Goal: Task Accomplishment & Management: Use online tool/utility

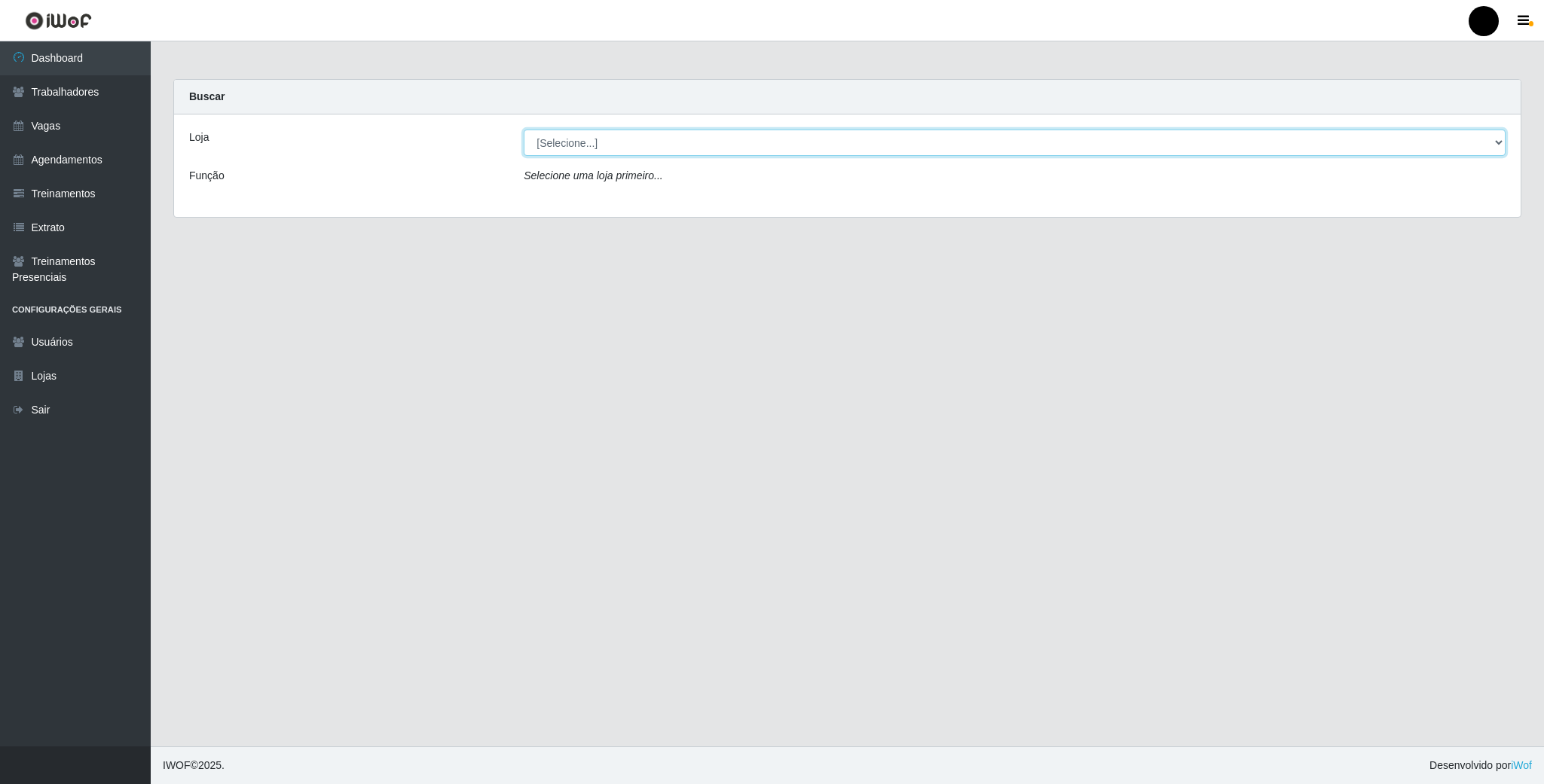
click at [1501, 142] on select "[Selecione...] SuperFácil Atacado - Emaús" at bounding box center [1015, 143] width 982 height 26
select select "407"
click at [524, 130] on select "[Selecione...] SuperFácil Atacado - Emaús" at bounding box center [1015, 143] width 982 height 26
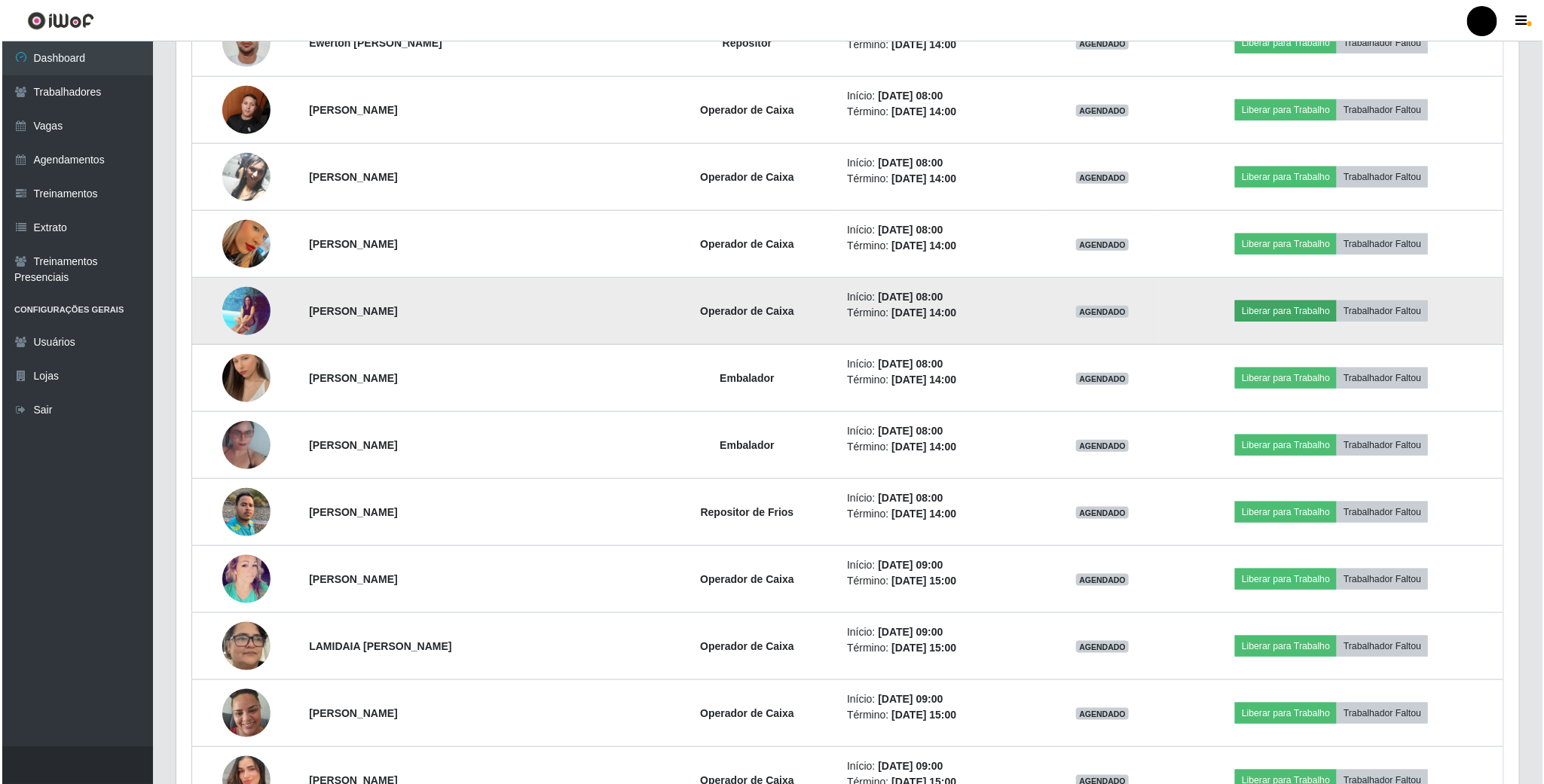
scroll to position [504, 0]
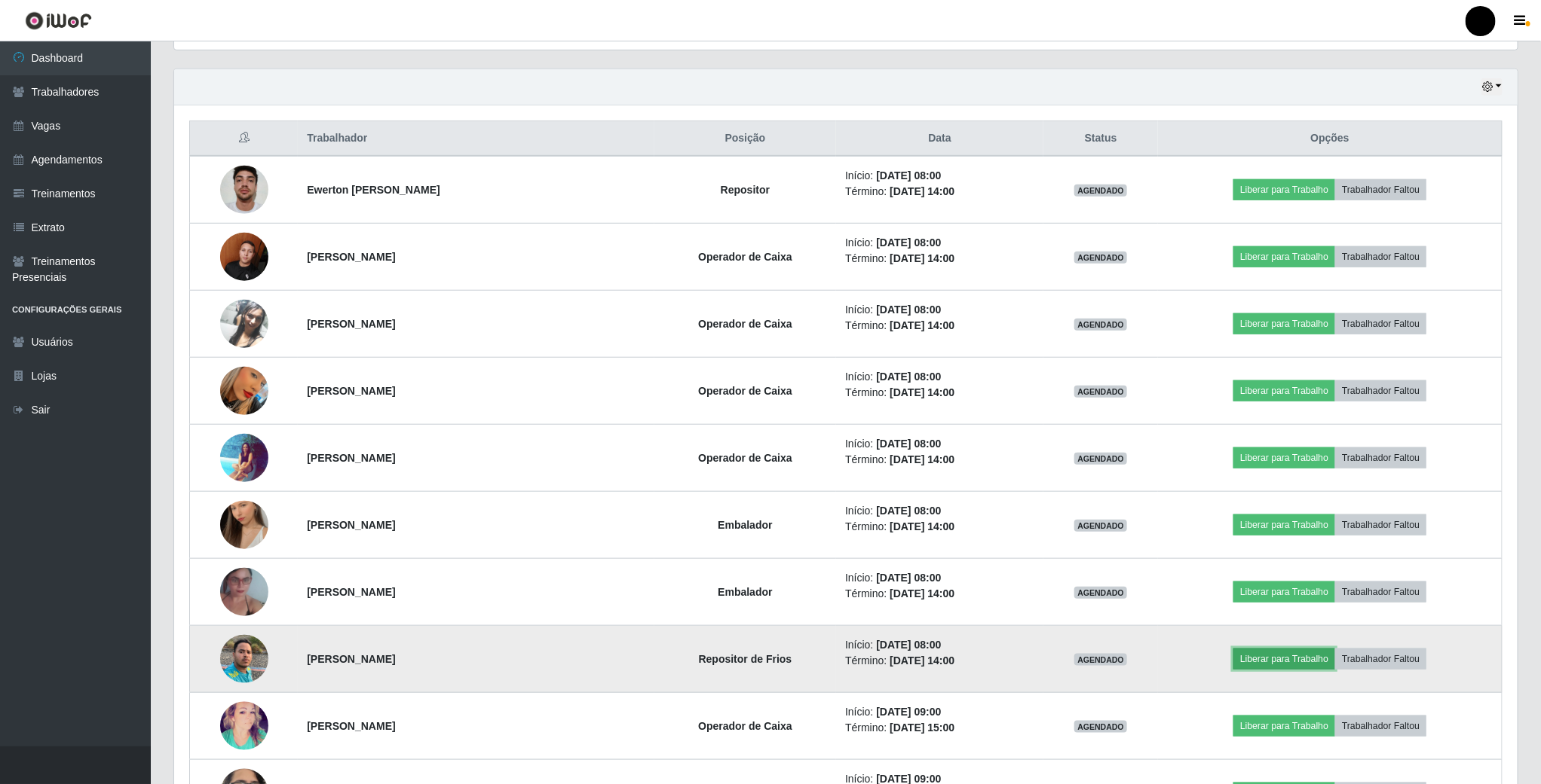
click at [1281, 663] on button "Liberar para Trabalho" at bounding box center [1284, 659] width 102 height 21
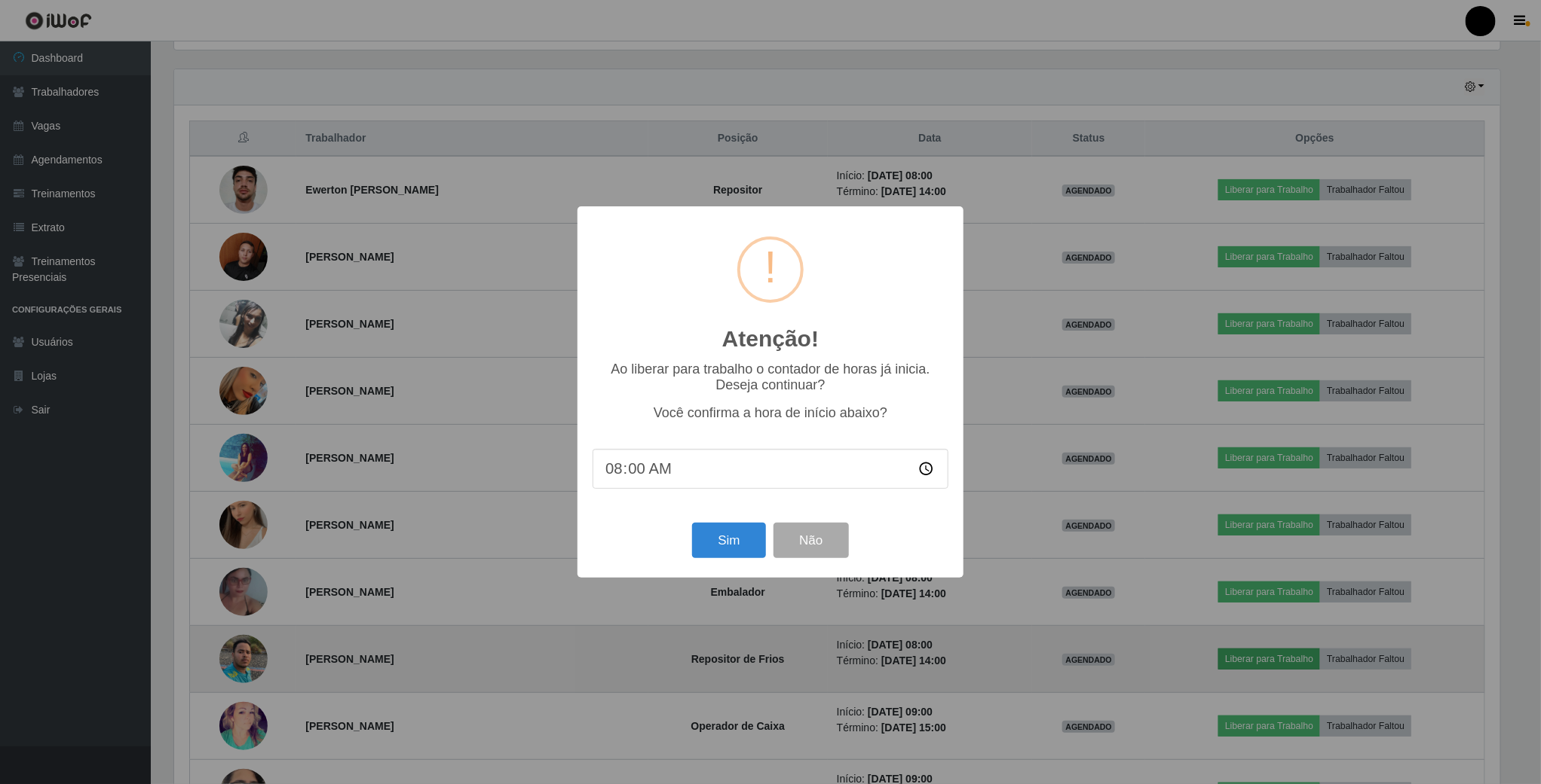
scroll to position [314, 1330]
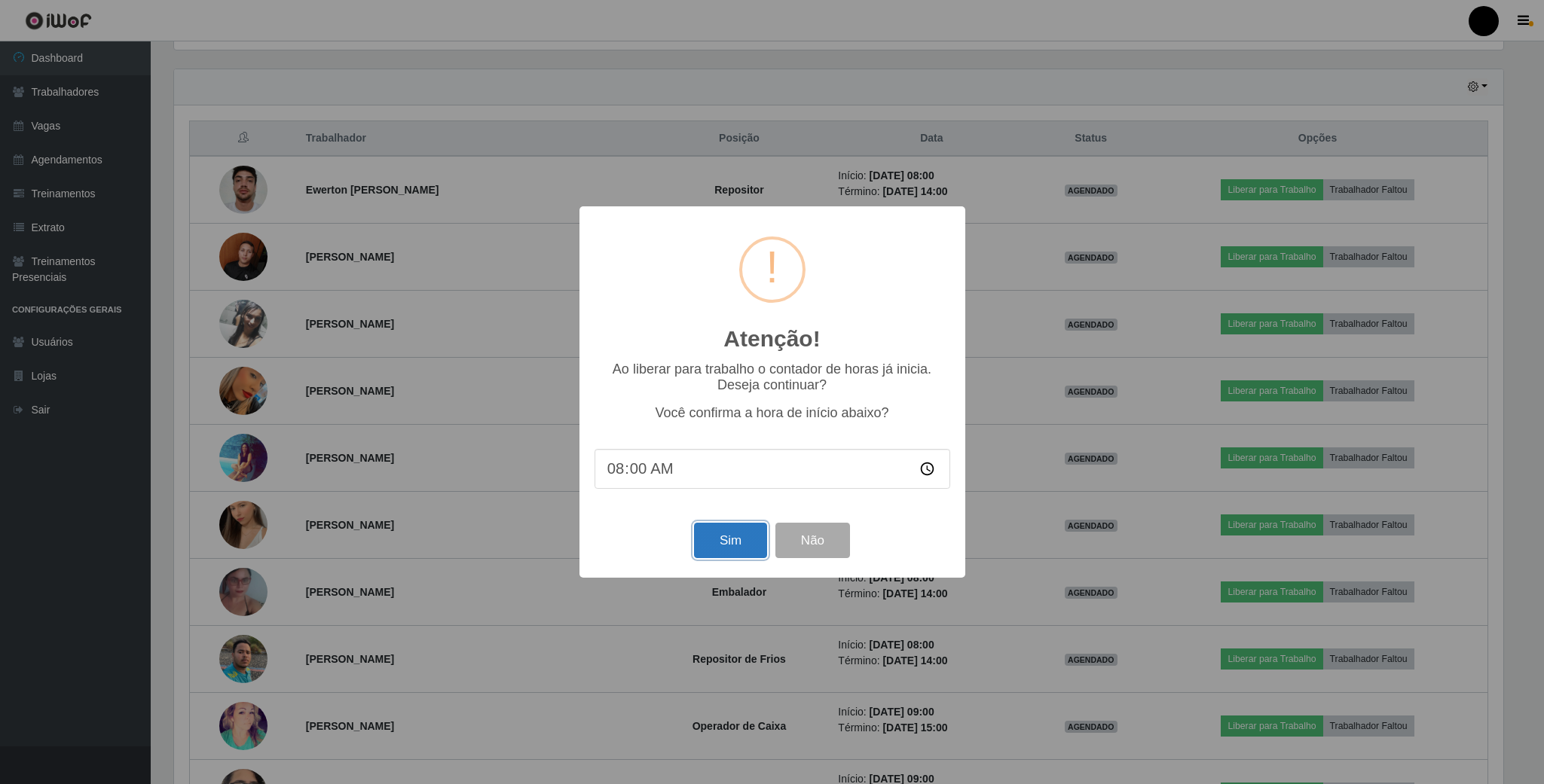
click at [720, 541] on button "Sim" at bounding box center [730, 541] width 73 height 36
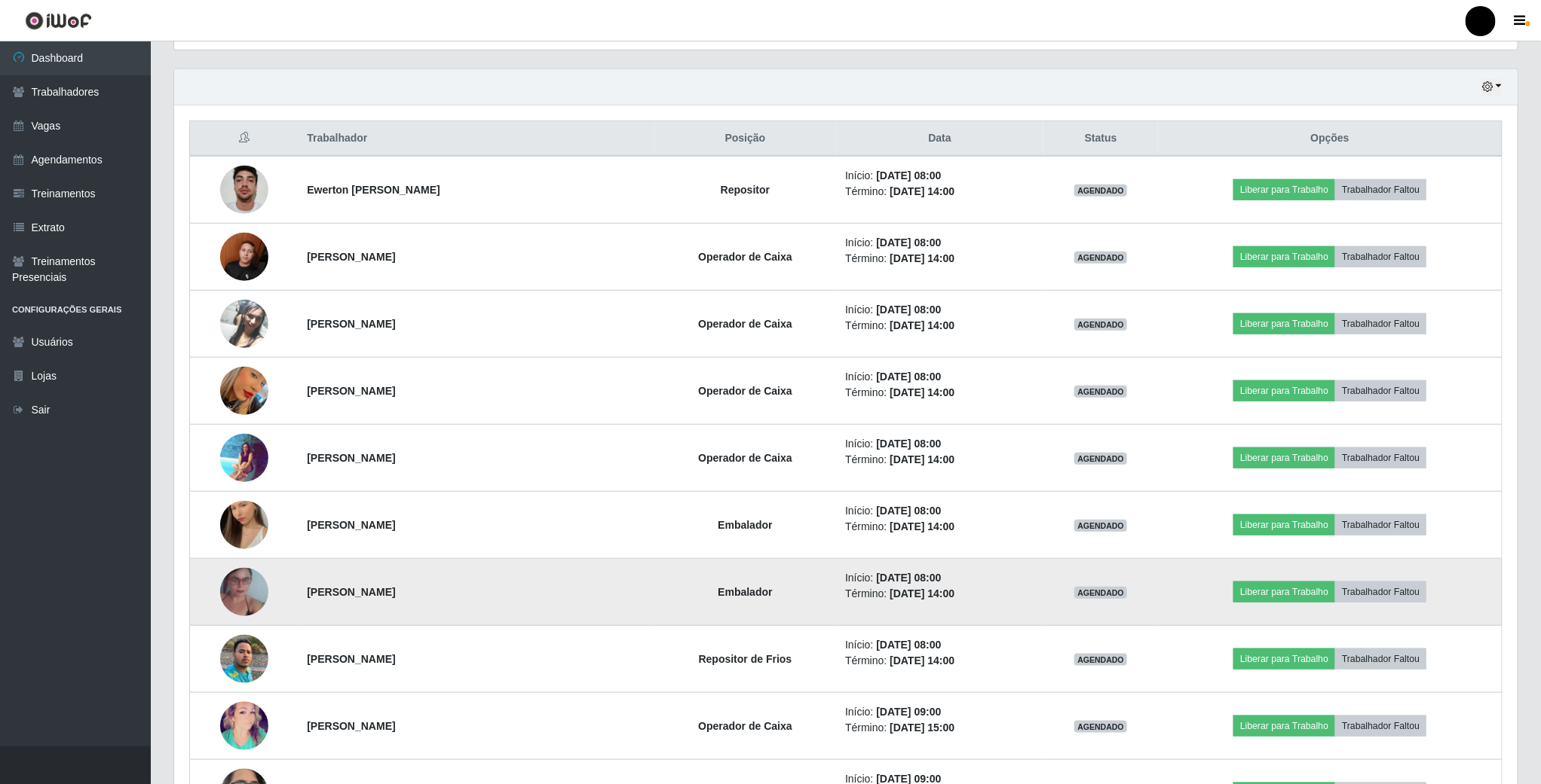
scroll to position [314, 1346]
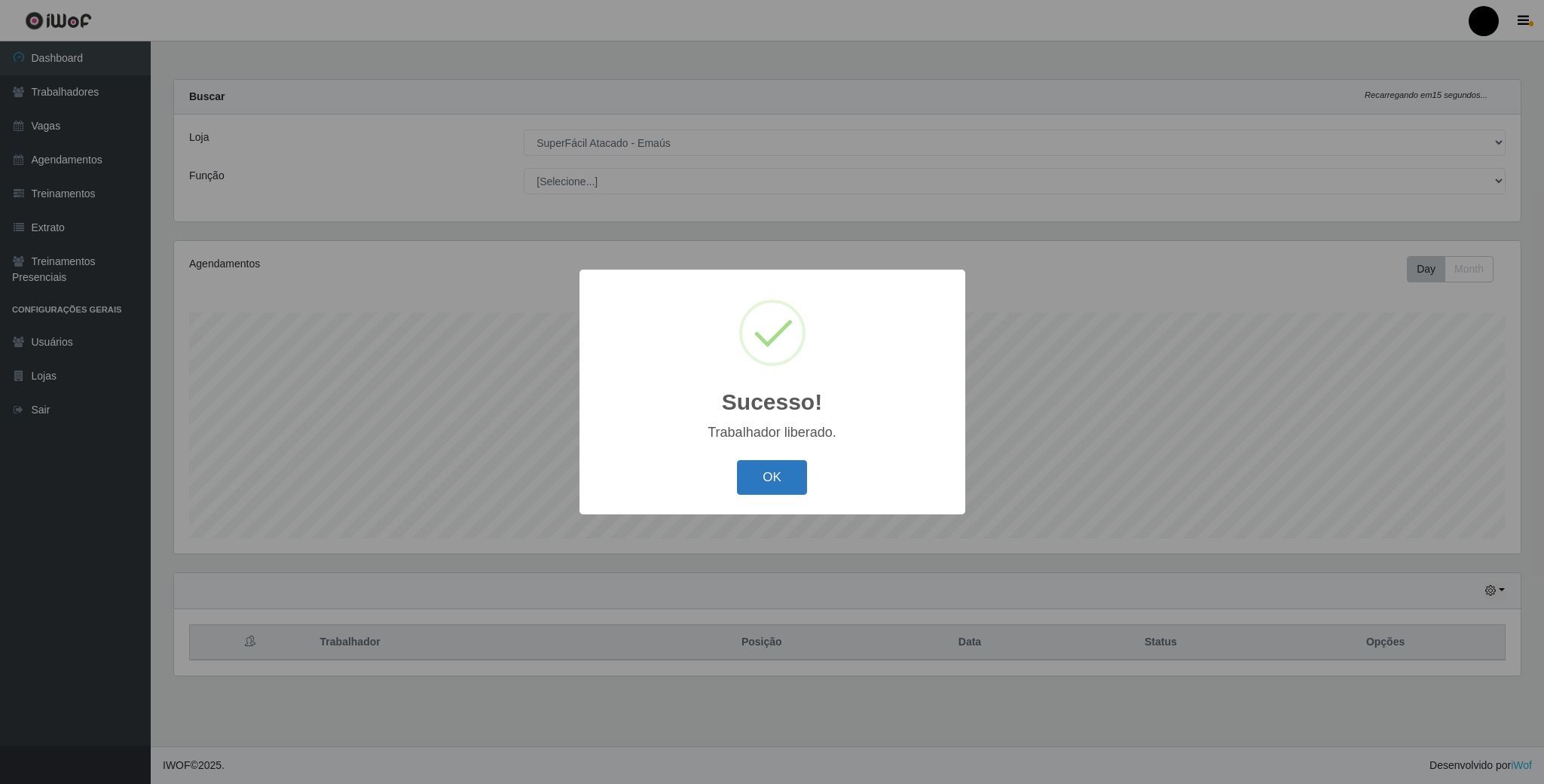
click at [792, 484] on button "OK" at bounding box center [772, 478] width 70 height 36
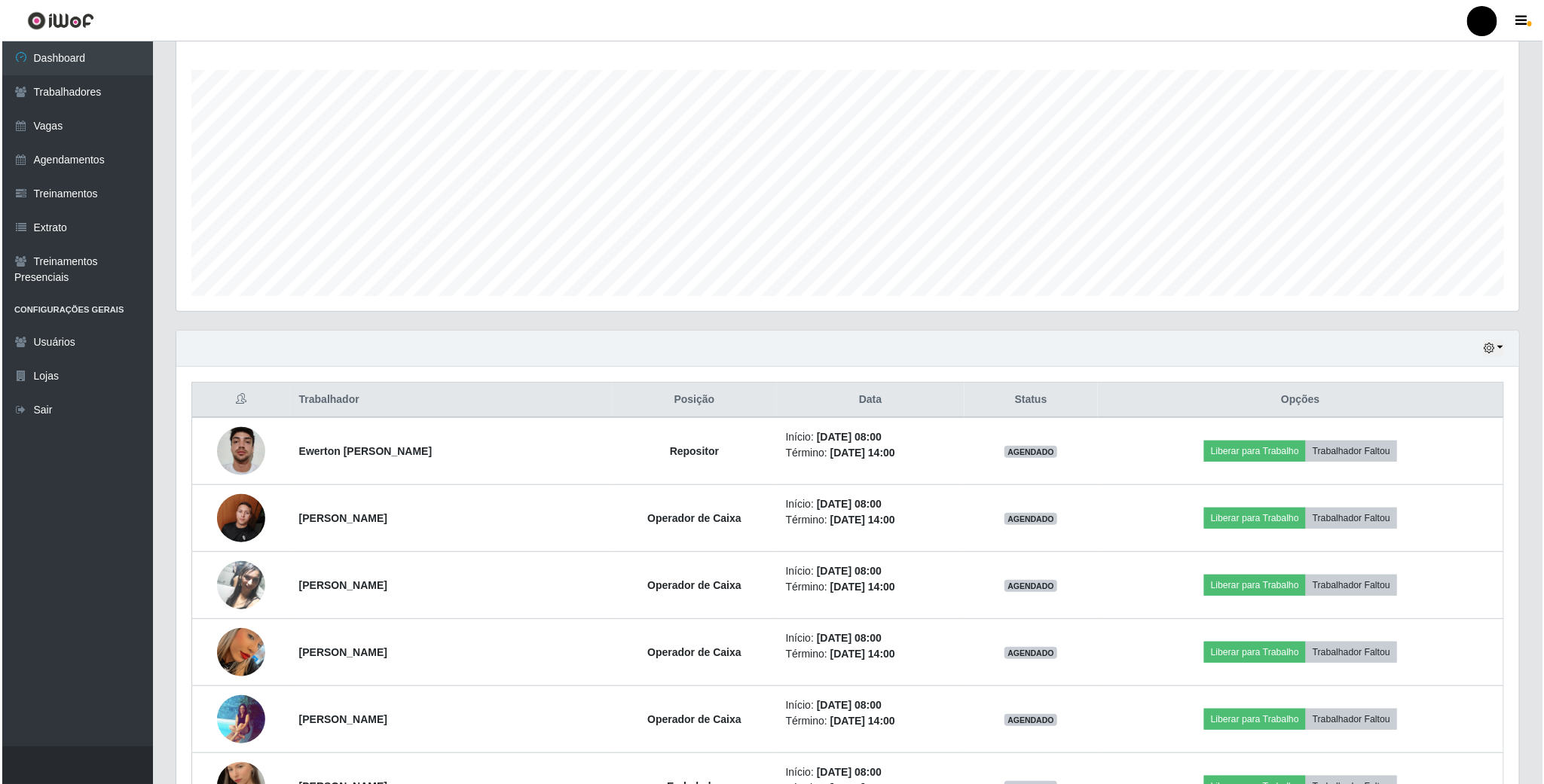
scroll to position [339, 0]
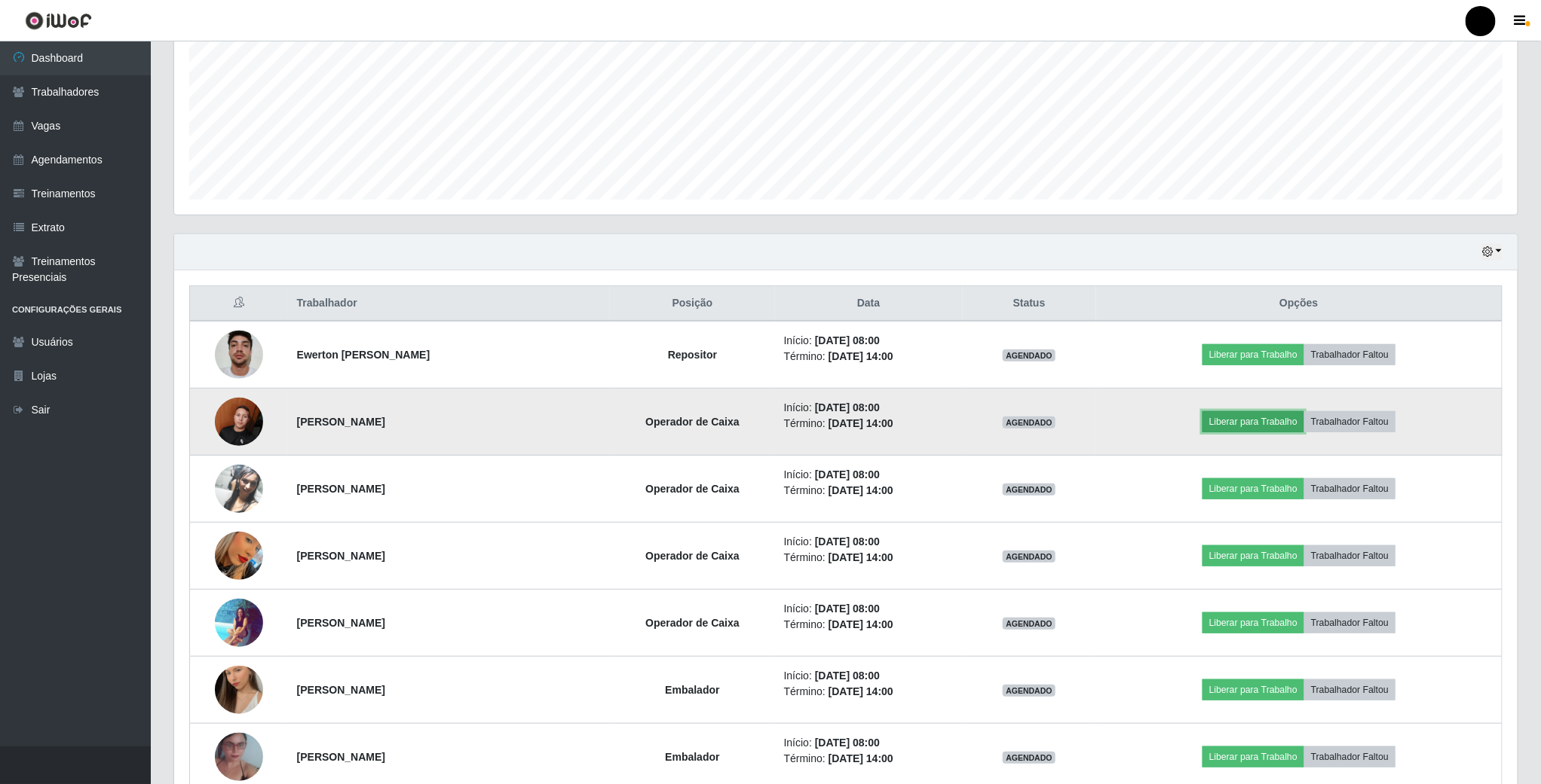
click at [1260, 425] on button "Liberar para Trabalho" at bounding box center [1253, 421] width 102 height 21
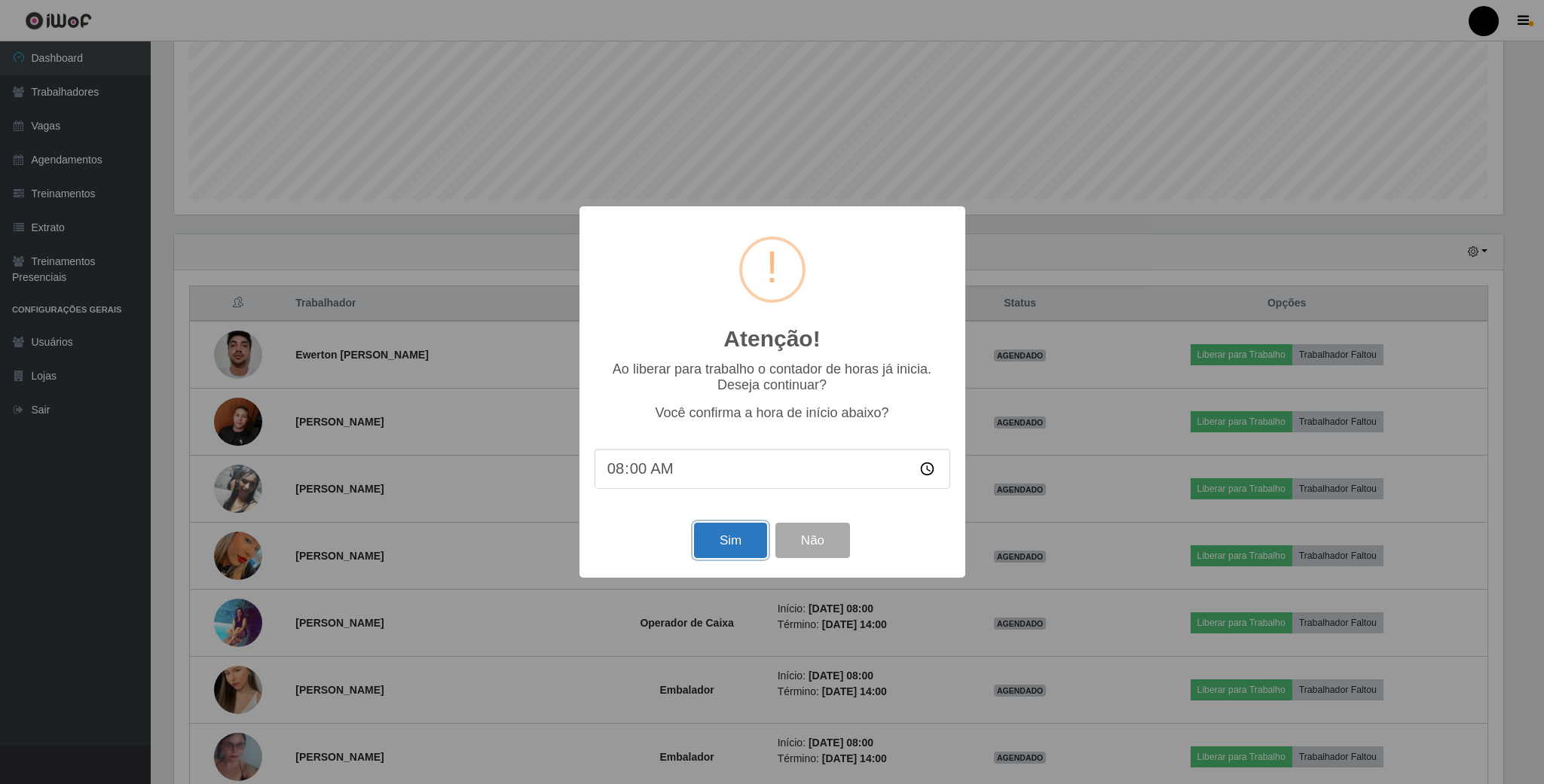
click at [734, 541] on button "Sim" at bounding box center [730, 541] width 73 height 36
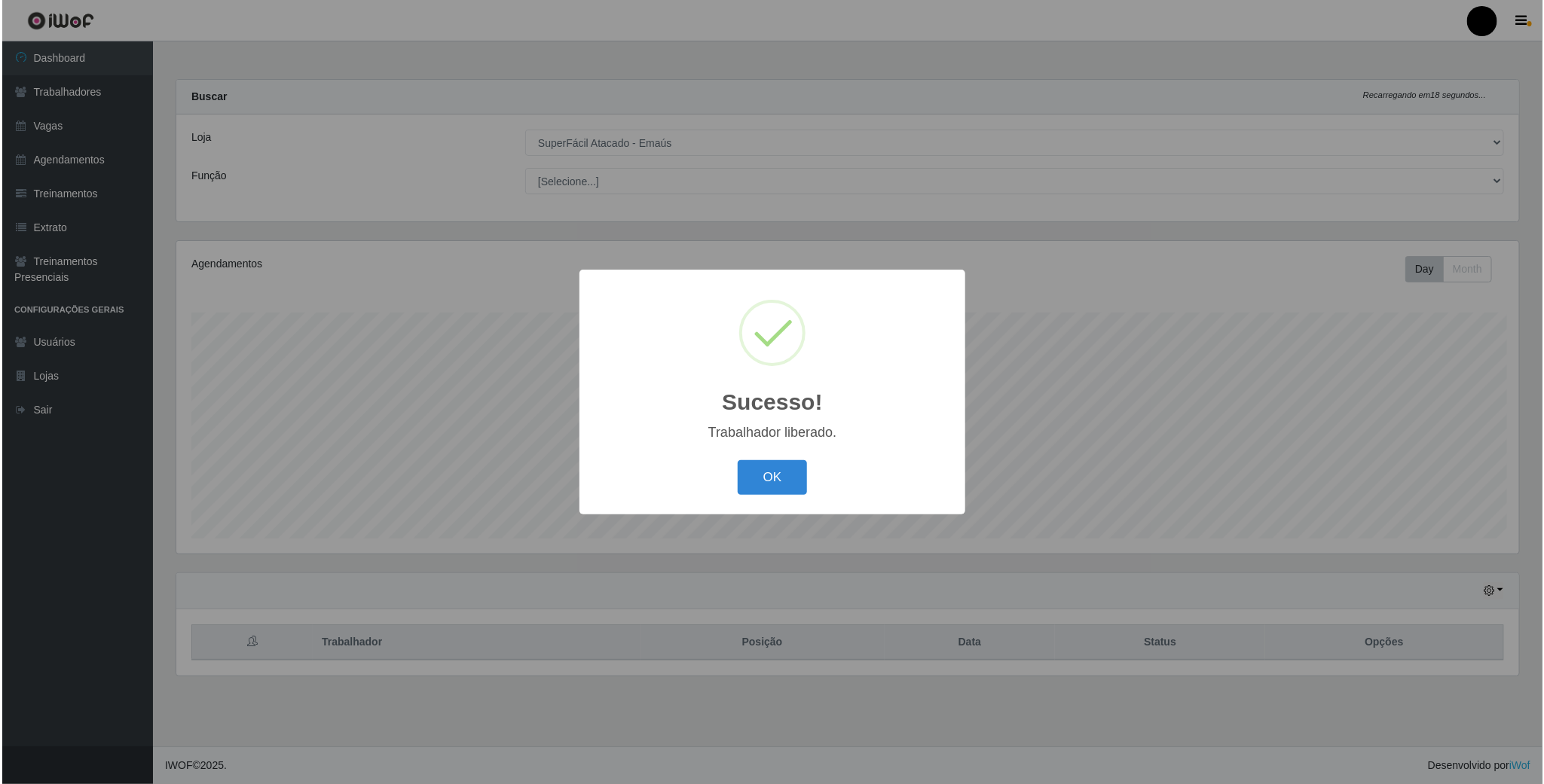
scroll to position [0, 0]
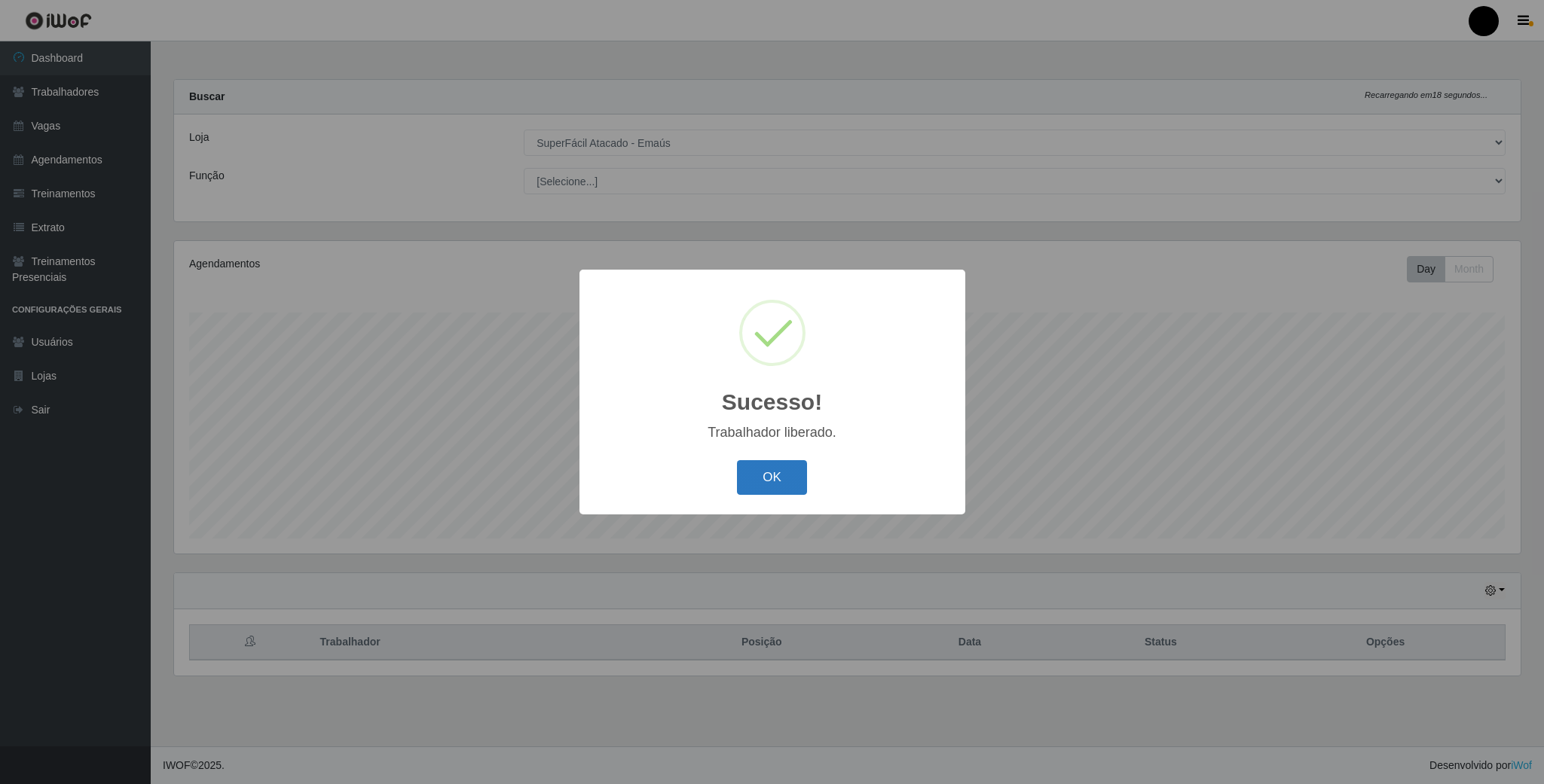
click at [776, 482] on button "OK" at bounding box center [772, 478] width 70 height 36
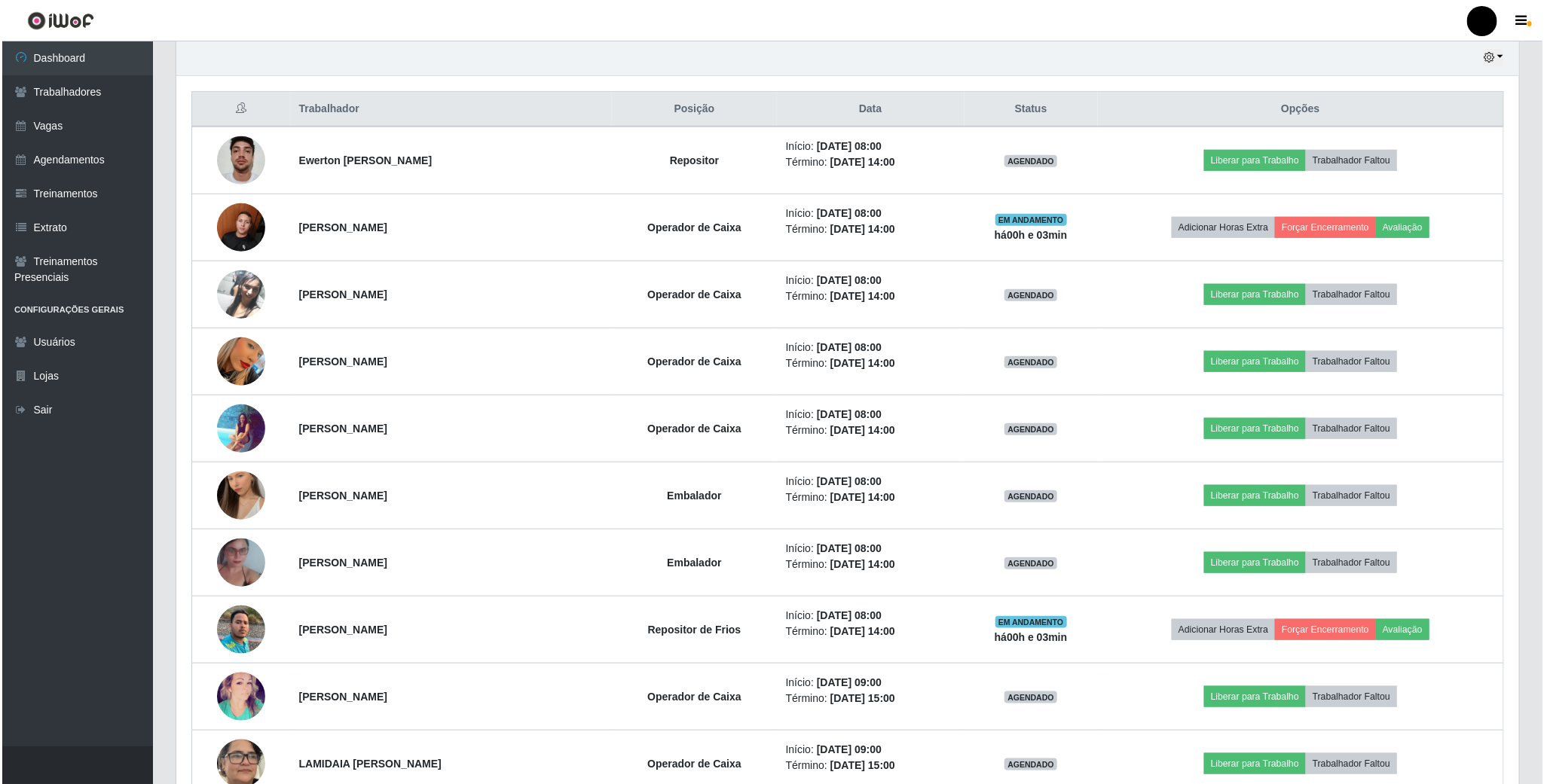
scroll to position [565, 0]
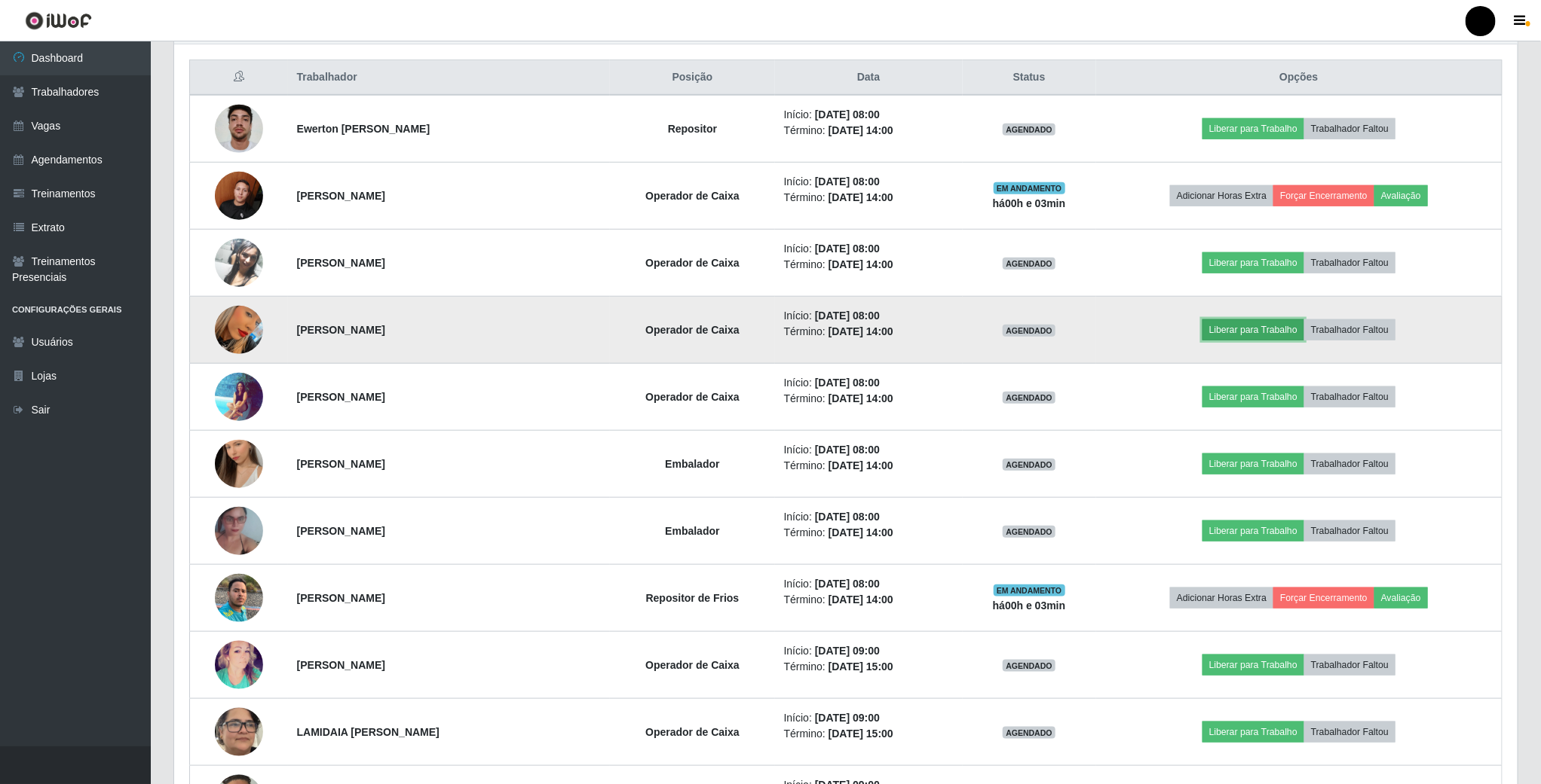
click at [1247, 332] on button "Liberar para Trabalho" at bounding box center [1253, 330] width 102 height 21
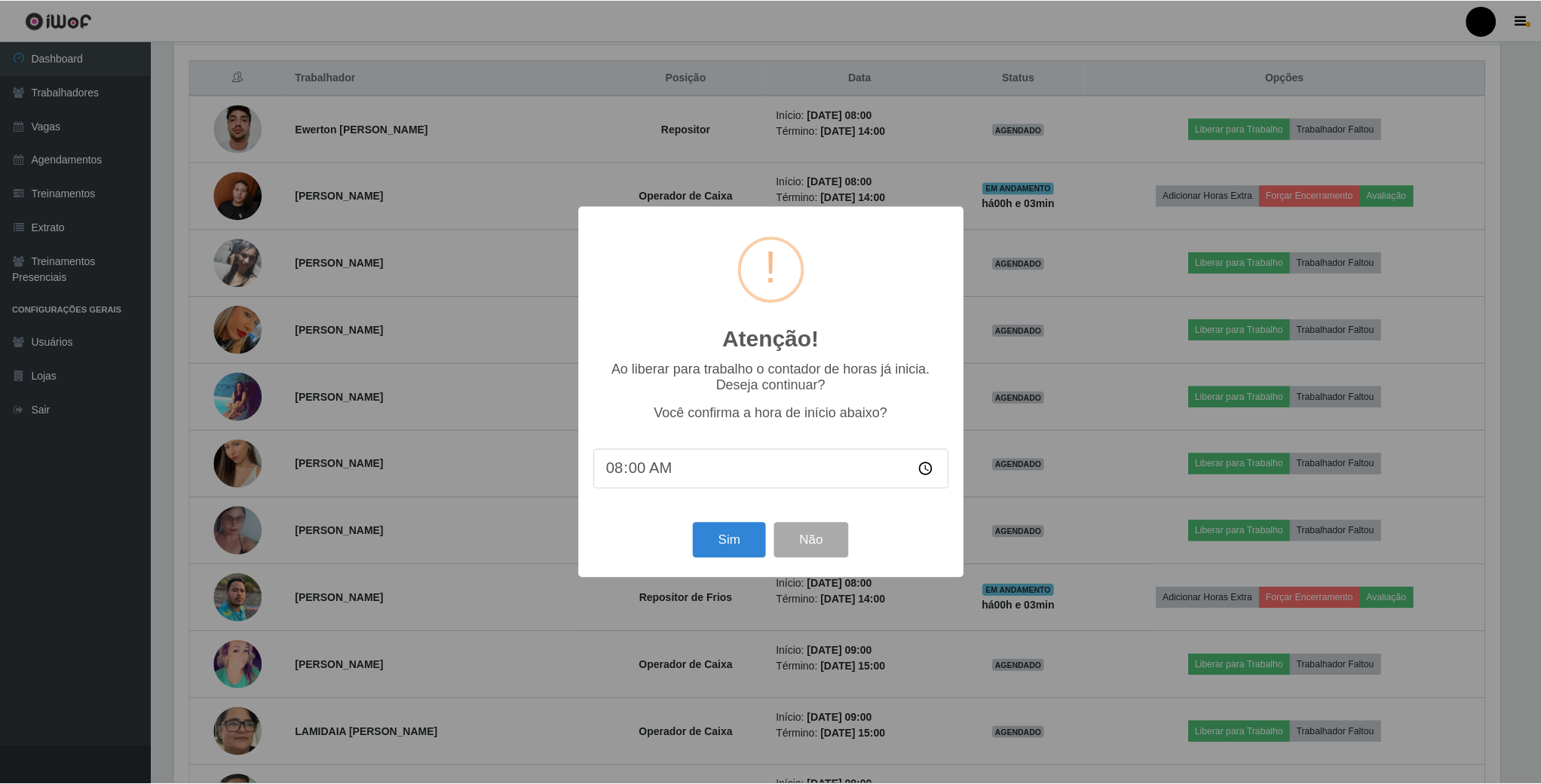
scroll to position [314, 1330]
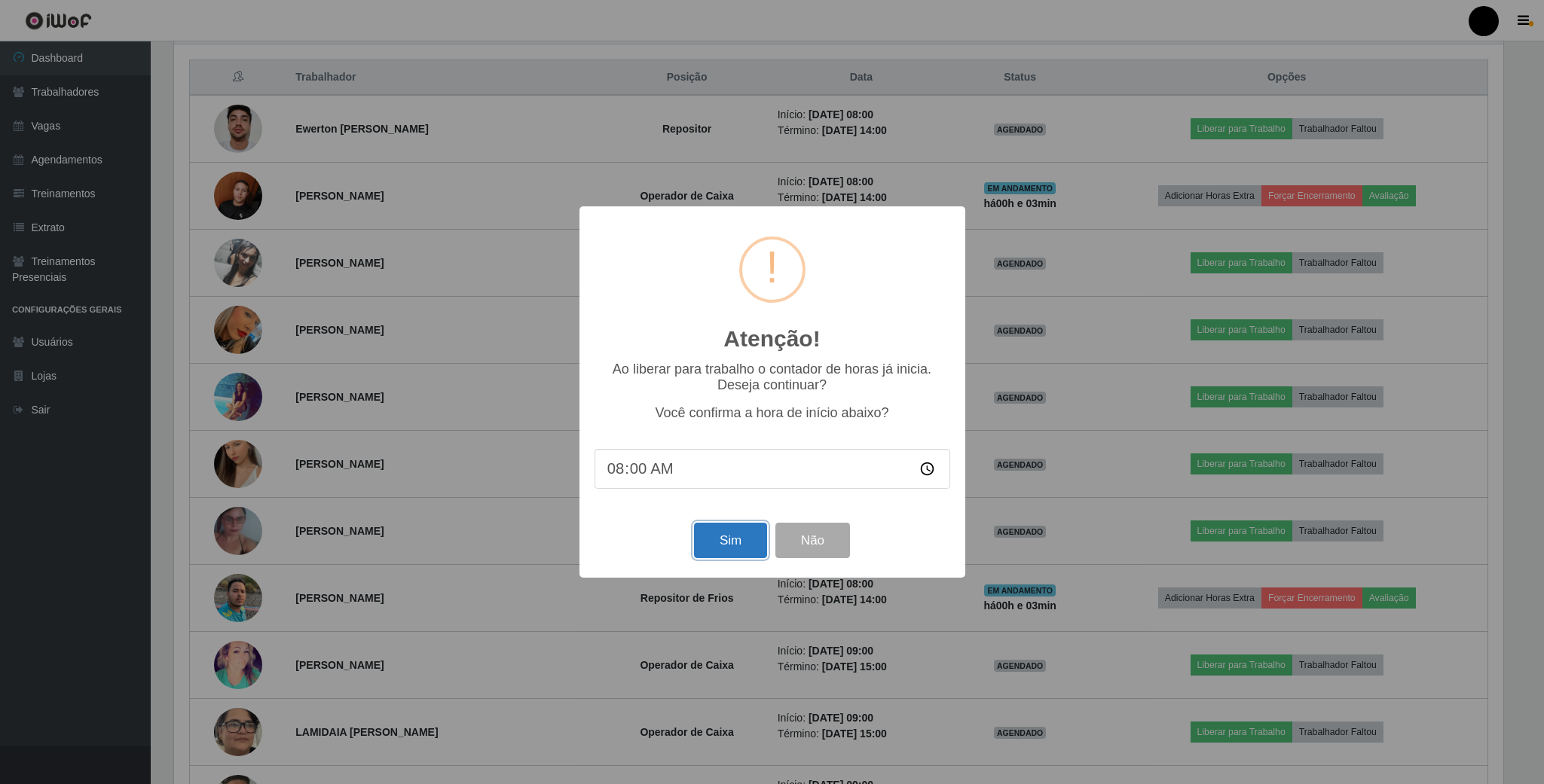
click at [730, 550] on button "Sim" at bounding box center [730, 541] width 73 height 36
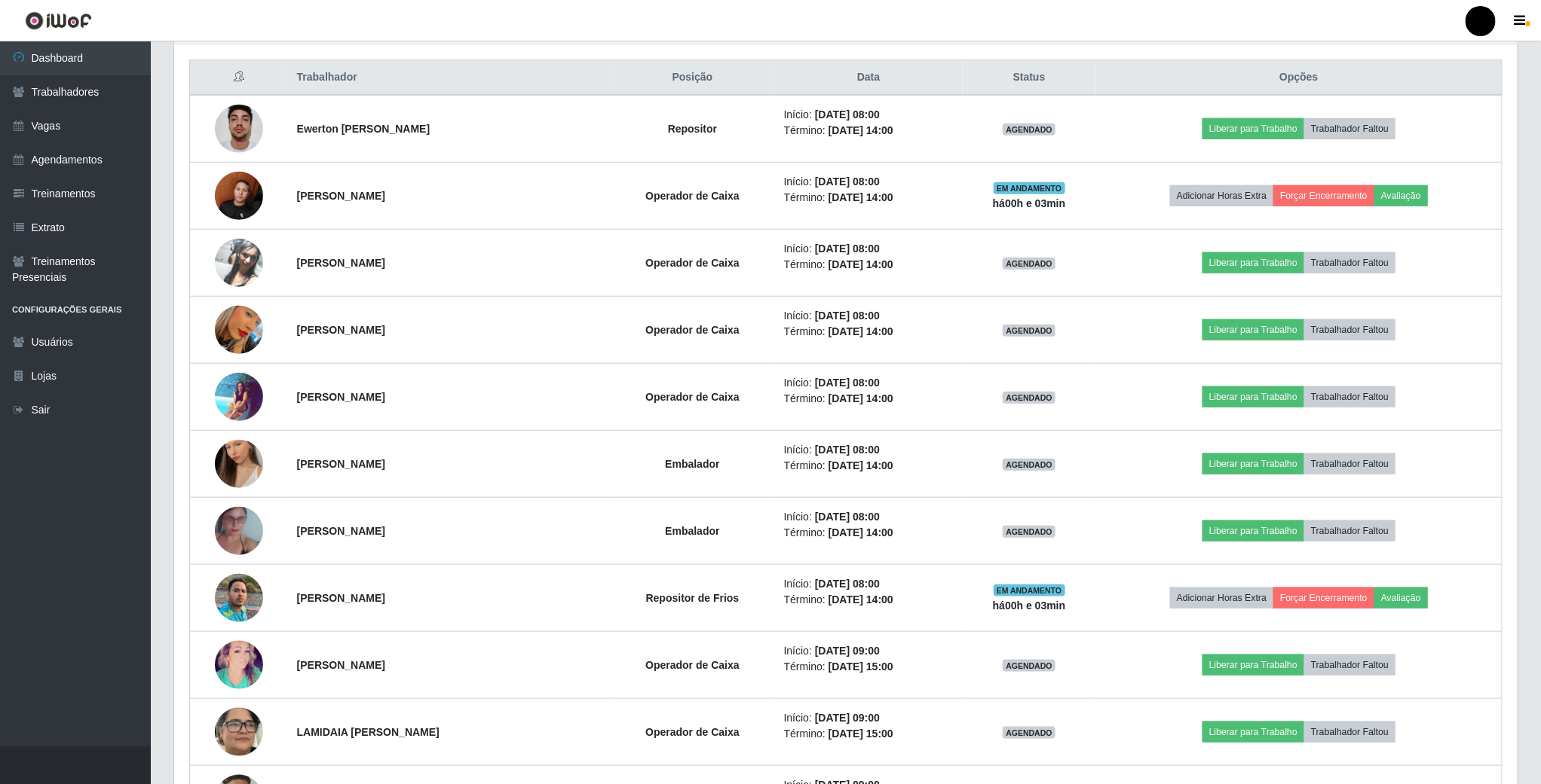
scroll to position [314, 1346]
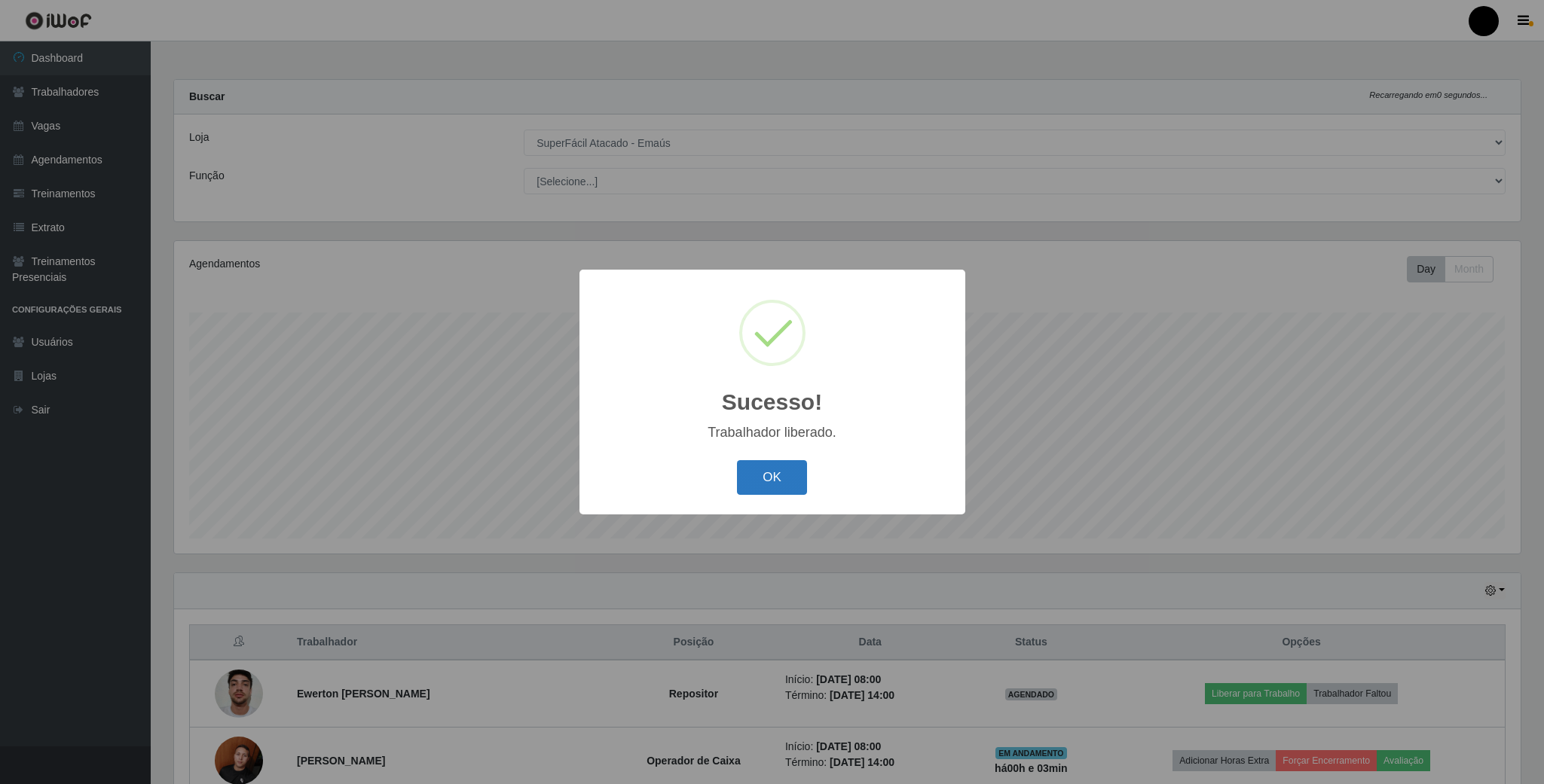
click at [767, 486] on button "OK" at bounding box center [772, 478] width 70 height 36
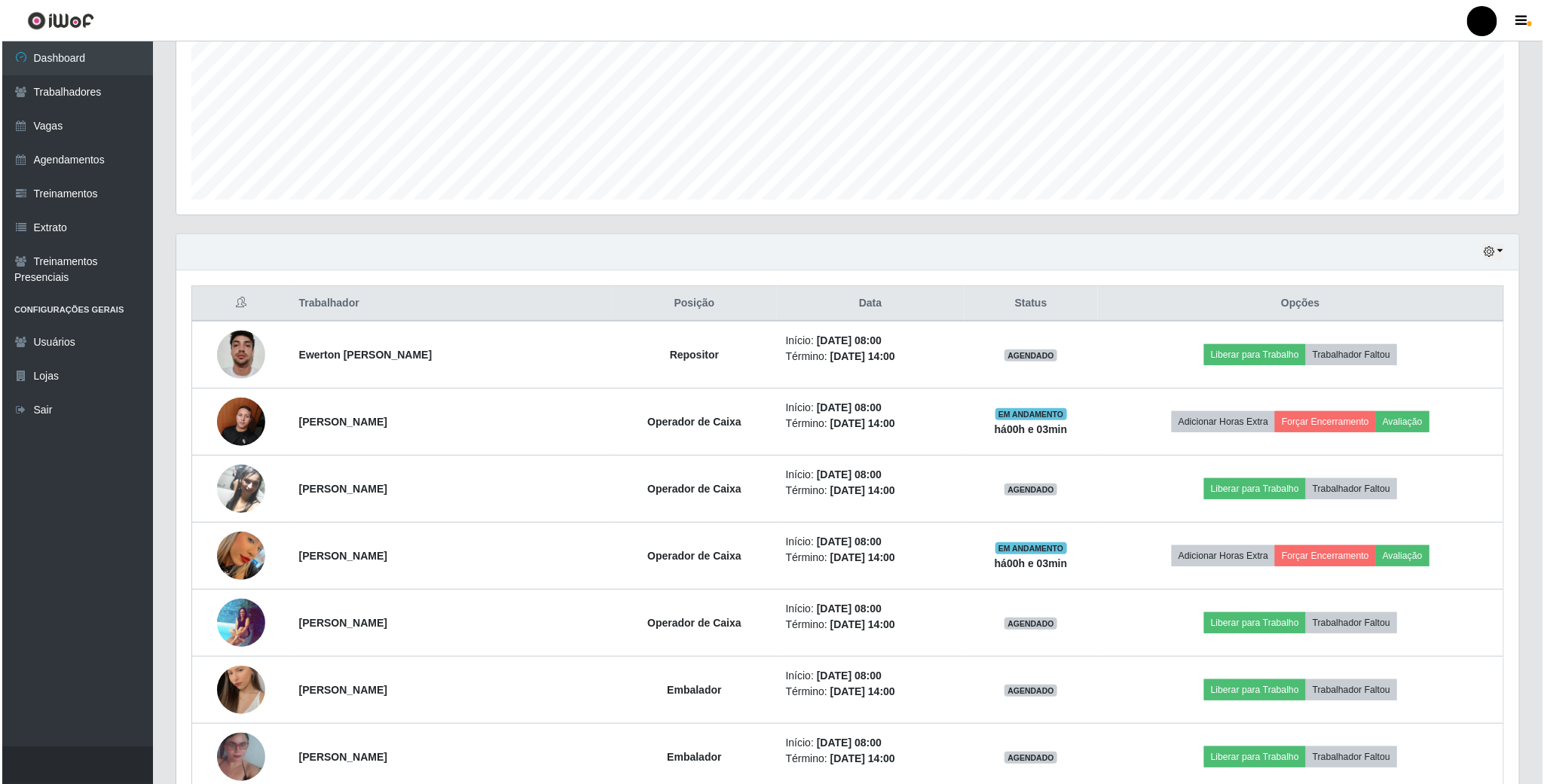
scroll to position [452, 0]
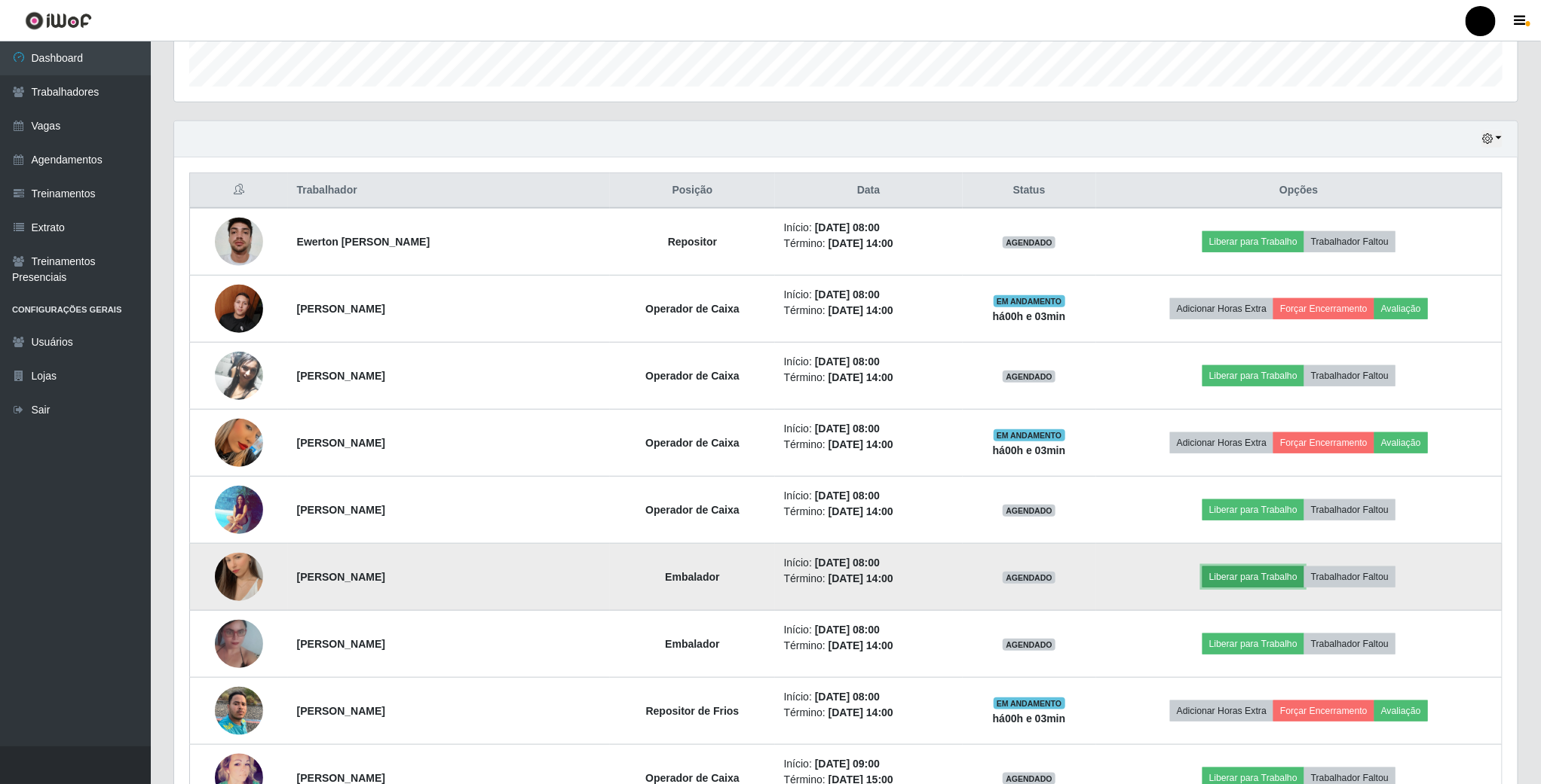
click at [1274, 578] on button "Liberar para Trabalho" at bounding box center [1253, 577] width 102 height 21
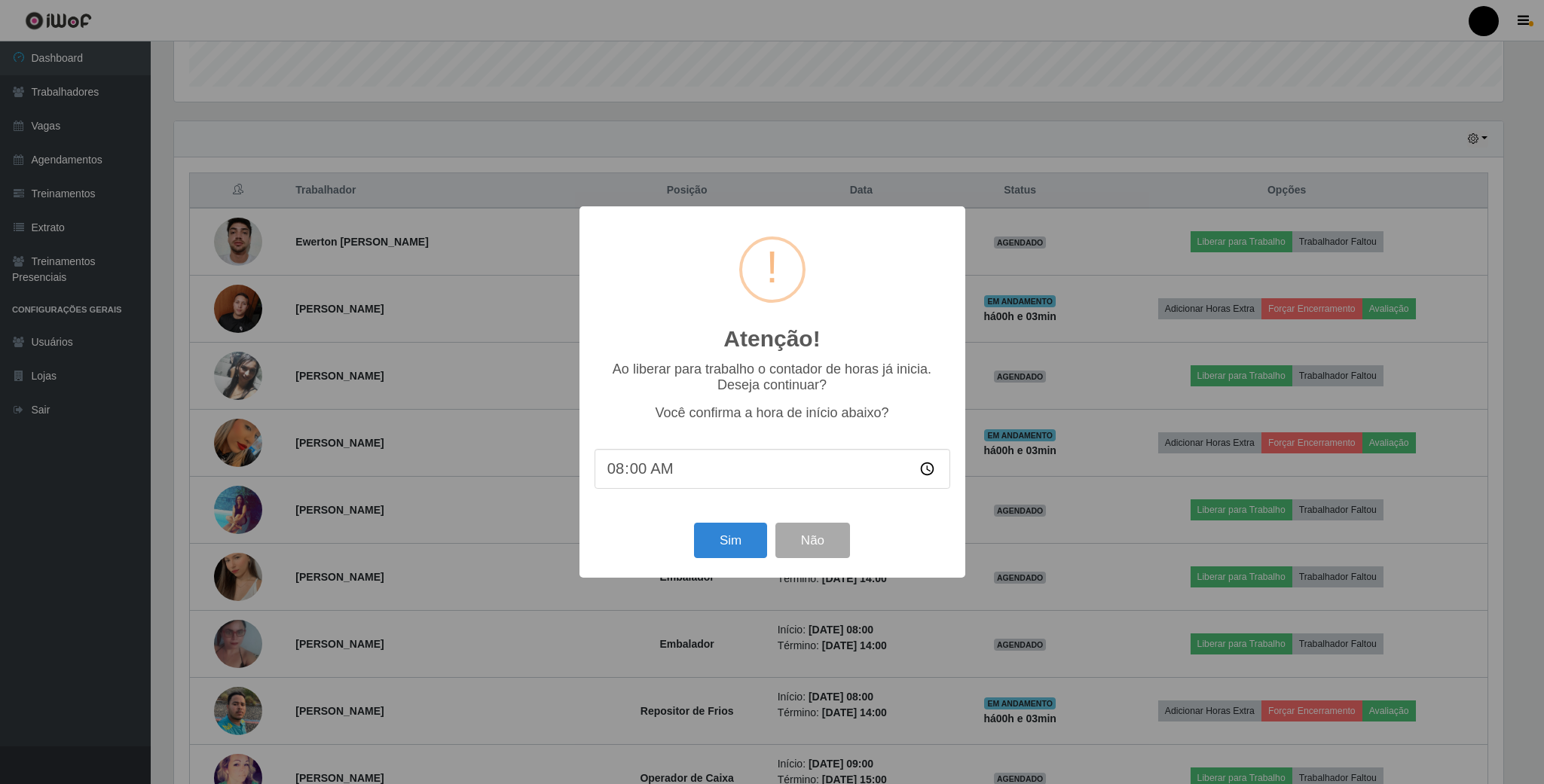
scroll to position [0, 0]
click at [747, 540] on button "Sim" at bounding box center [730, 541] width 73 height 36
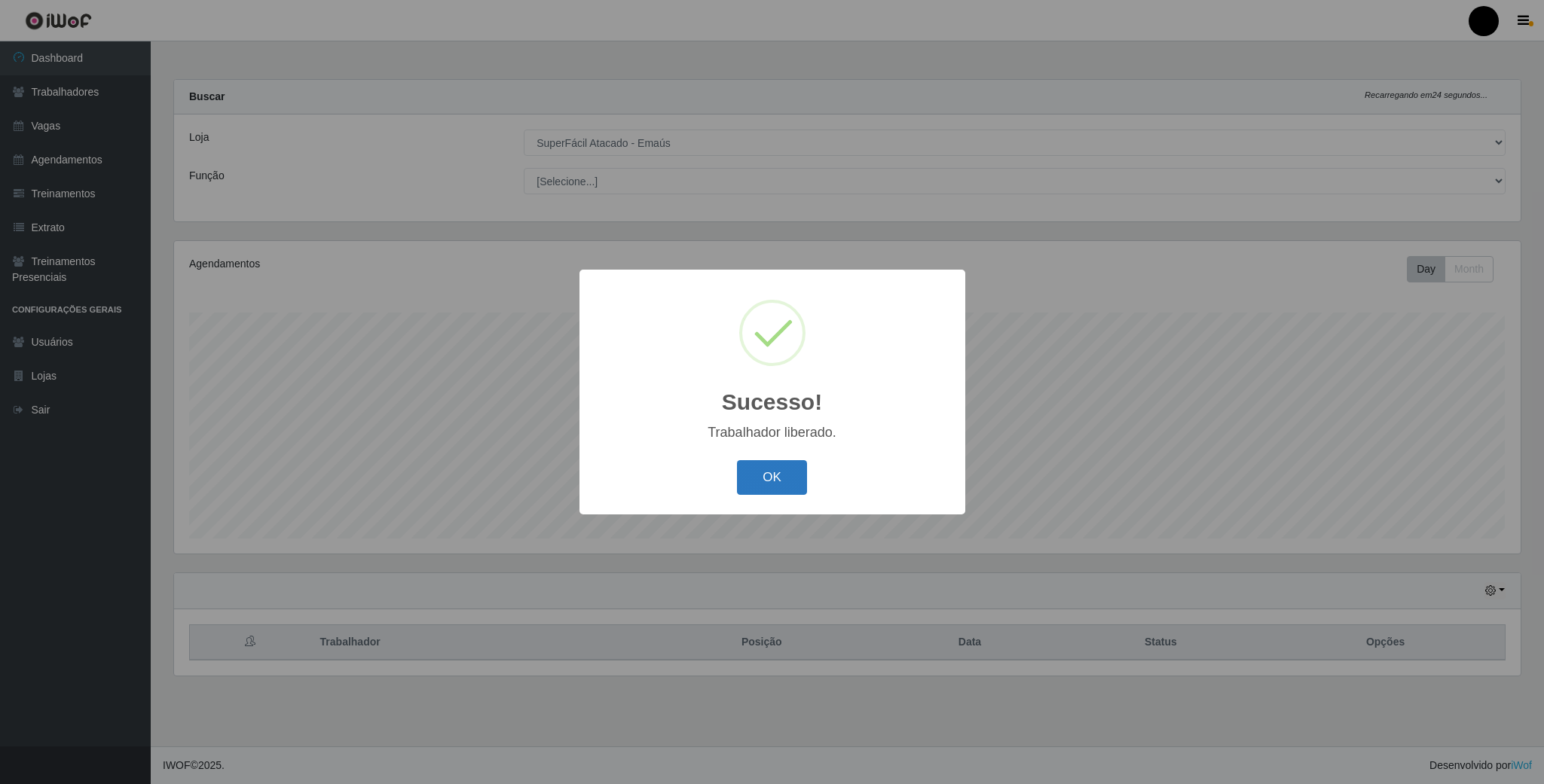
click at [765, 484] on button "OK" at bounding box center [772, 478] width 70 height 36
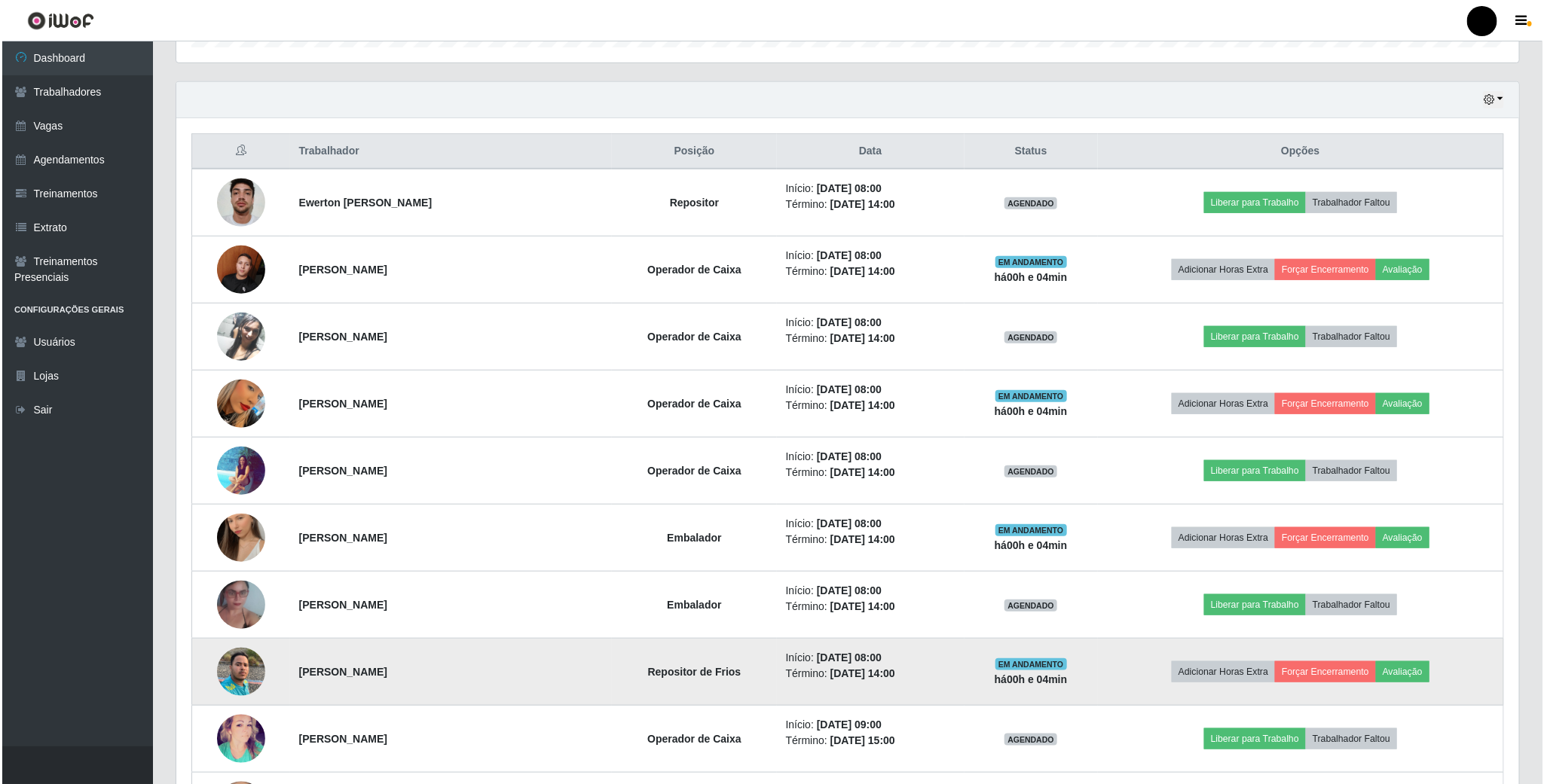
scroll to position [452, 0]
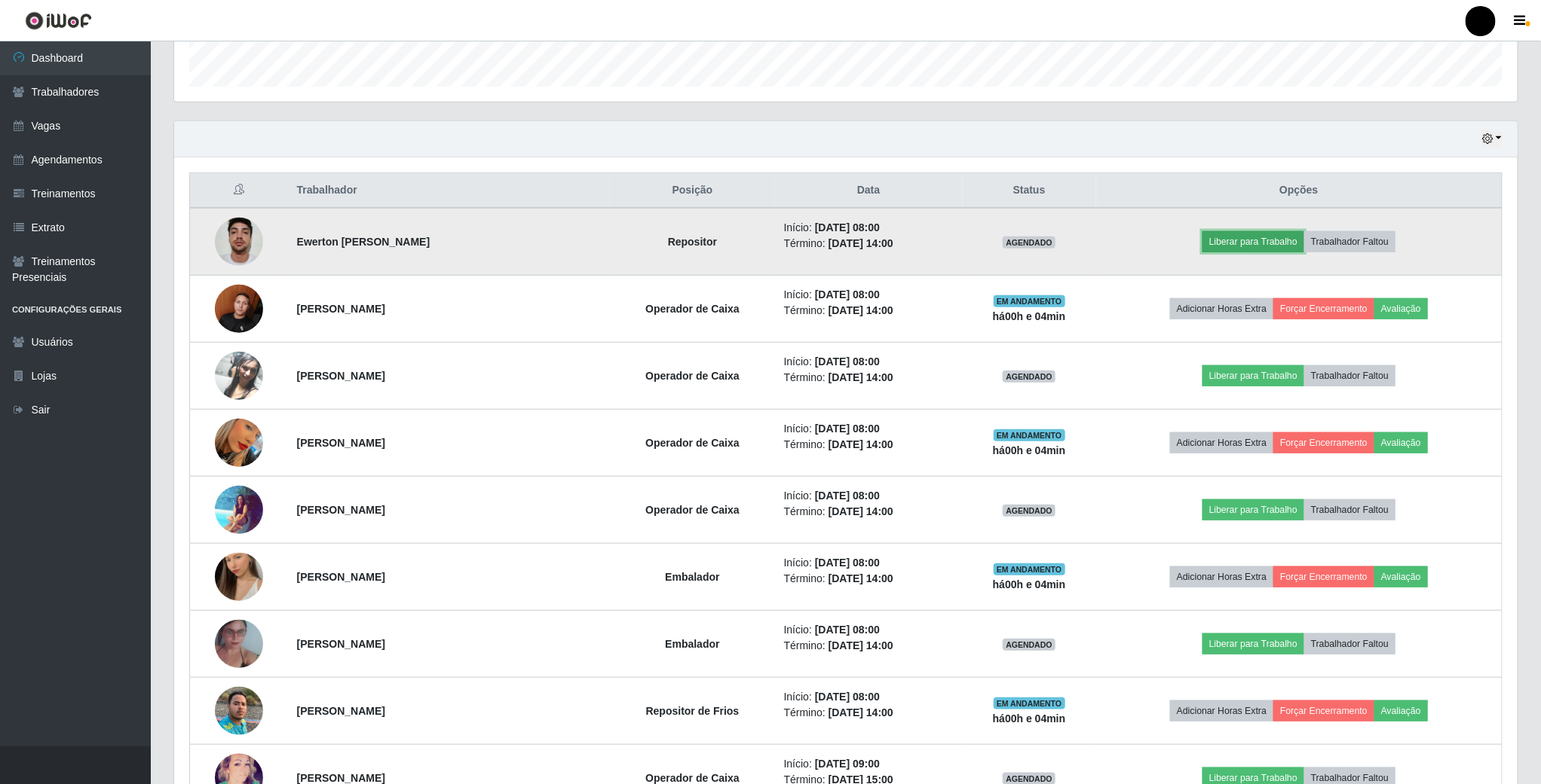
click at [1257, 243] on button "Liberar para Trabalho" at bounding box center [1253, 241] width 102 height 21
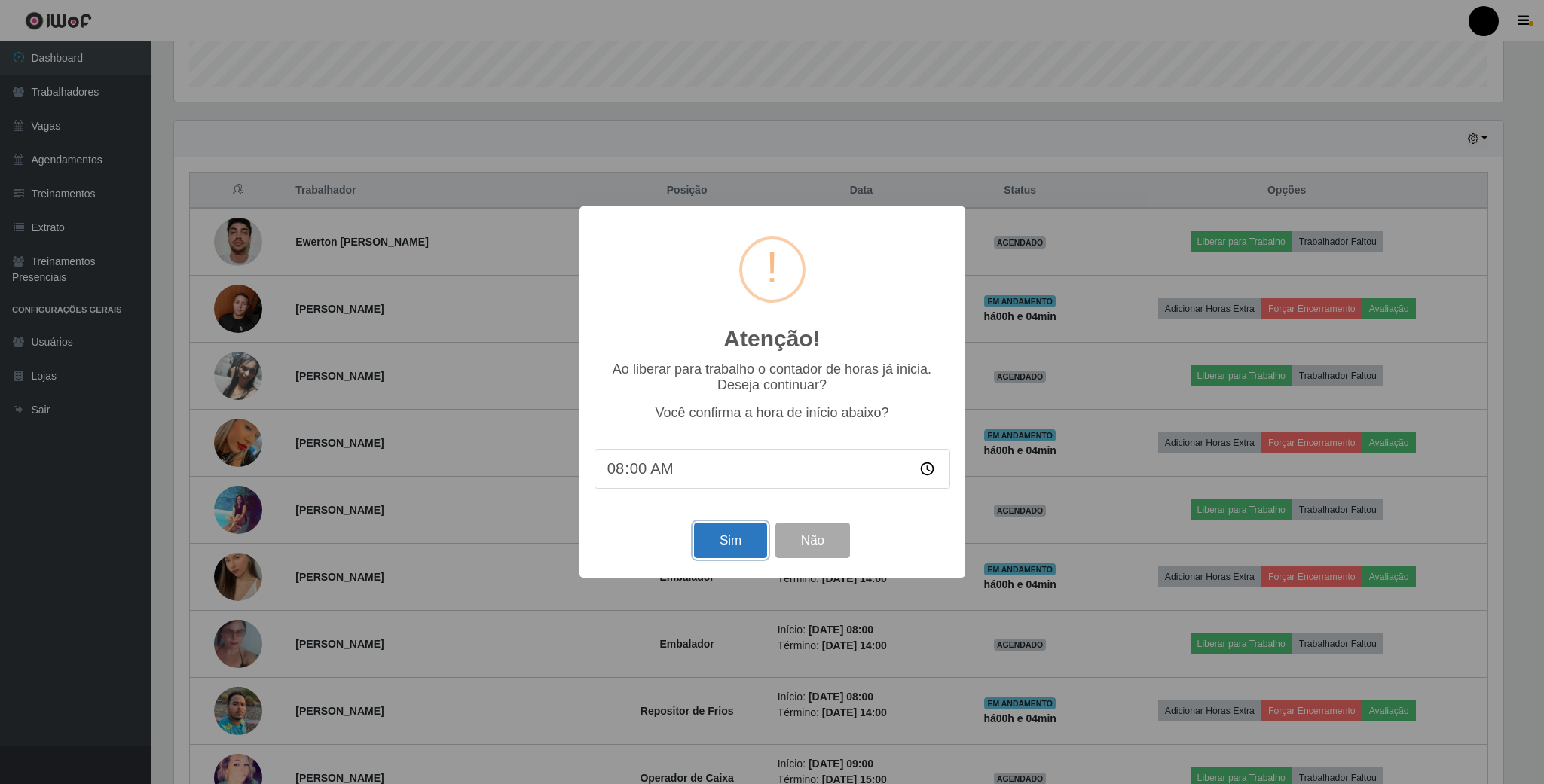
click at [747, 534] on button "Sim" at bounding box center [730, 541] width 73 height 36
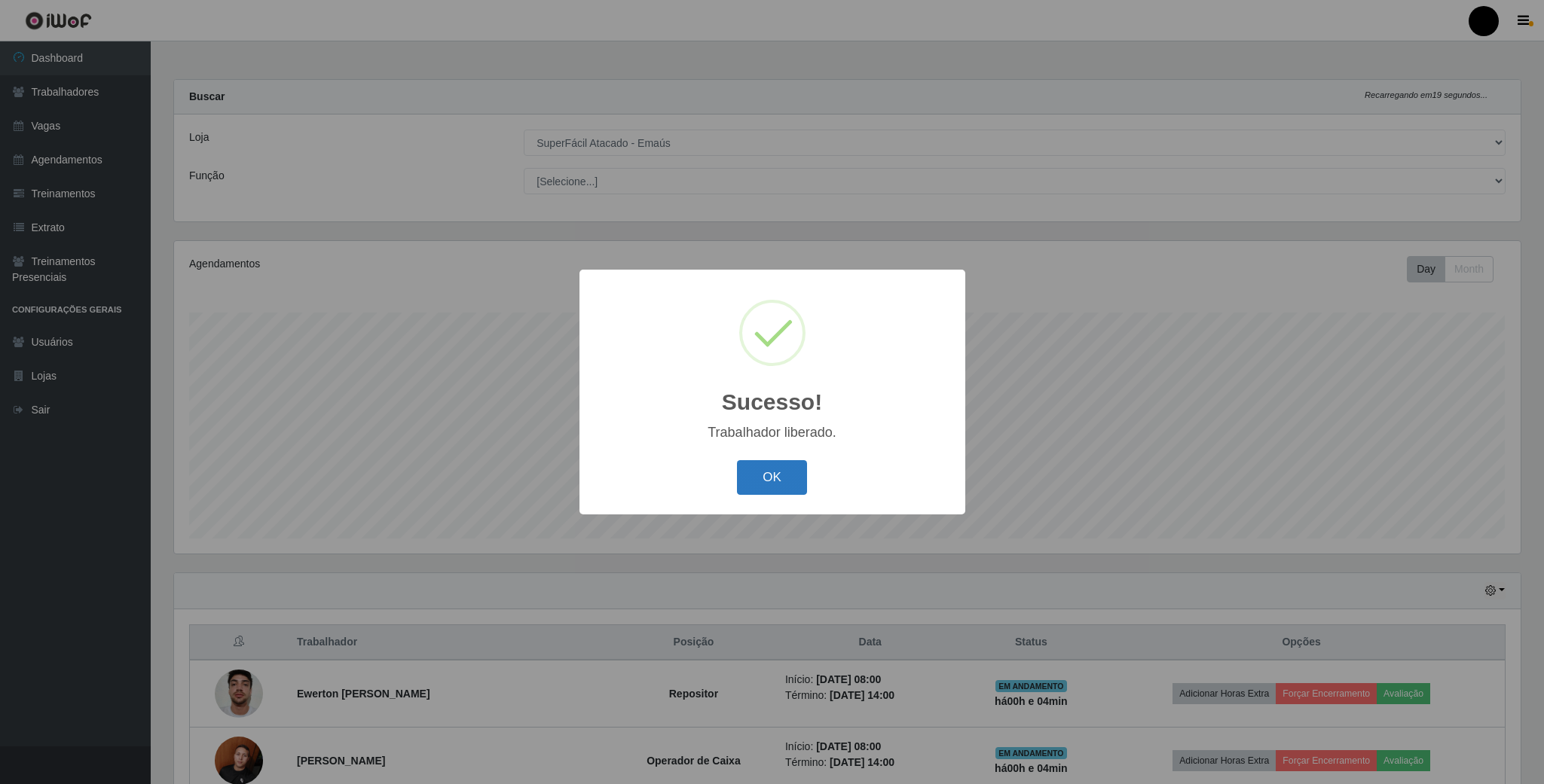
click at [780, 486] on button "OK" at bounding box center [772, 478] width 70 height 36
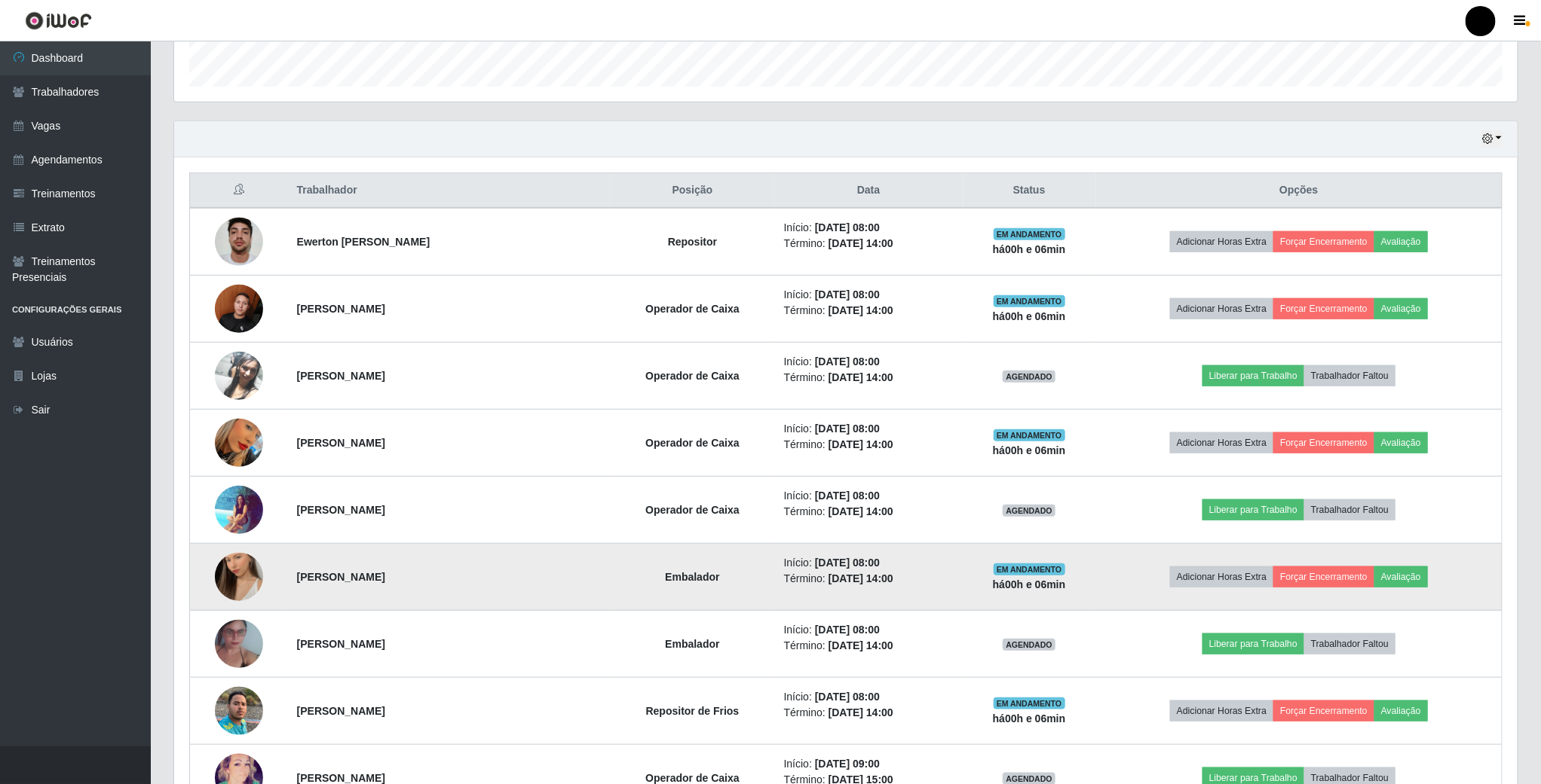
scroll to position [565, 0]
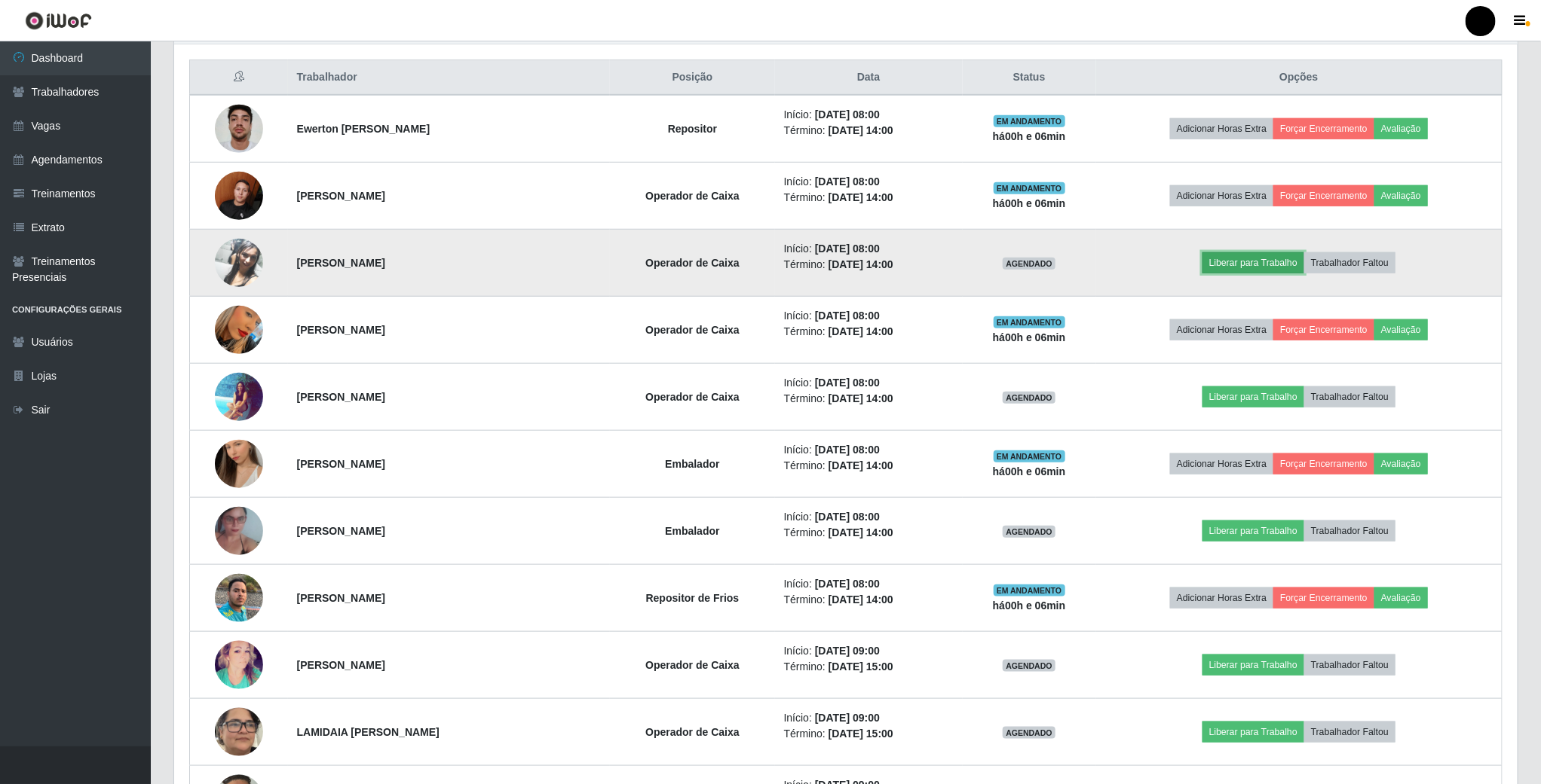
click at [1240, 265] on button "Liberar para Trabalho" at bounding box center [1253, 262] width 102 height 21
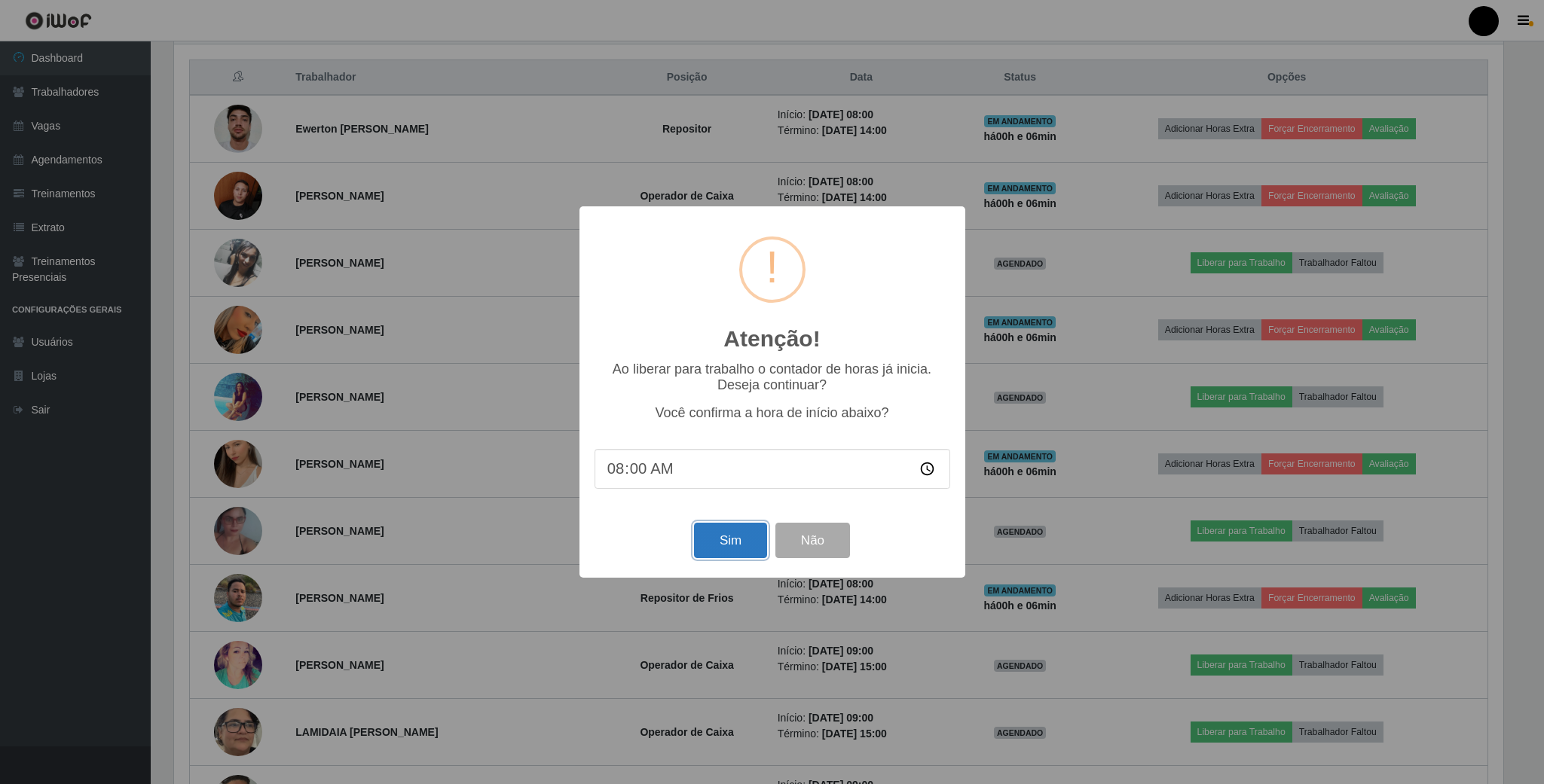
click at [733, 550] on button "Sim" at bounding box center [730, 541] width 73 height 36
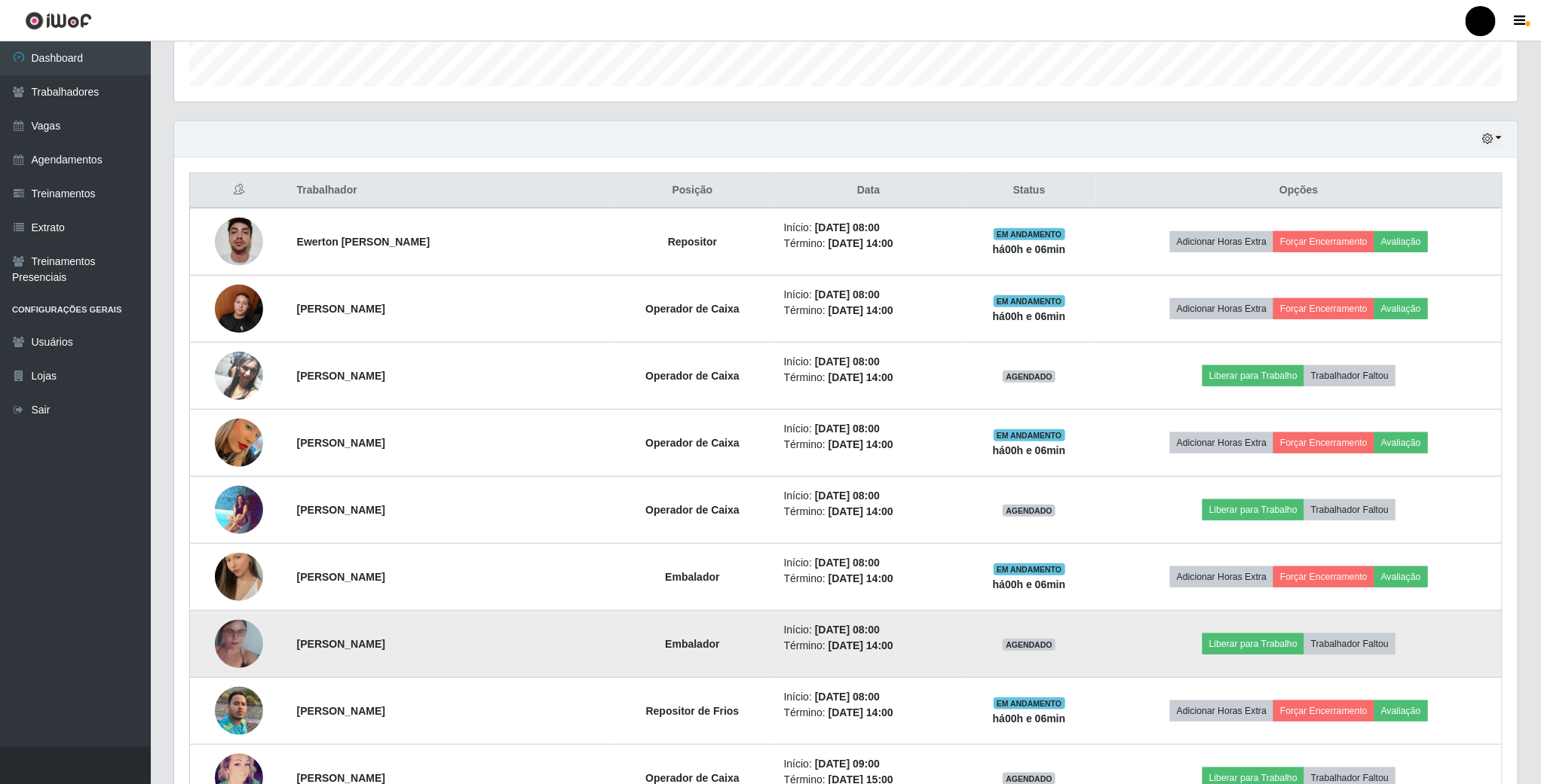
scroll to position [314, 1346]
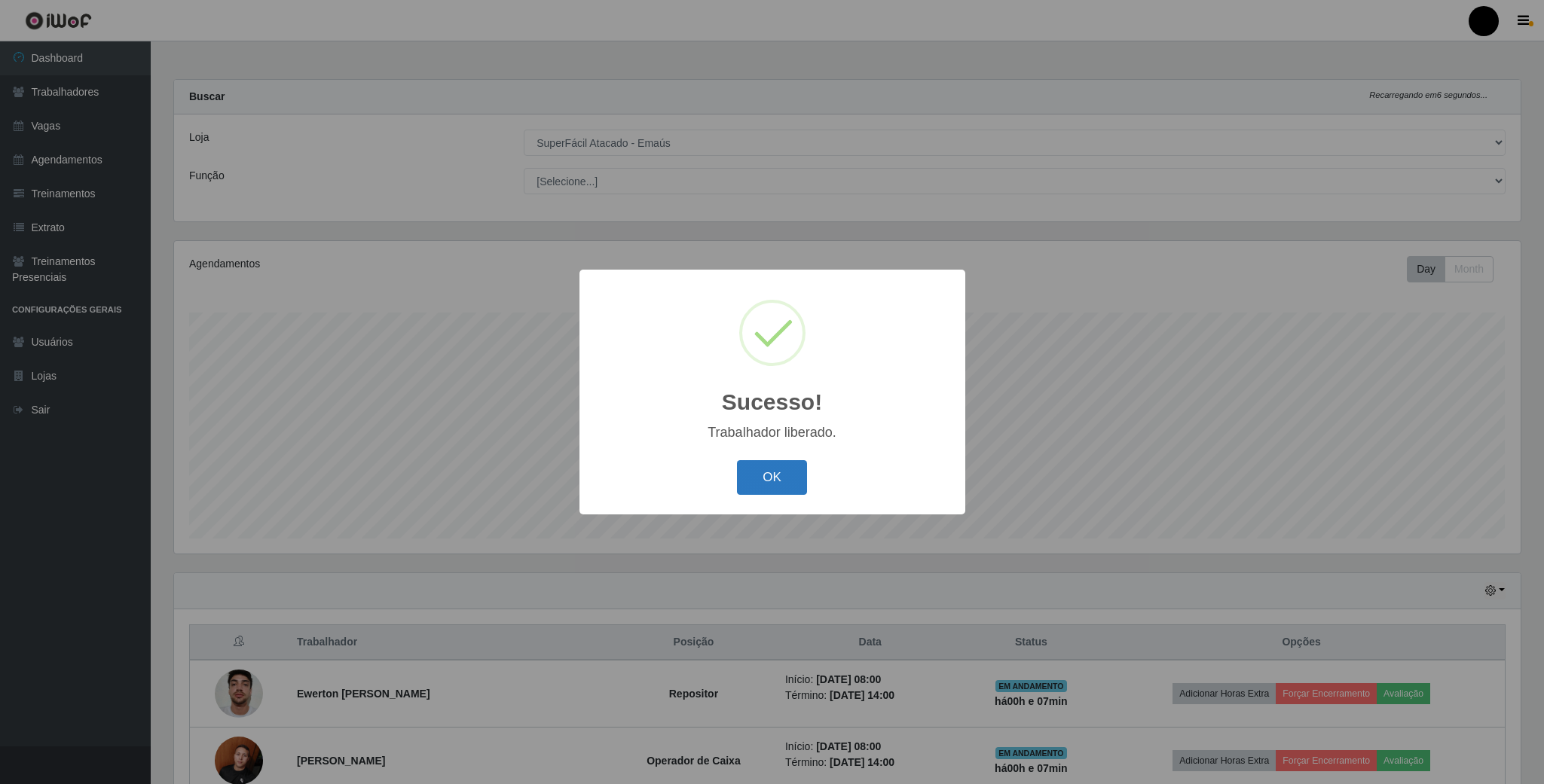
click at [759, 471] on button "OK" at bounding box center [772, 478] width 70 height 36
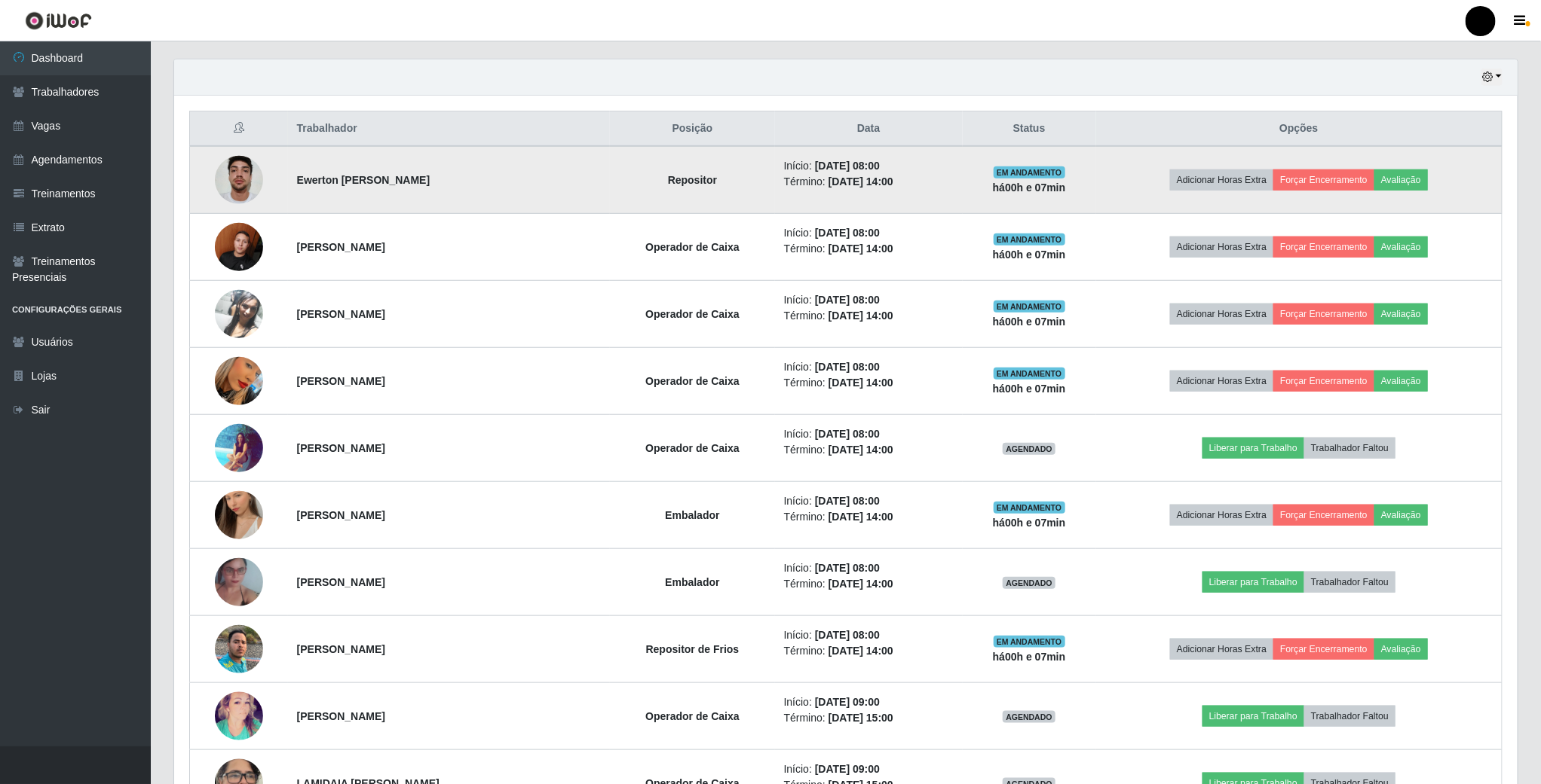
scroll to position [565, 0]
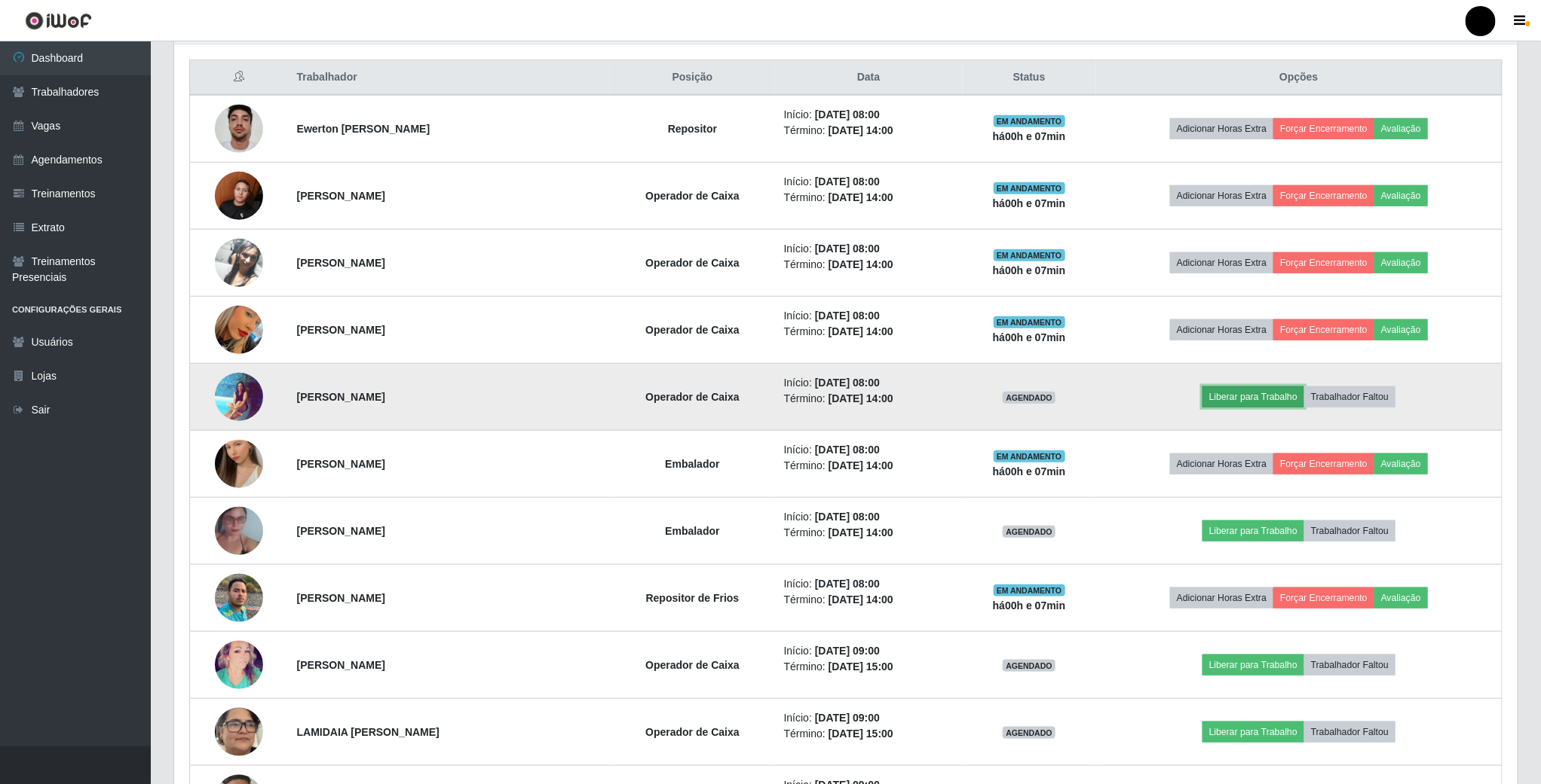
click at [1276, 403] on button "Liberar para Trabalho" at bounding box center [1253, 397] width 102 height 21
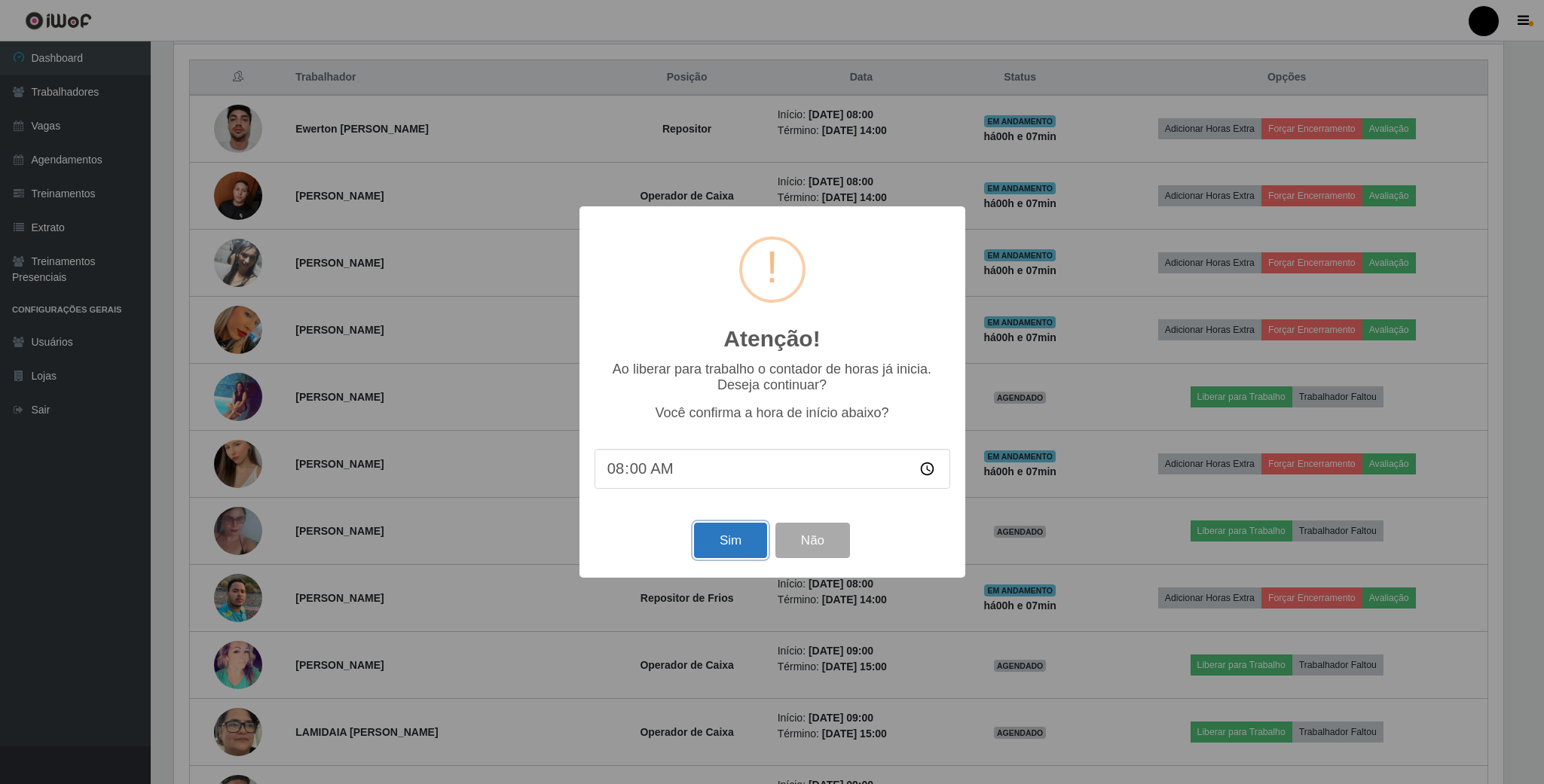
click at [706, 546] on button "Sim" at bounding box center [730, 541] width 73 height 36
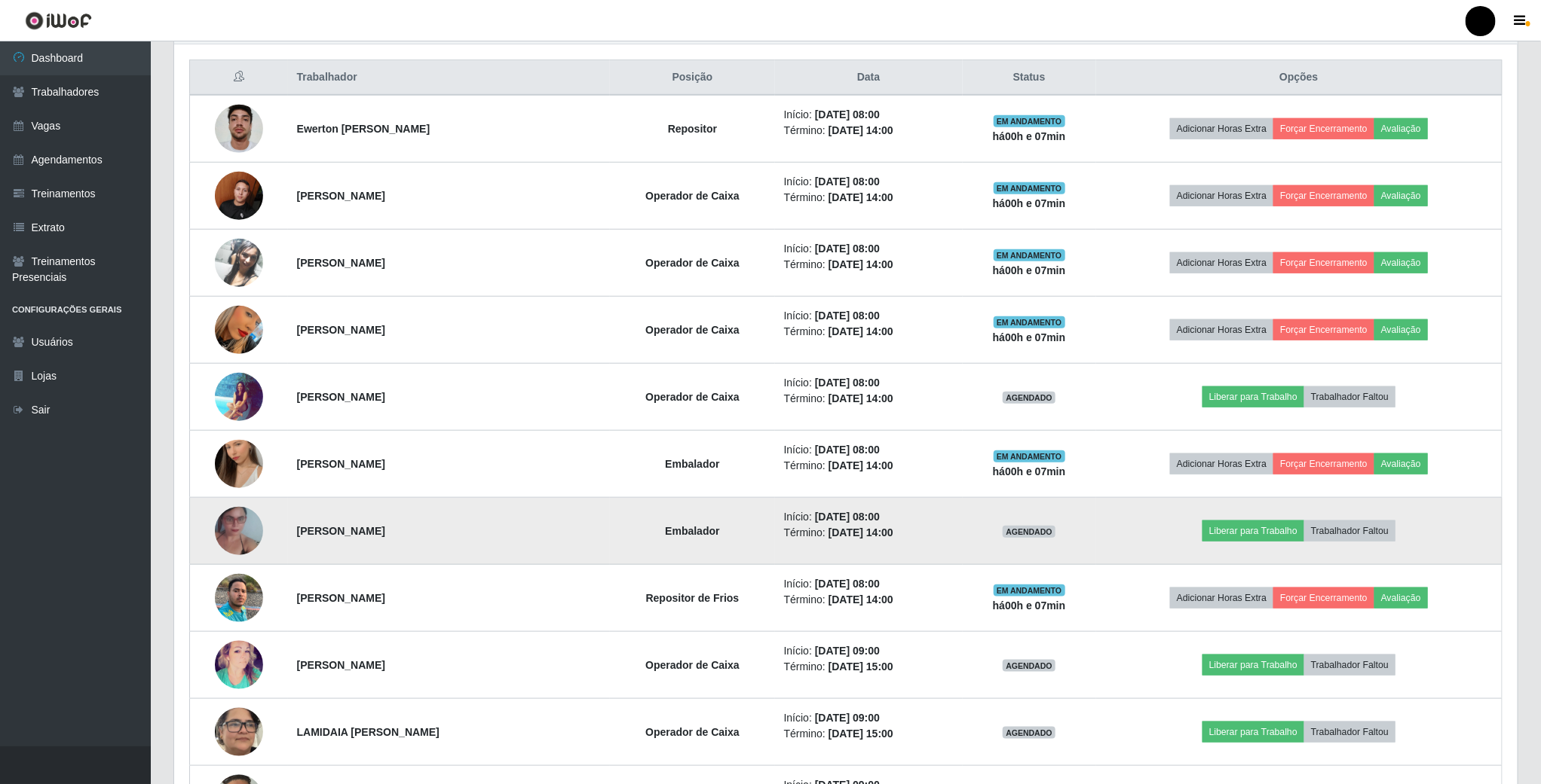
scroll to position [314, 1346]
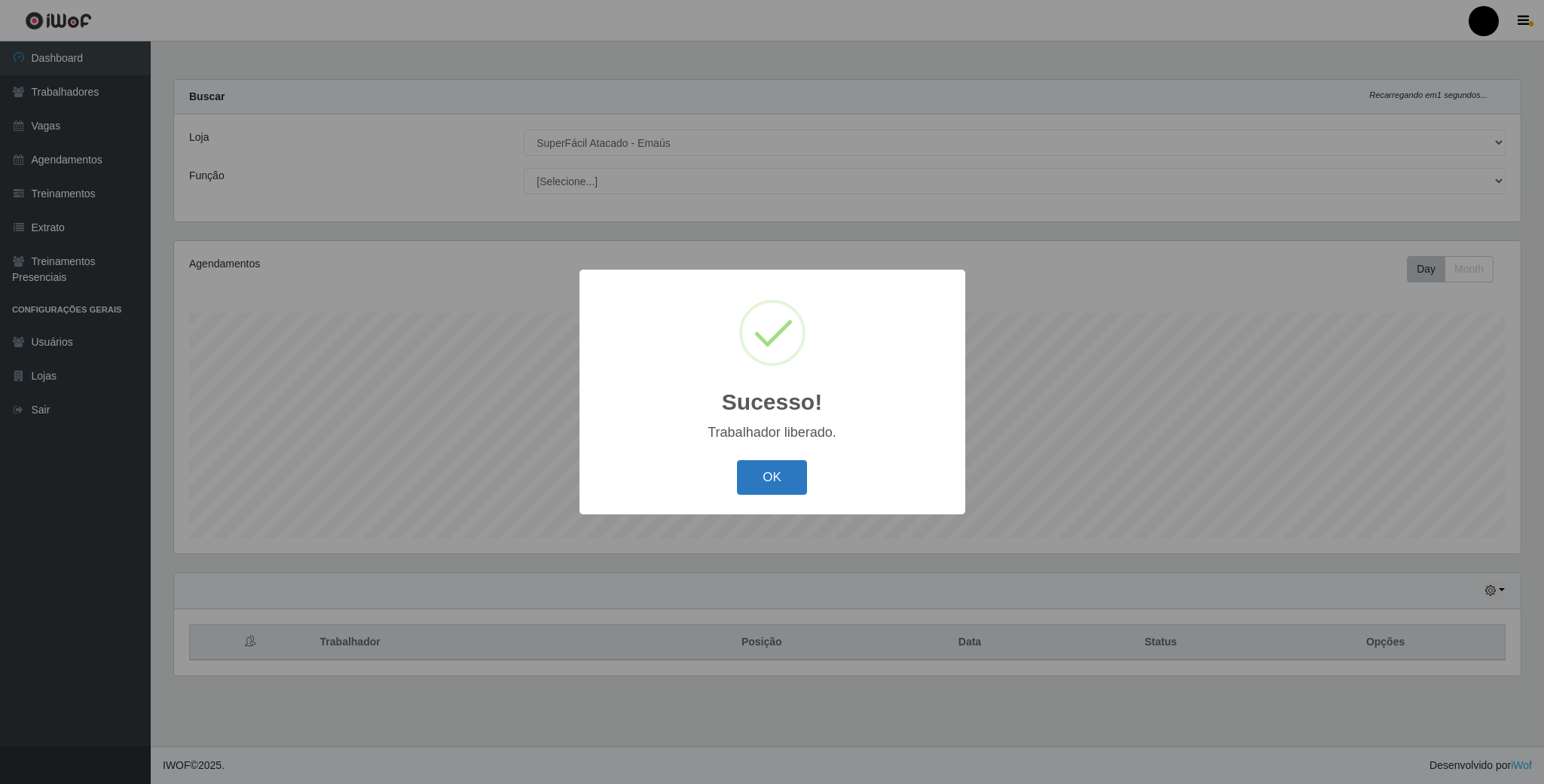
click at [793, 480] on button "OK" at bounding box center [772, 478] width 70 height 36
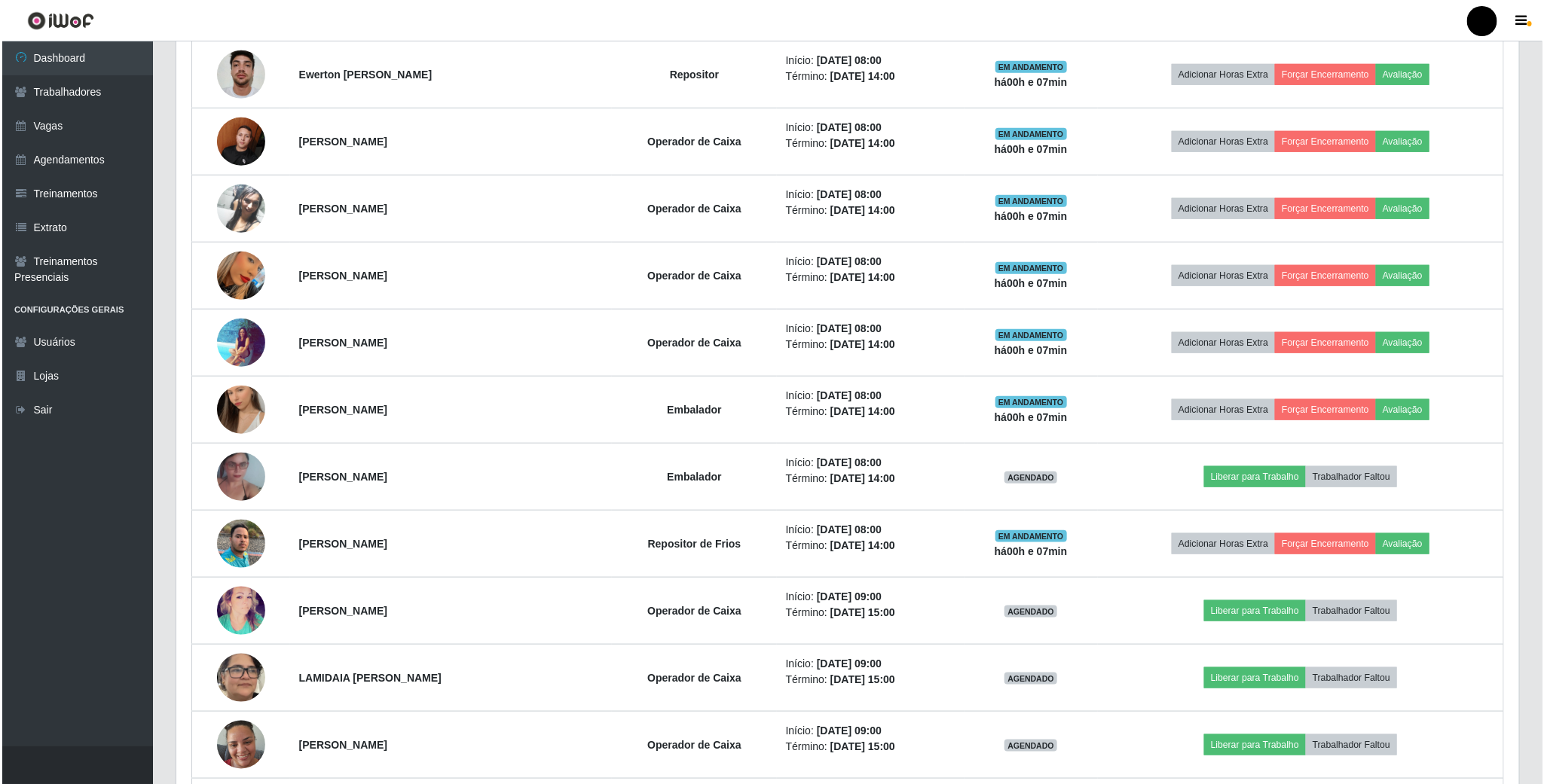
scroll to position [678, 0]
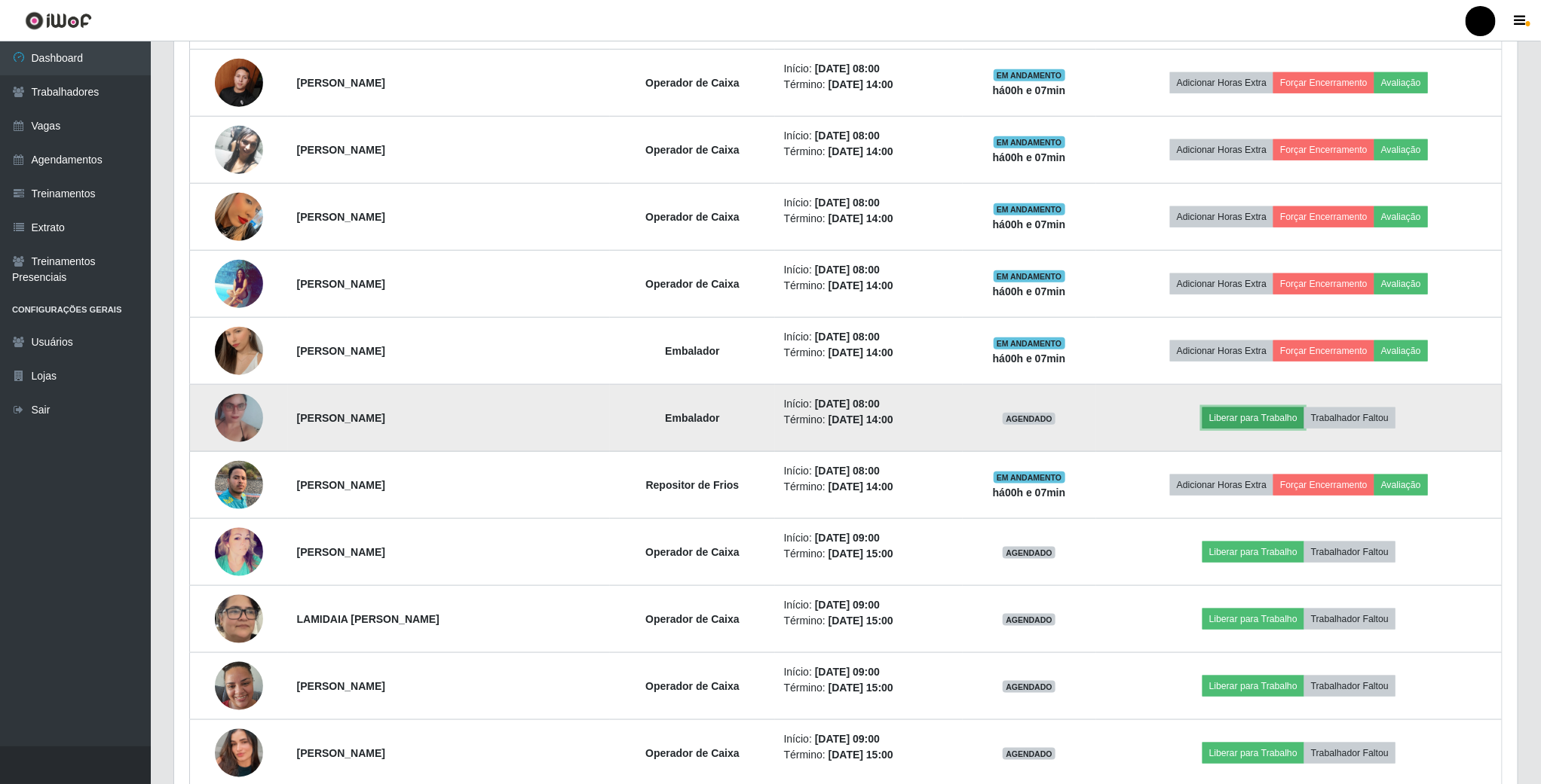
click at [1237, 428] on button "Liberar para Trabalho" at bounding box center [1253, 418] width 102 height 21
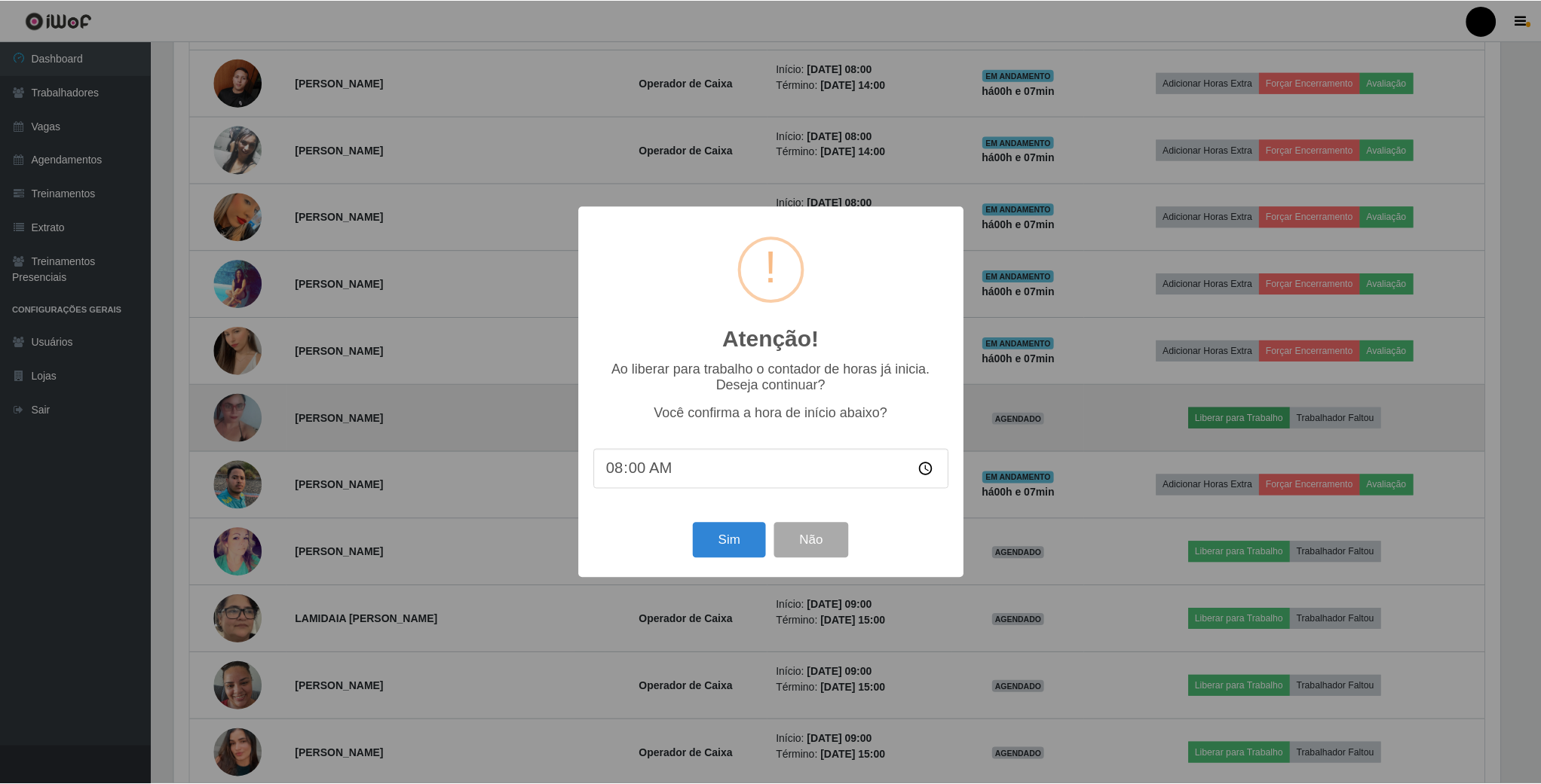
scroll to position [314, 1330]
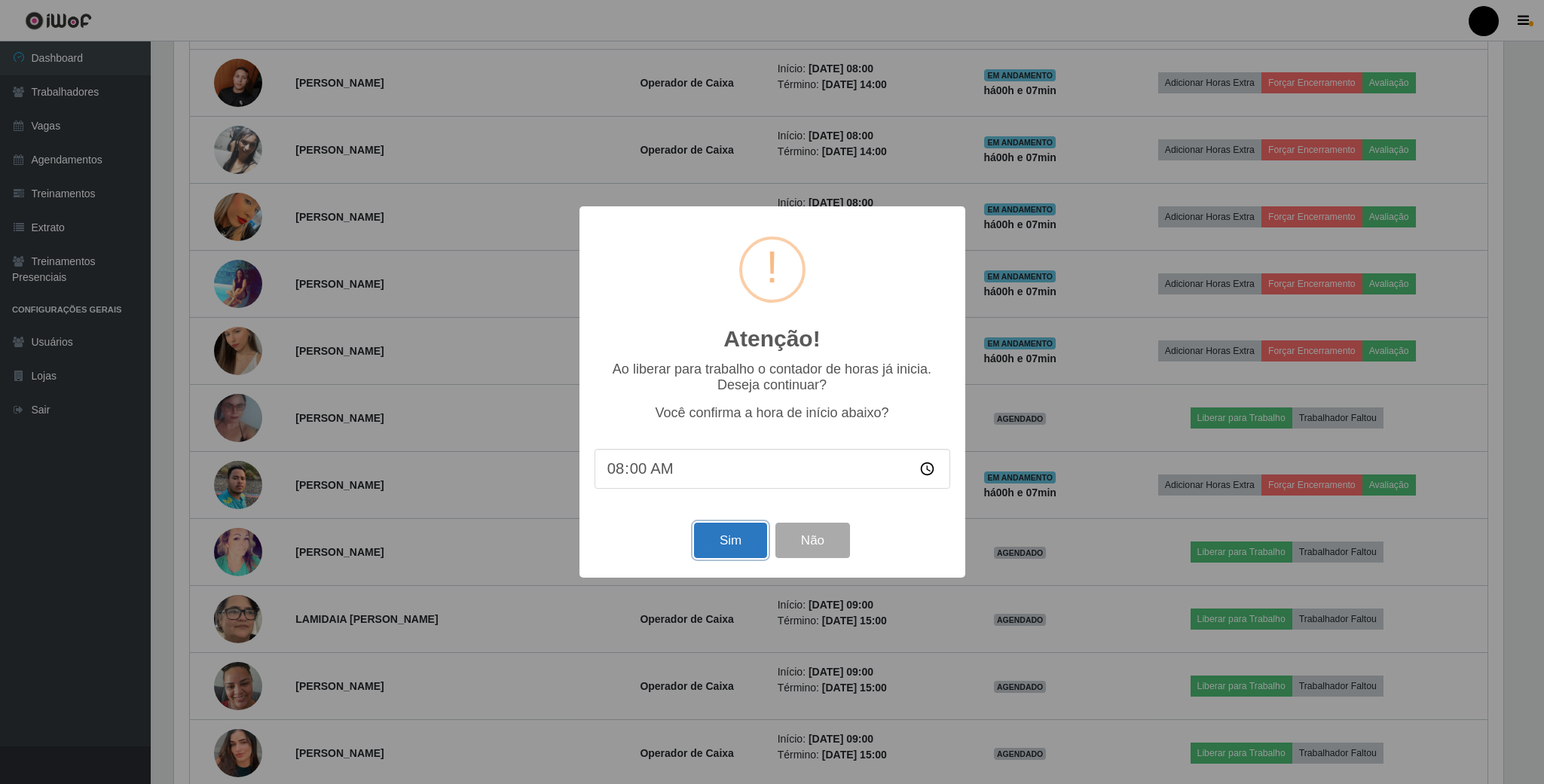
click at [733, 550] on button "Sim" at bounding box center [730, 541] width 73 height 36
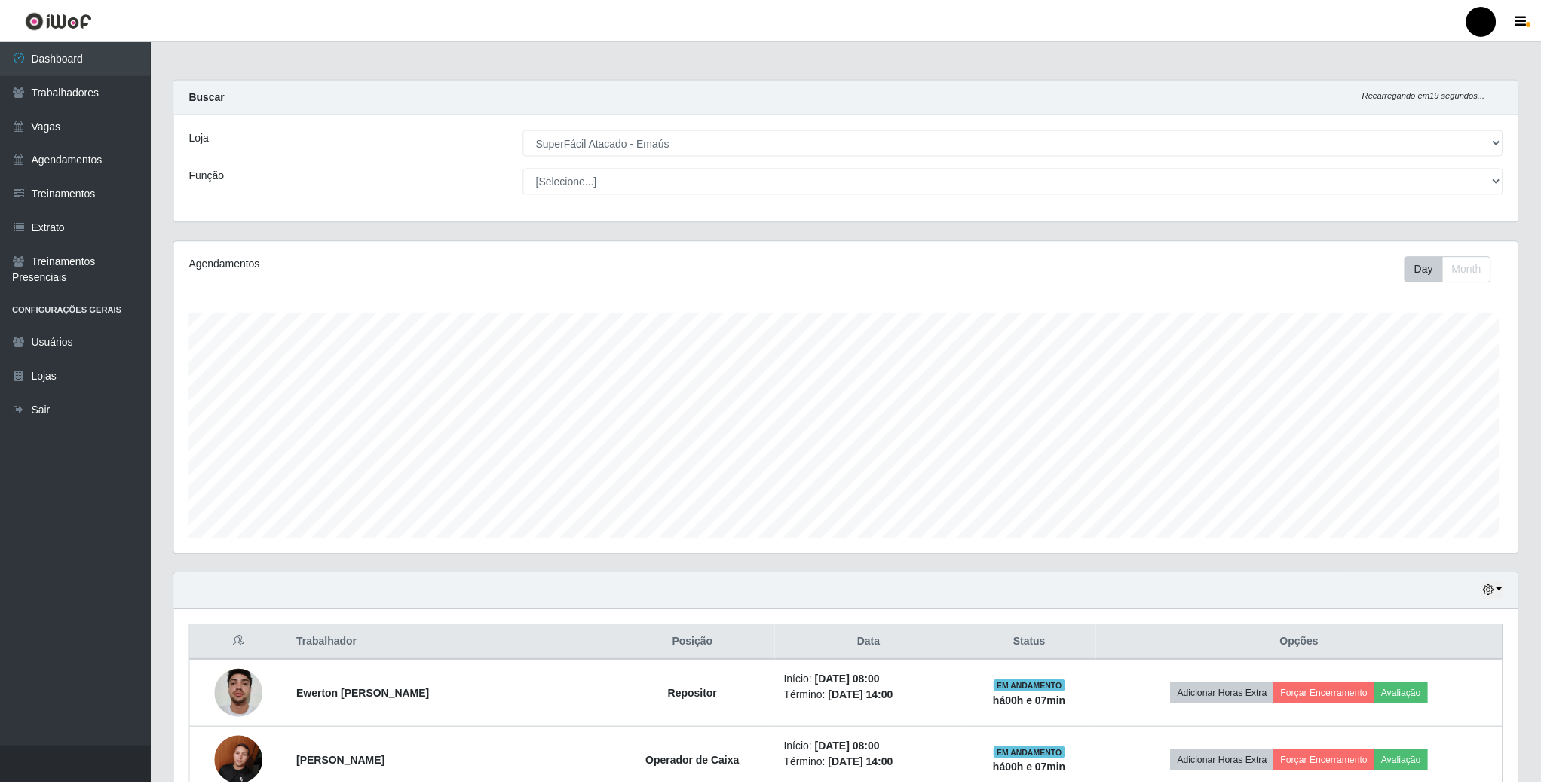
scroll to position [314, 1346]
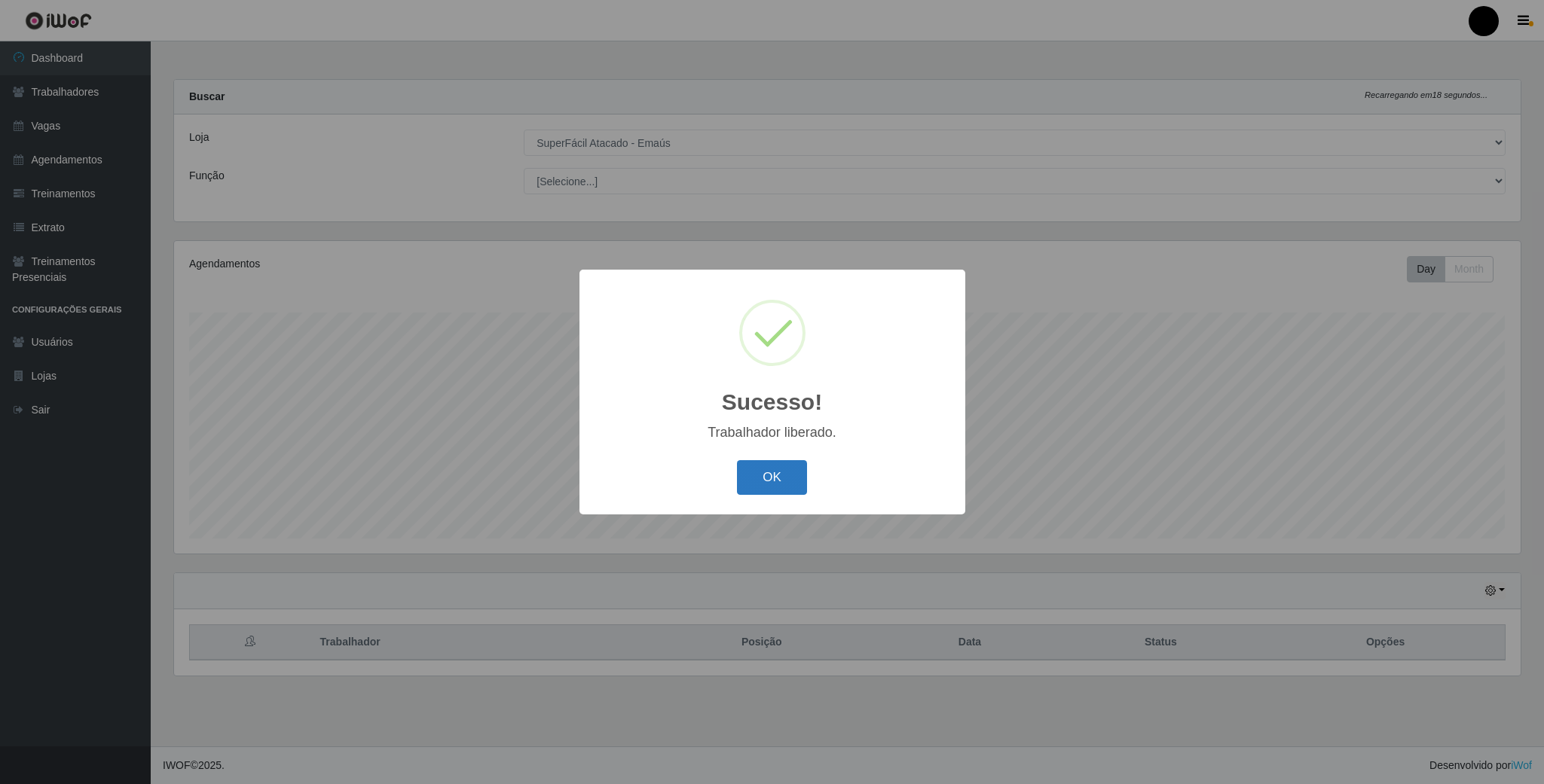
click at [773, 479] on button "OK" at bounding box center [772, 478] width 70 height 36
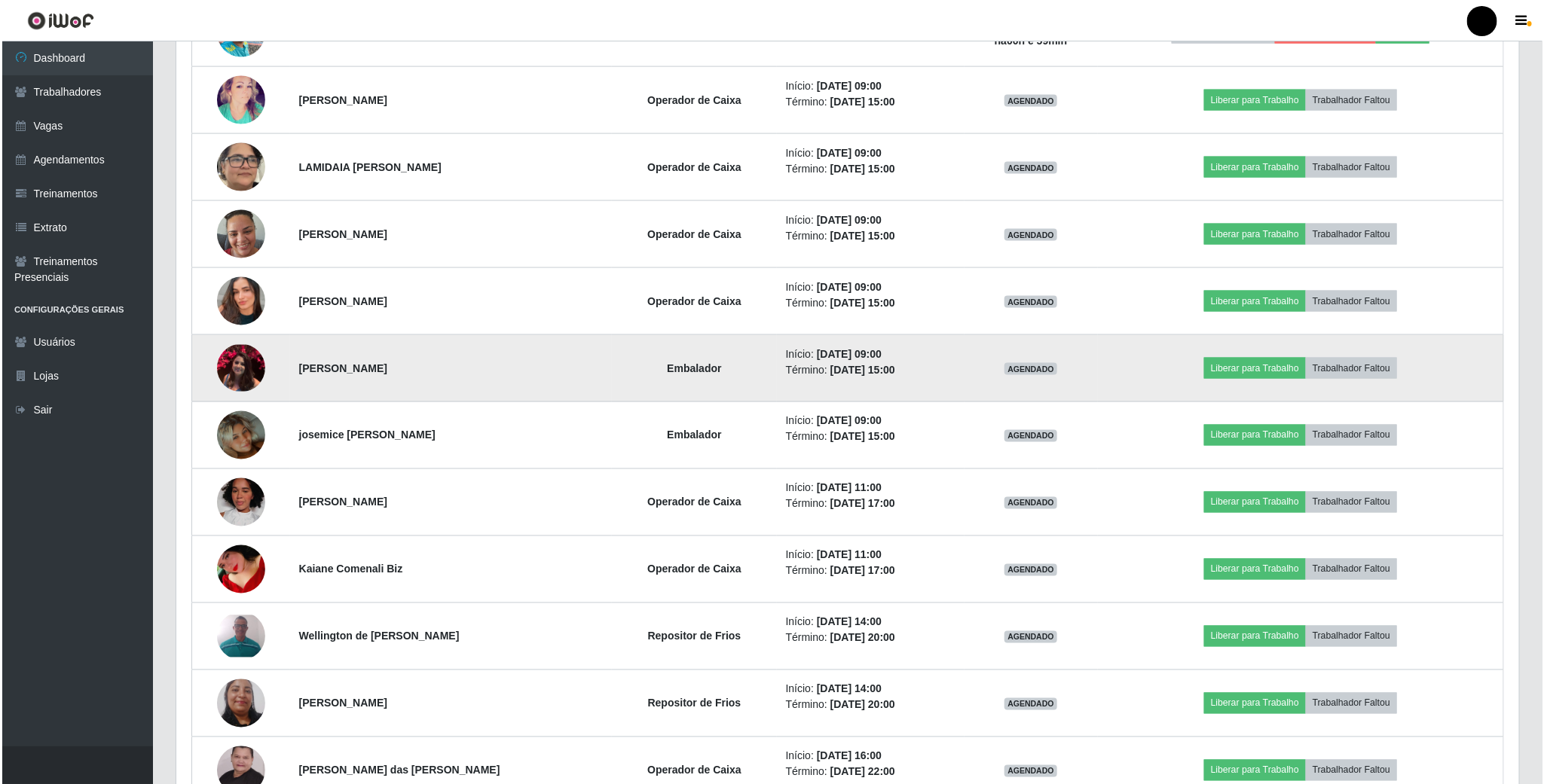
scroll to position [1017, 0]
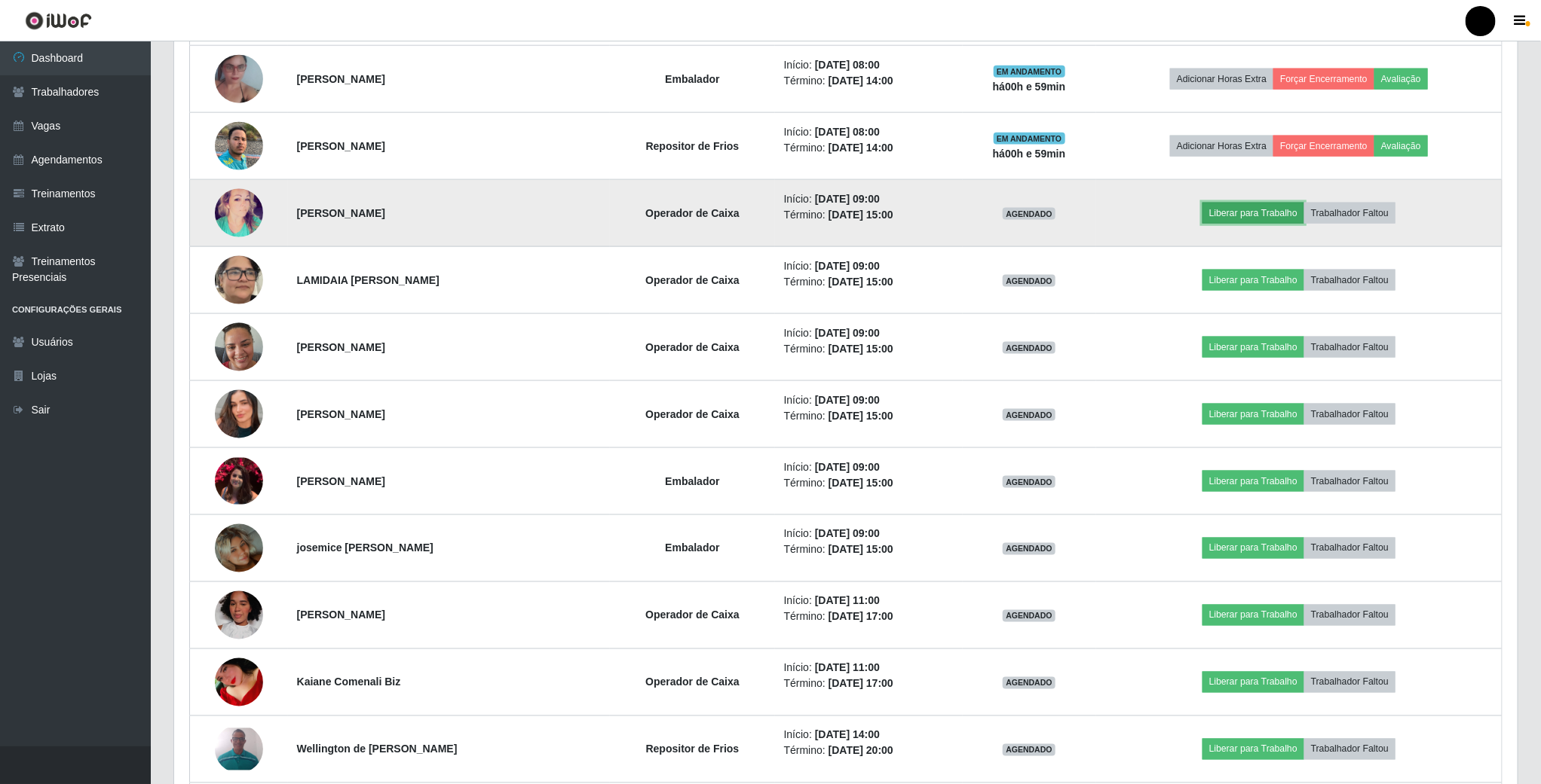
click at [1268, 215] on button "Liberar para Trabalho" at bounding box center [1253, 213] width 102 height 21
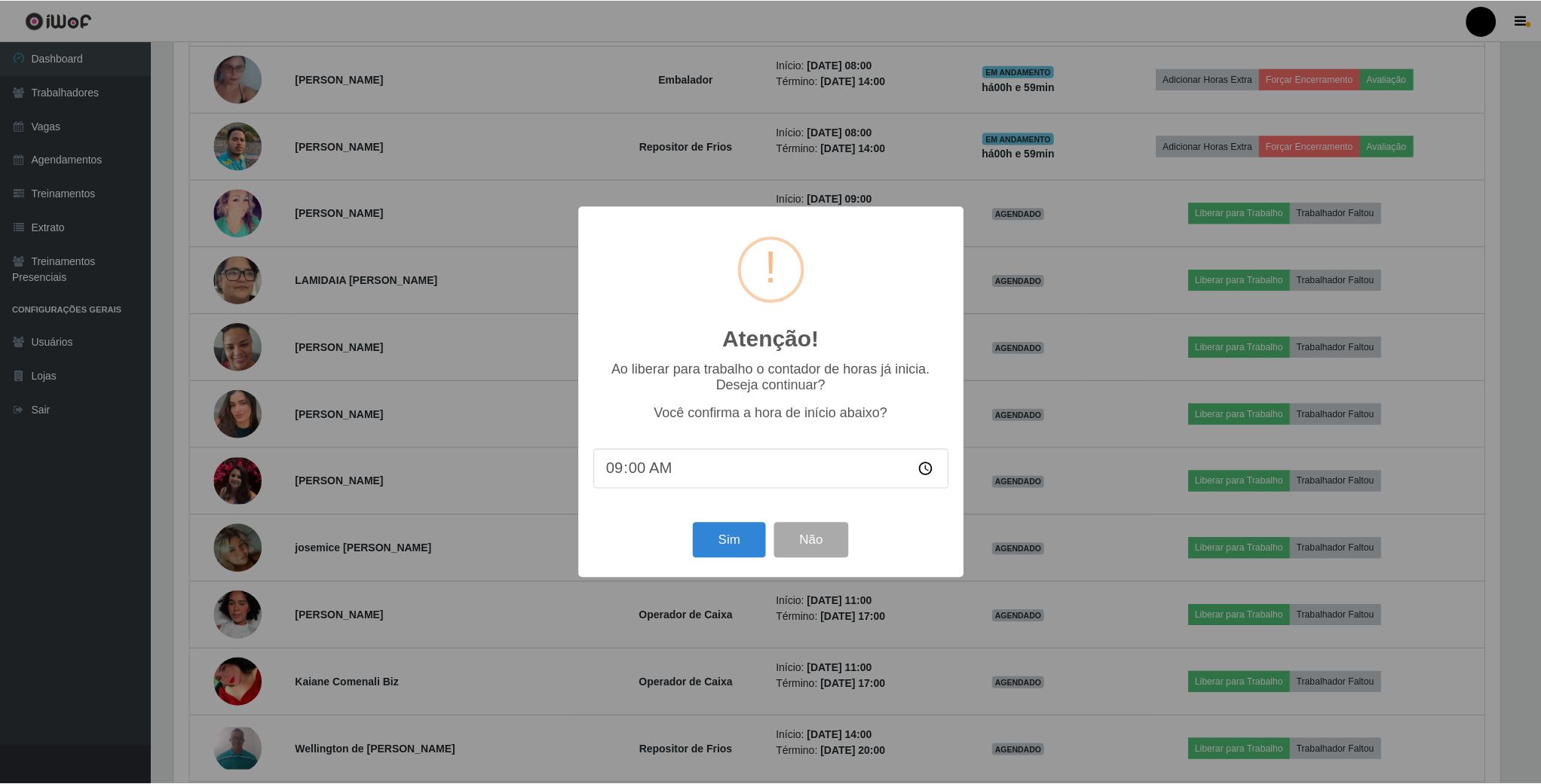
scroll to position [314, 1330]
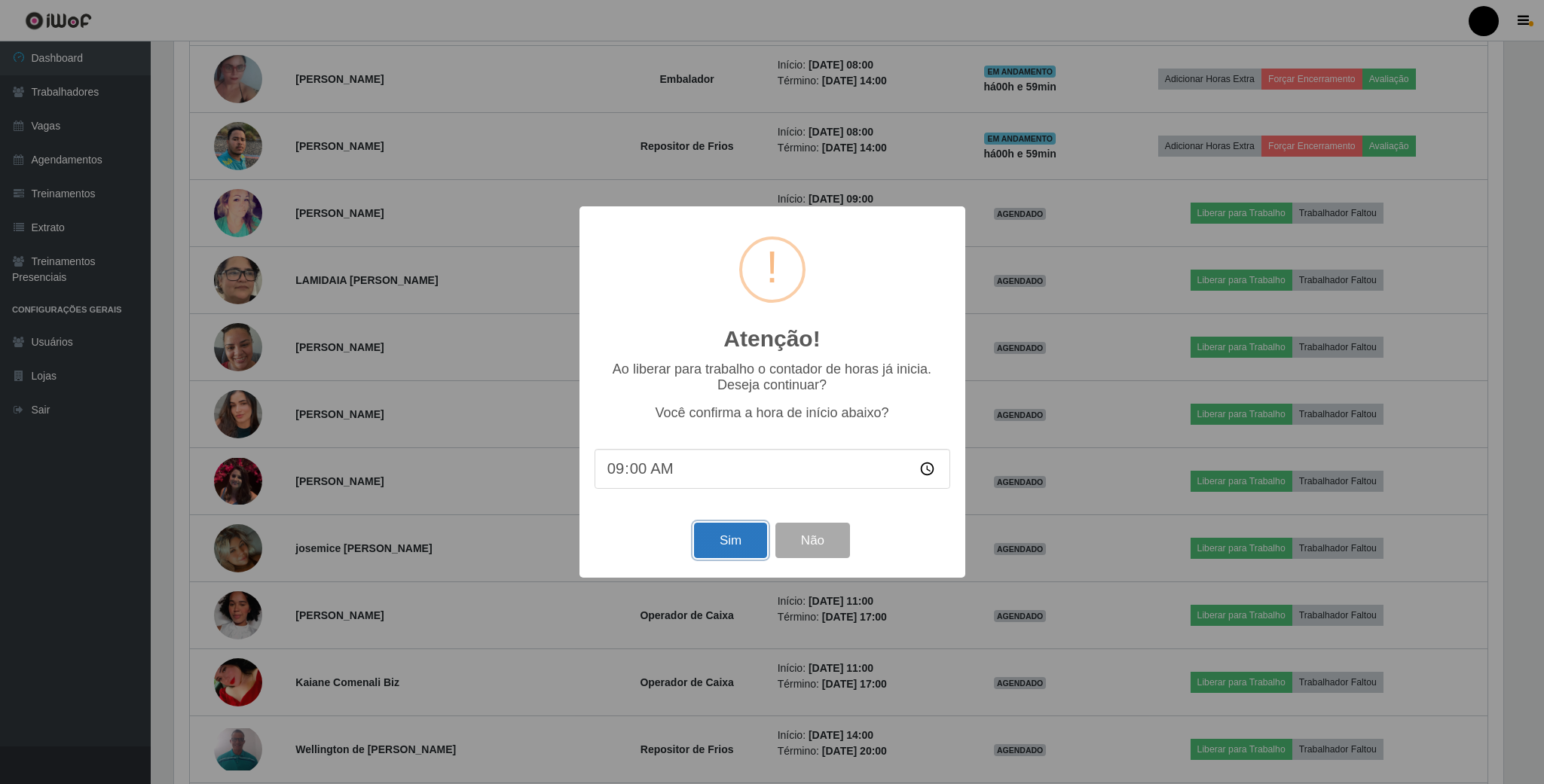
click at [731, 545] on button "Sim" at bounding box center [730, 541] width 73 height 36
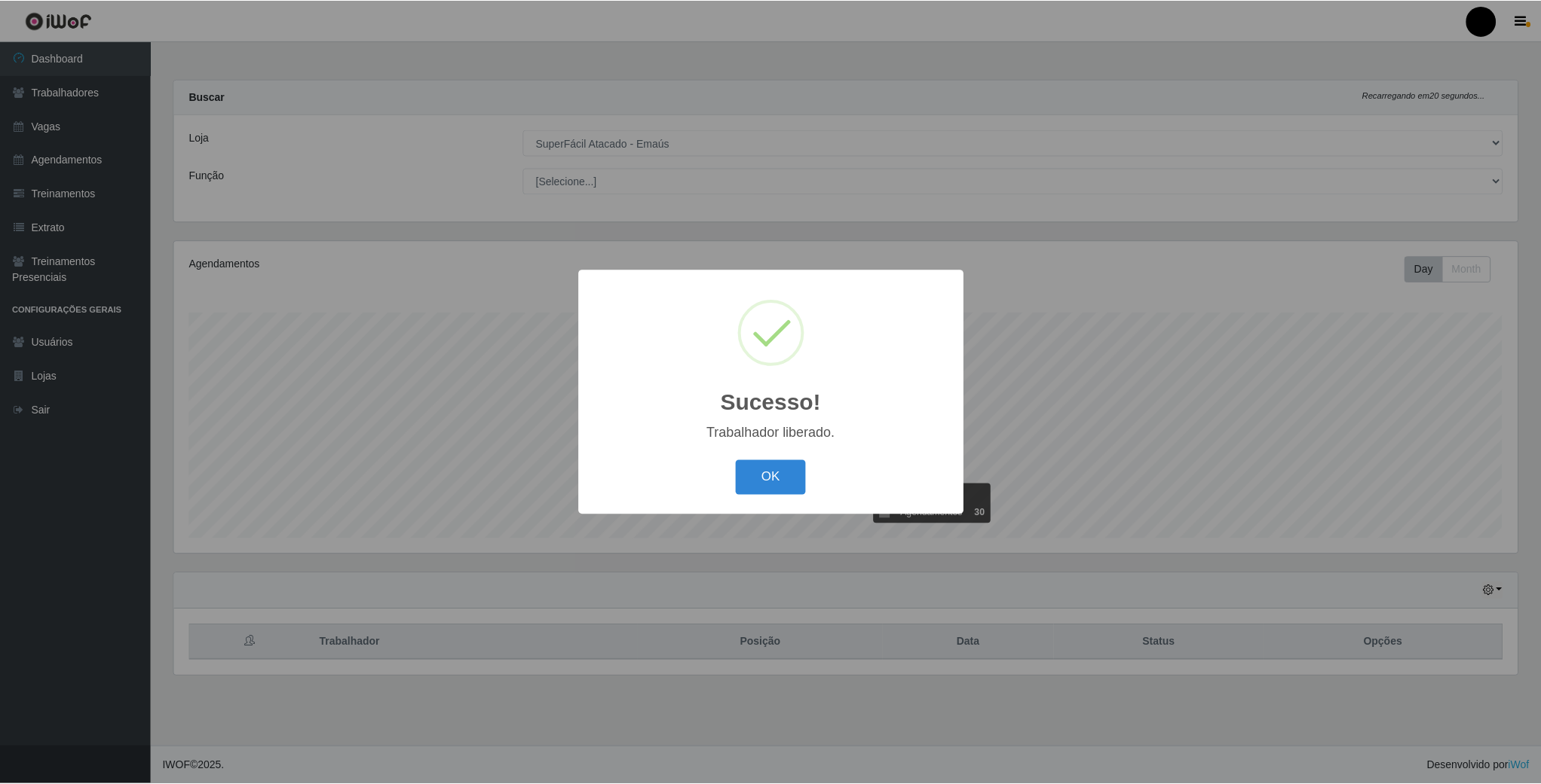
scroll to position [314, 1346]
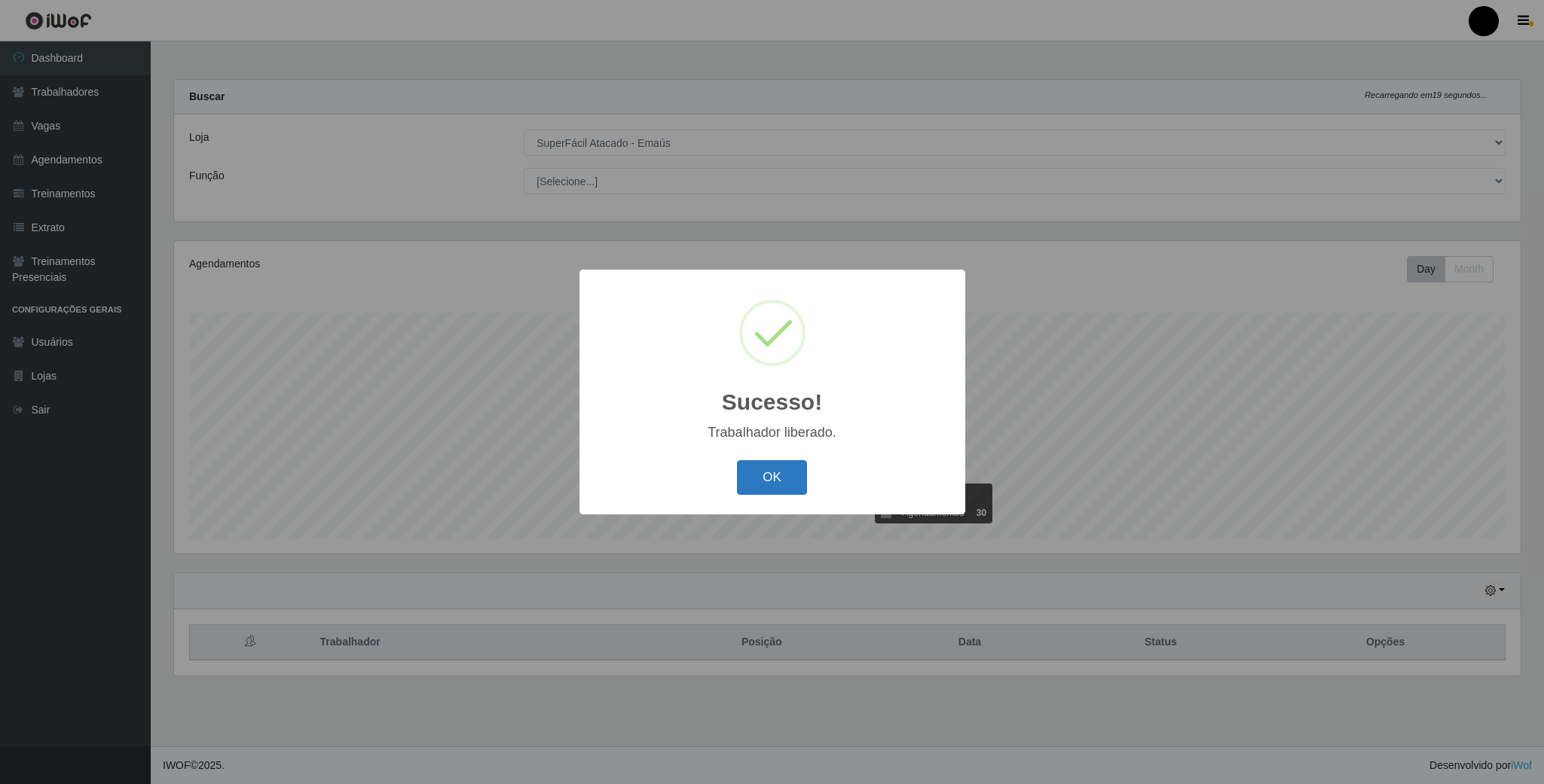
click at [769, 471] on button "OK" at bounding box center [772, 478] width 70 height 36
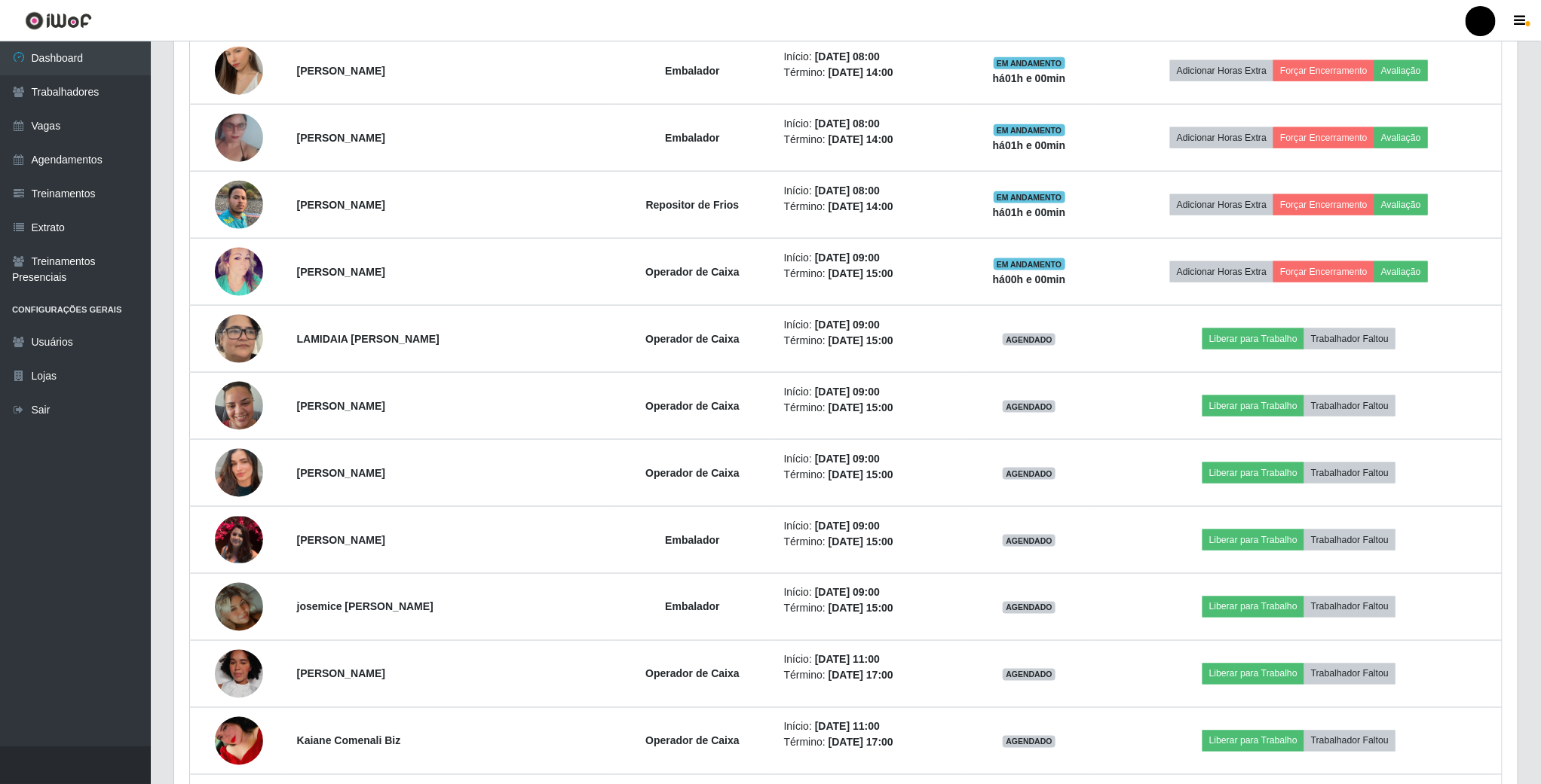
scroll to position [1017, 0]
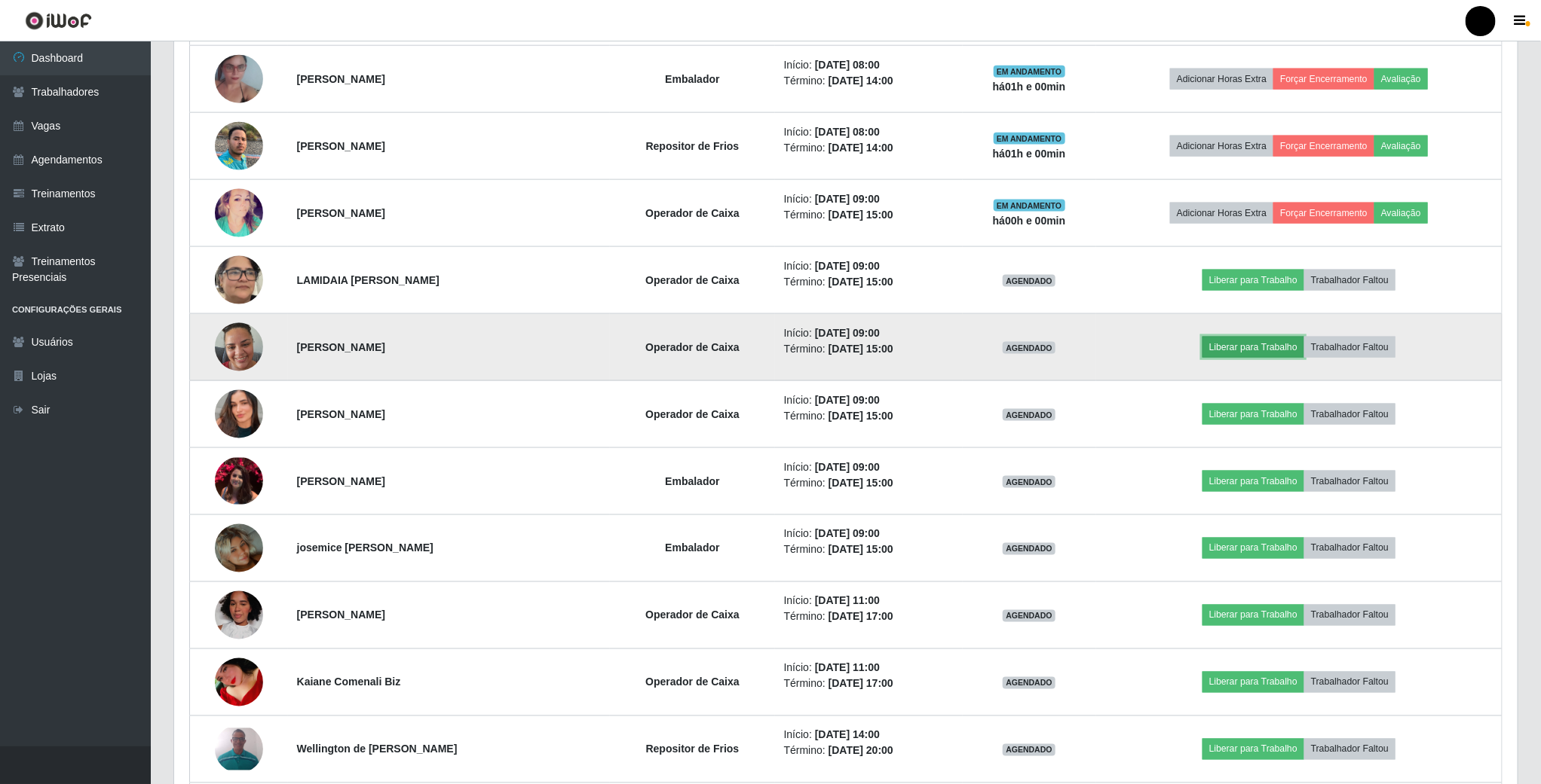
click at [1226, 358] on button "Liberar para Trabalho" at bounding box center [1253, 347] width 102 height 21
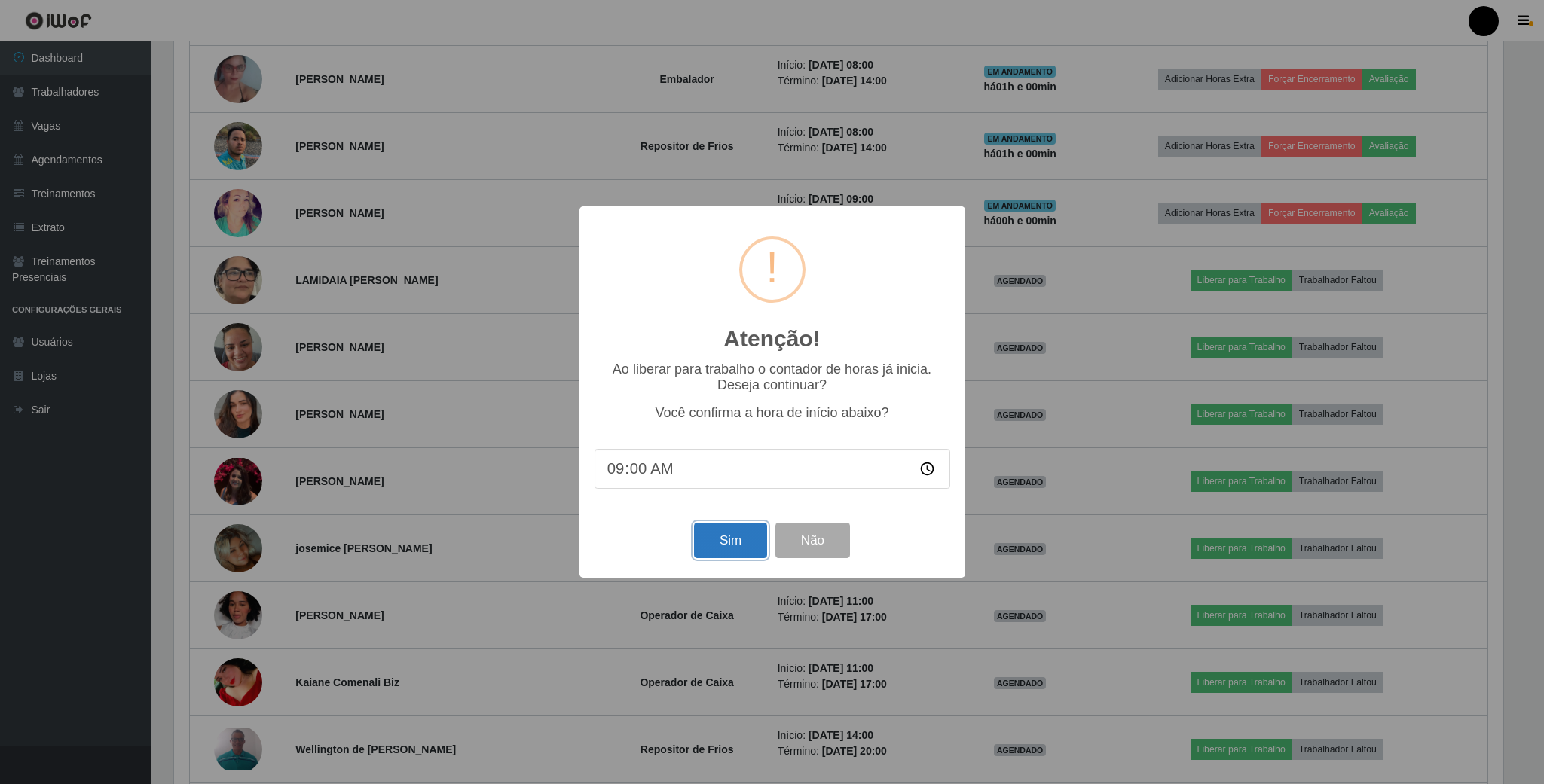
click at [739, 540] on button "Sim" at bounding box center [730, 541] width 73 height 36
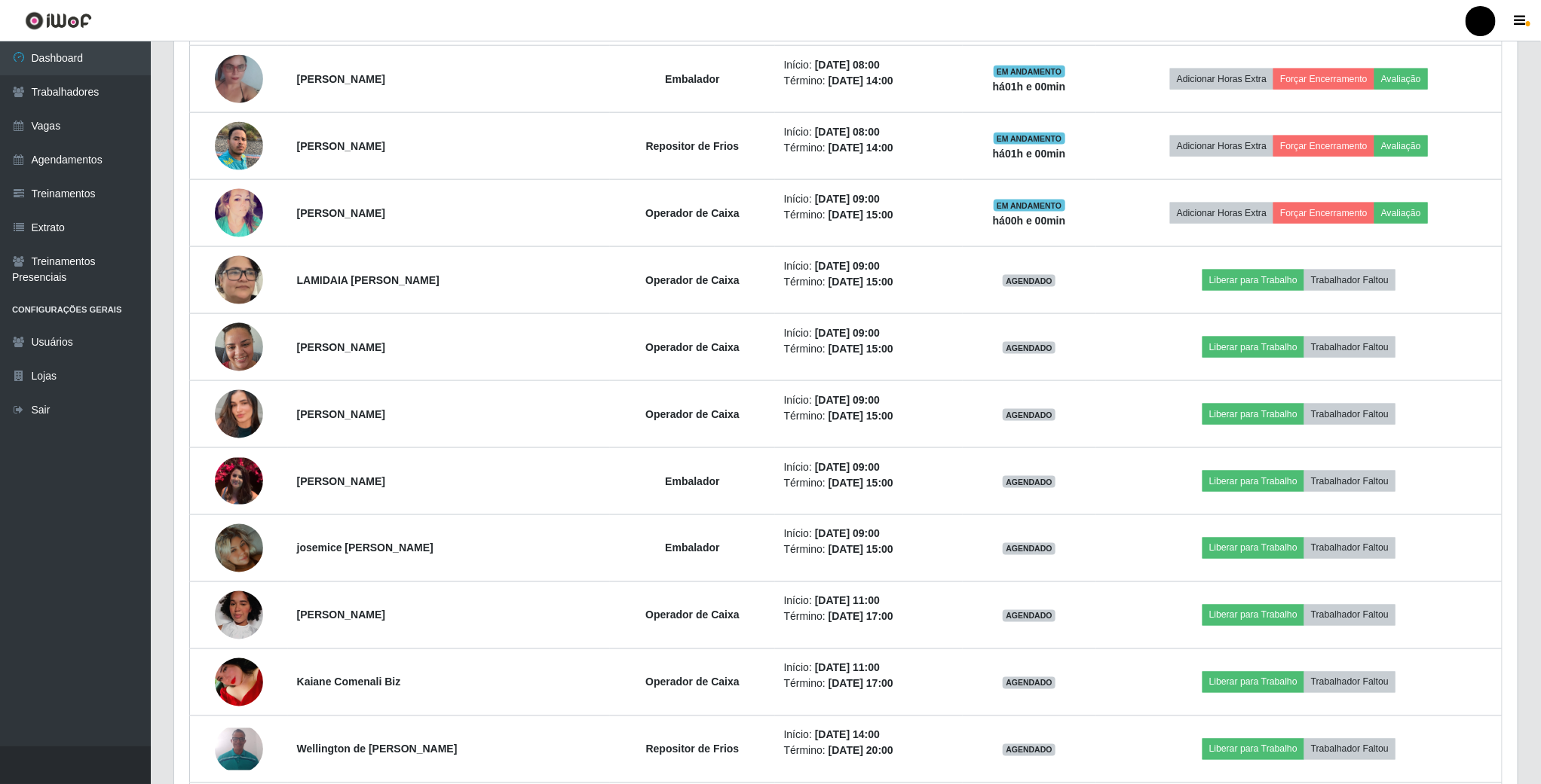
scroll to position [314, 1346]
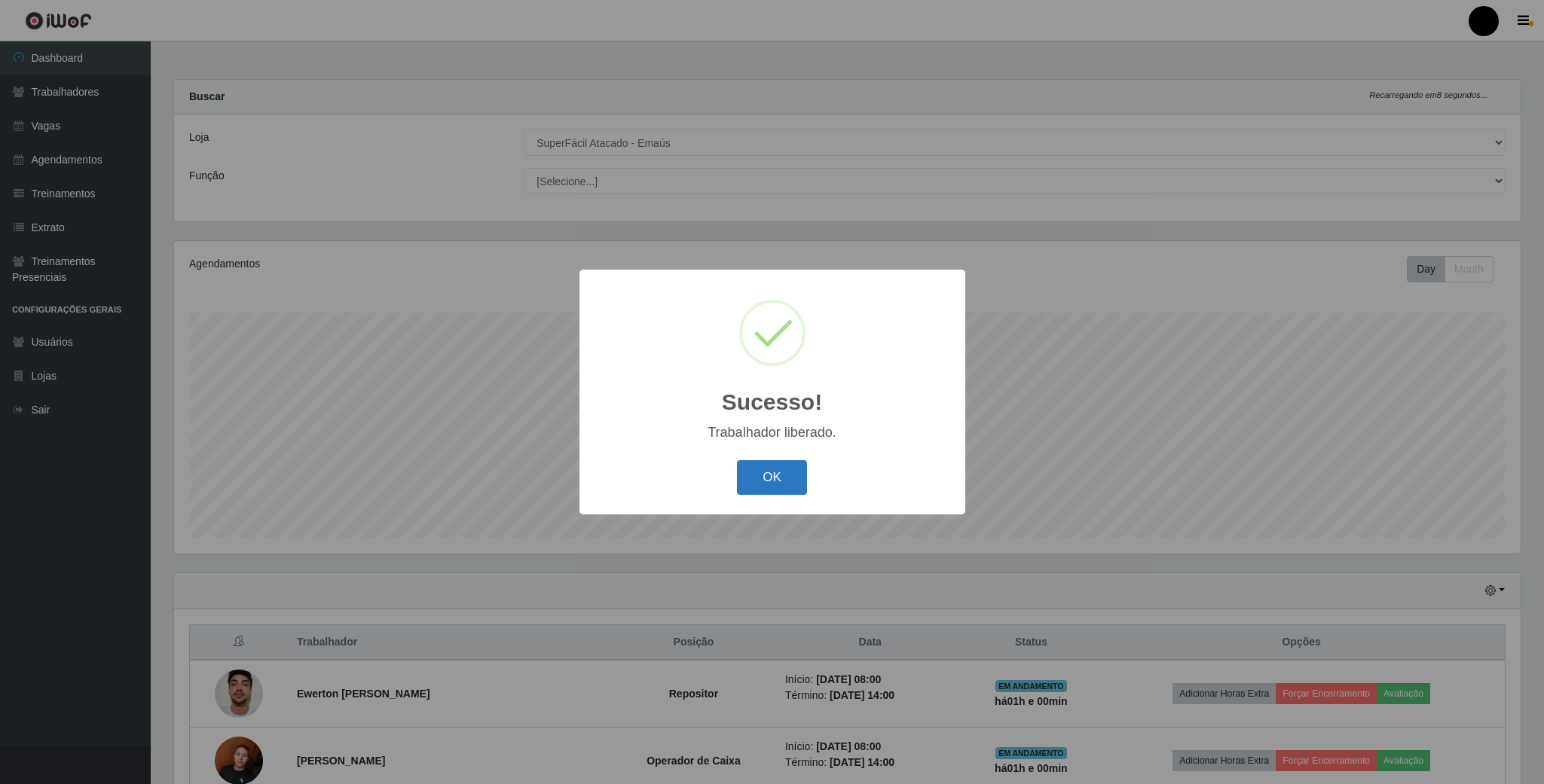
click at [784, 484] on button "OK" at bounding box center [772, 478] width 70 height 36
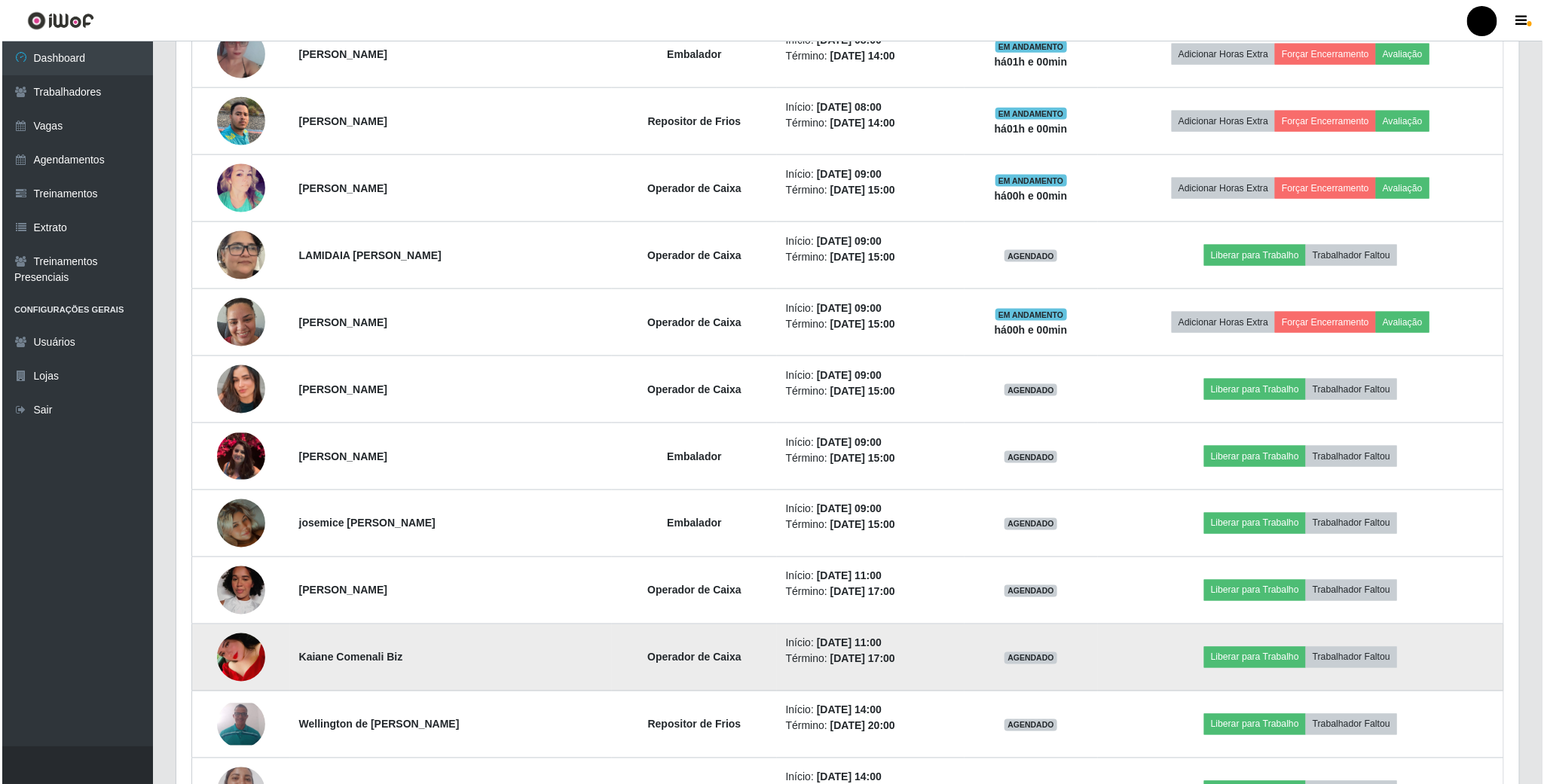
scroll to position [1130, 0]
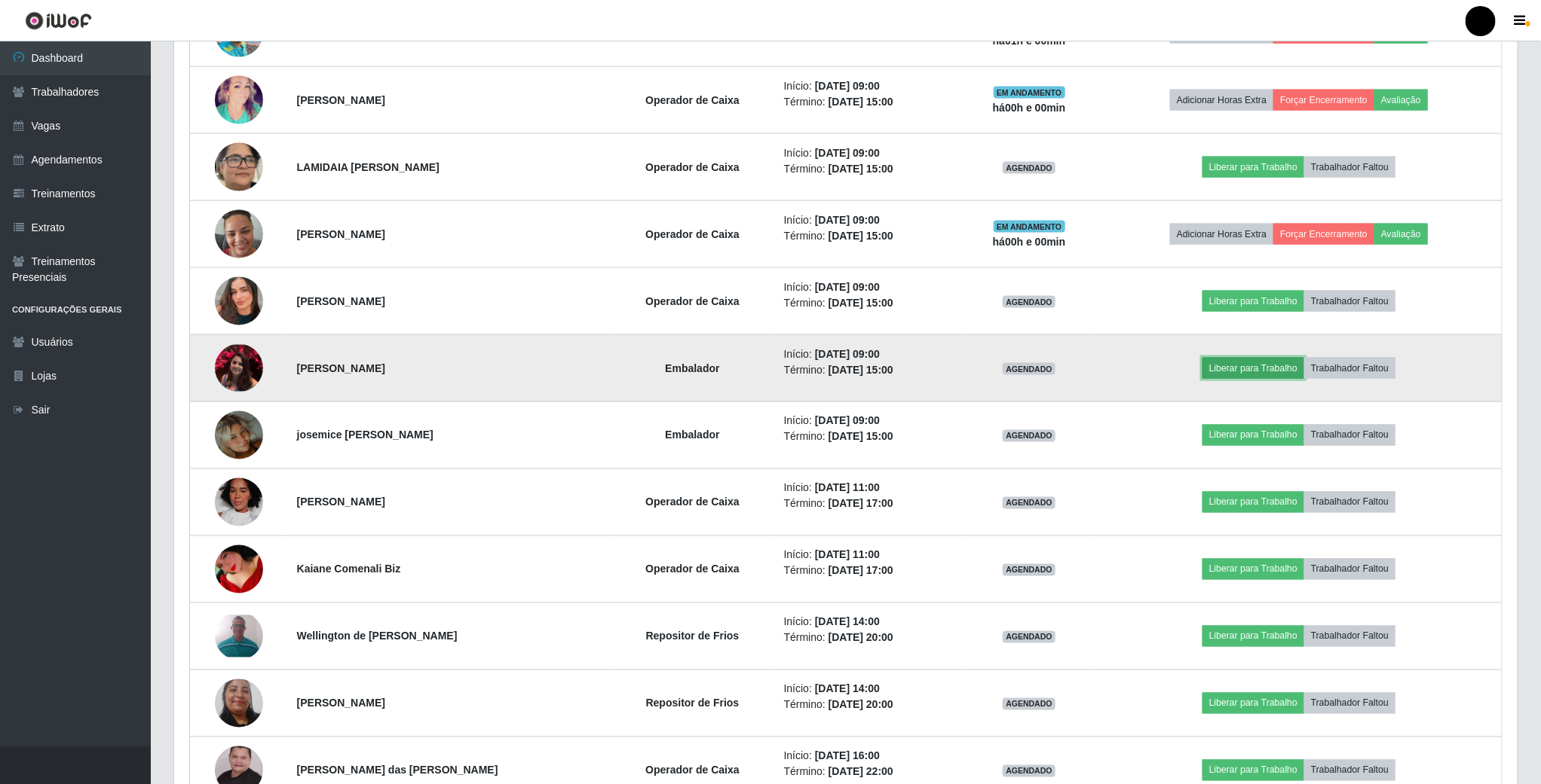
click at [1251, 378] on button "Liberar para Trabalho" at bounding box center [1253, 368] width 102 height 21
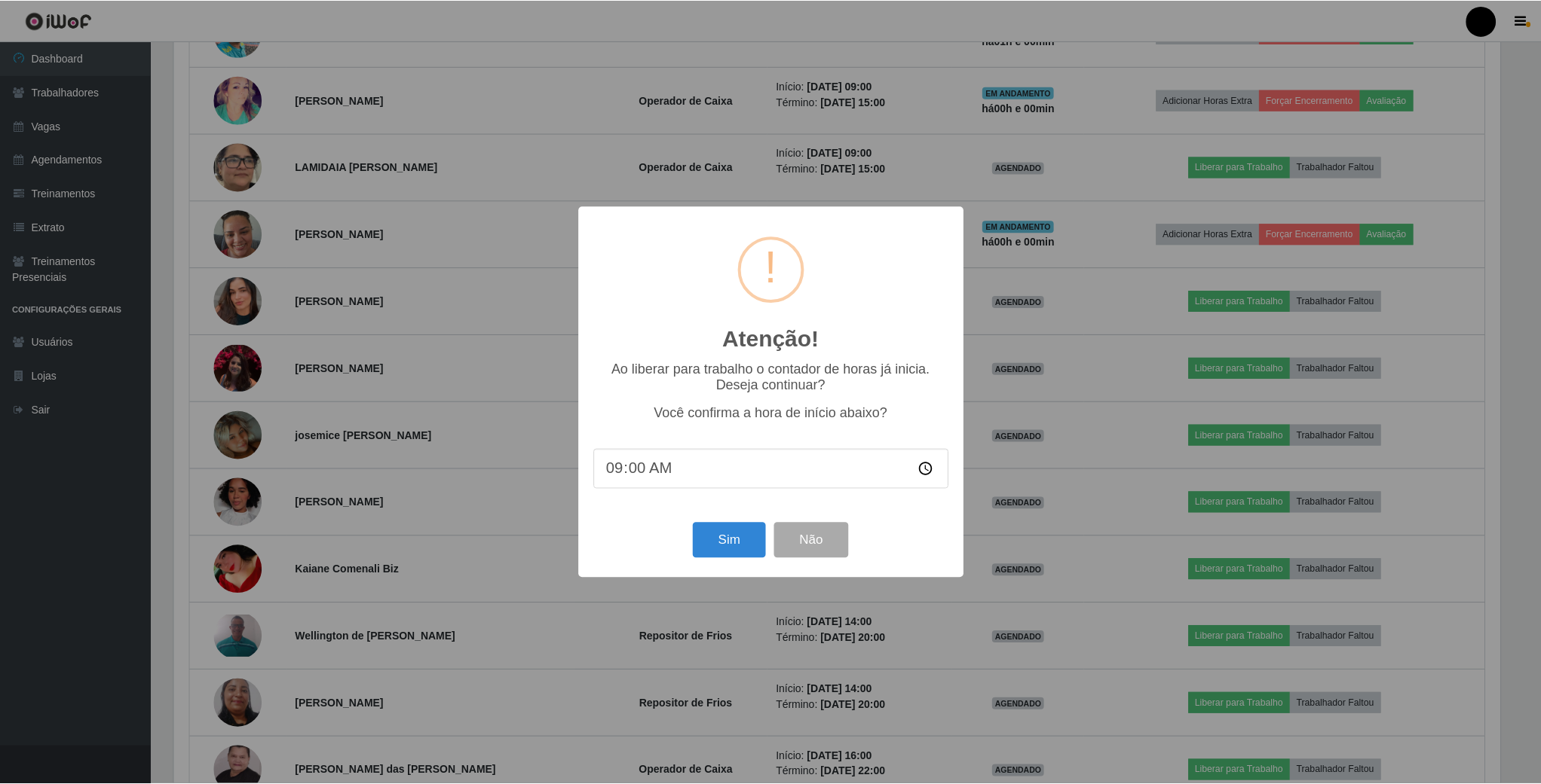
scroll to position [314, 1330]
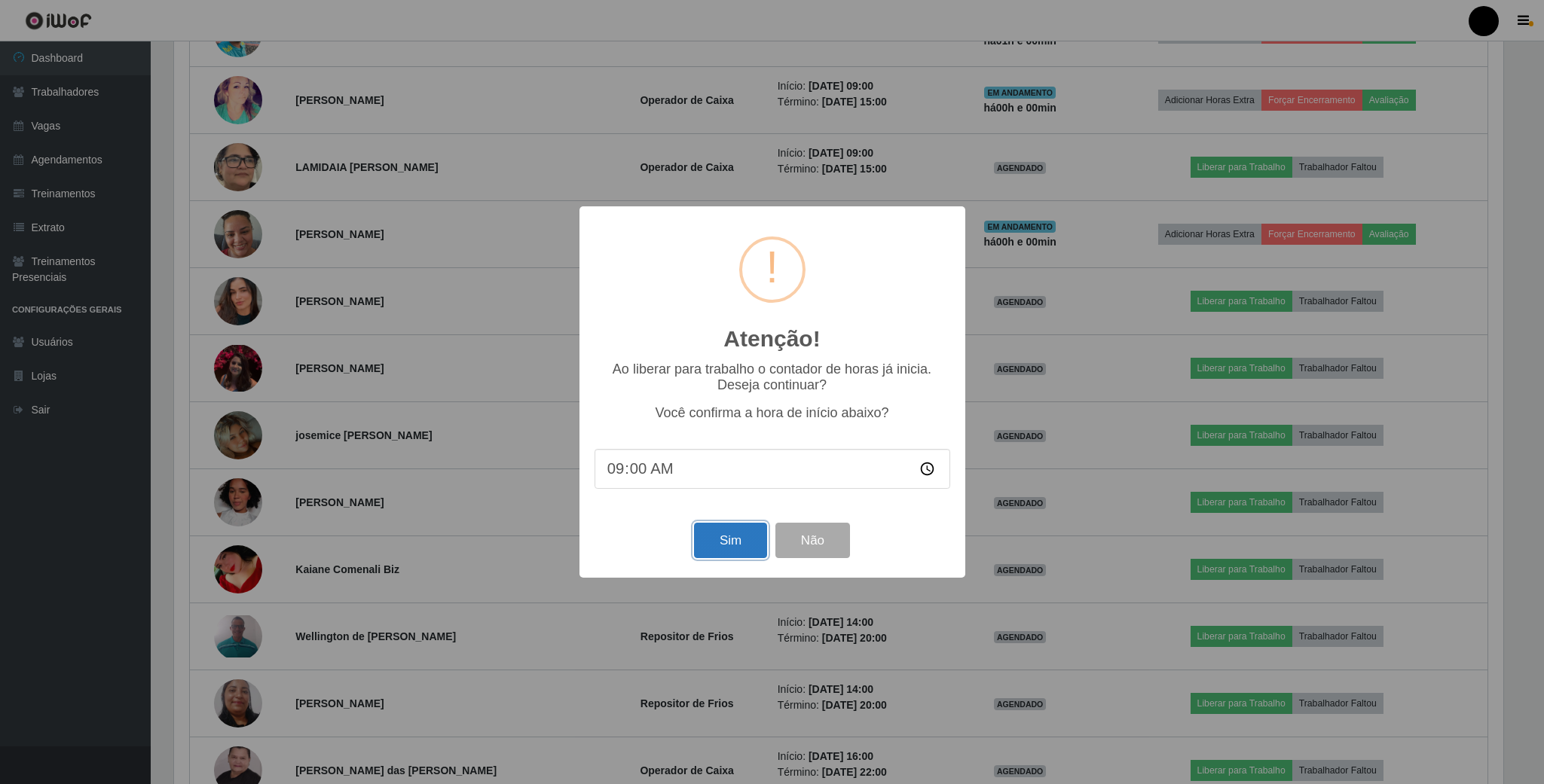
click at [744, 548] on button "Sim" at bounding box center [730, 541] width 73 height 36
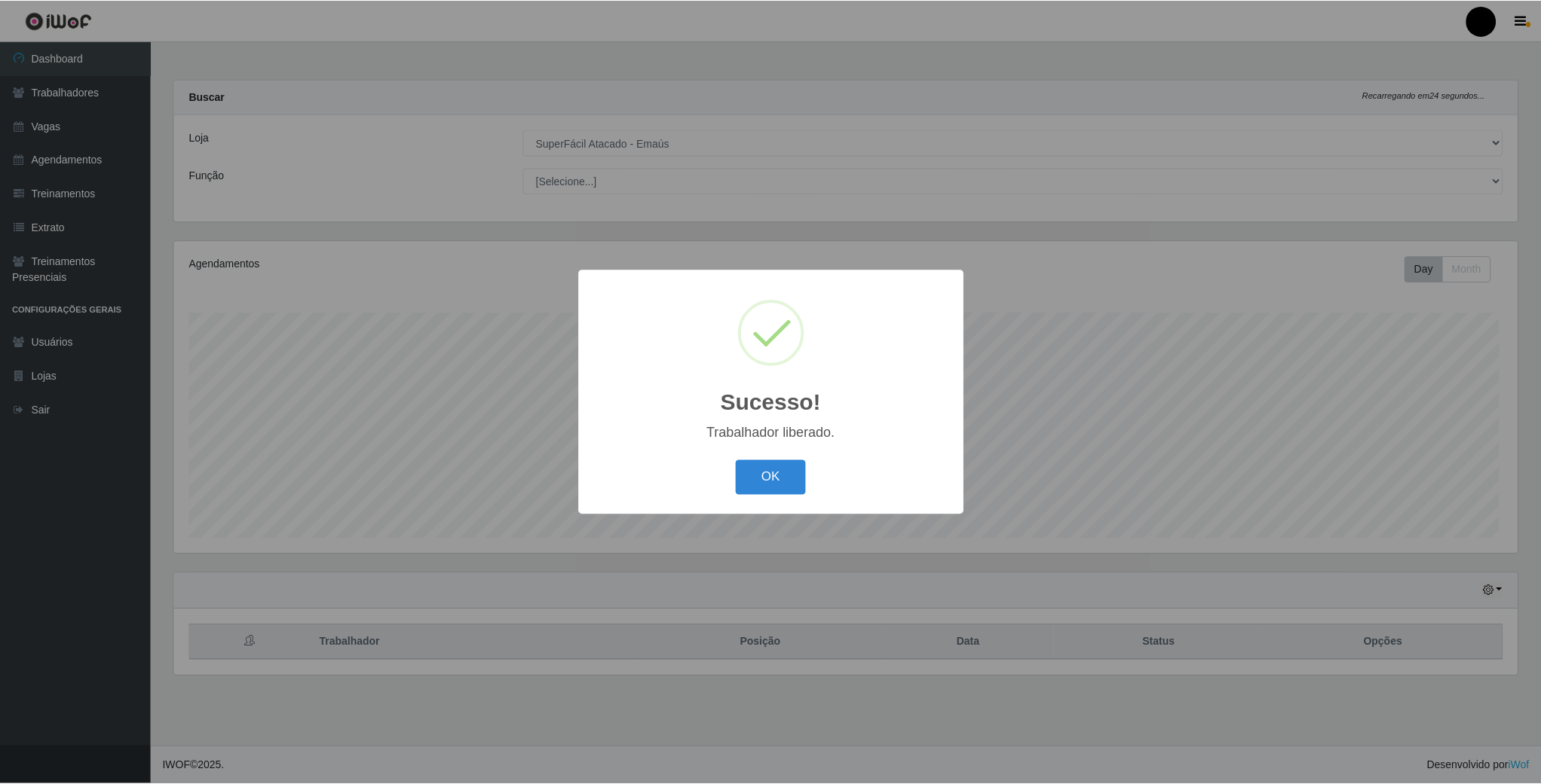
scroll to position [314, 1346]
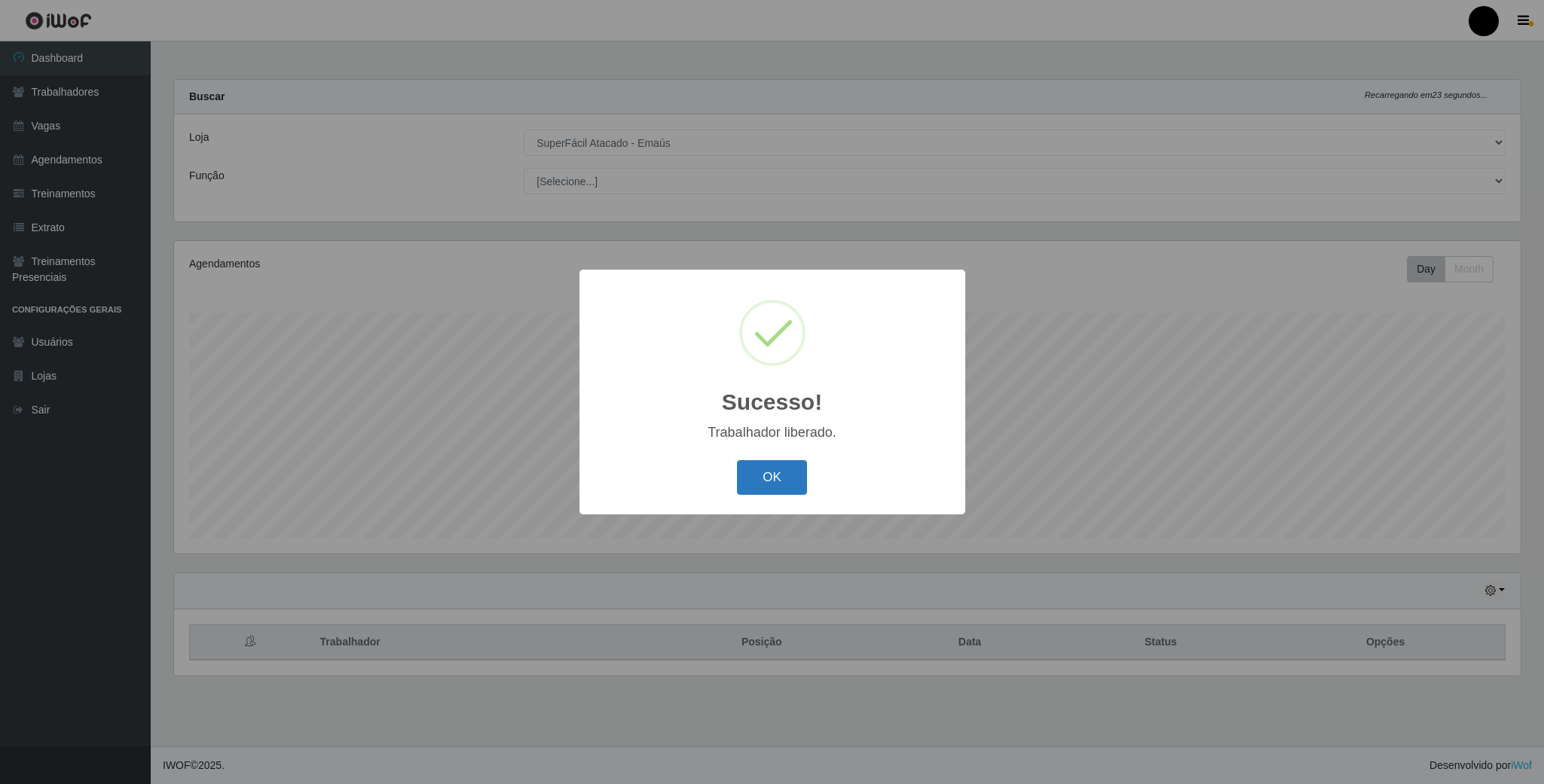
click at [778, 480] on button "OK" at bounding box center [772, 478] width 70 height 36
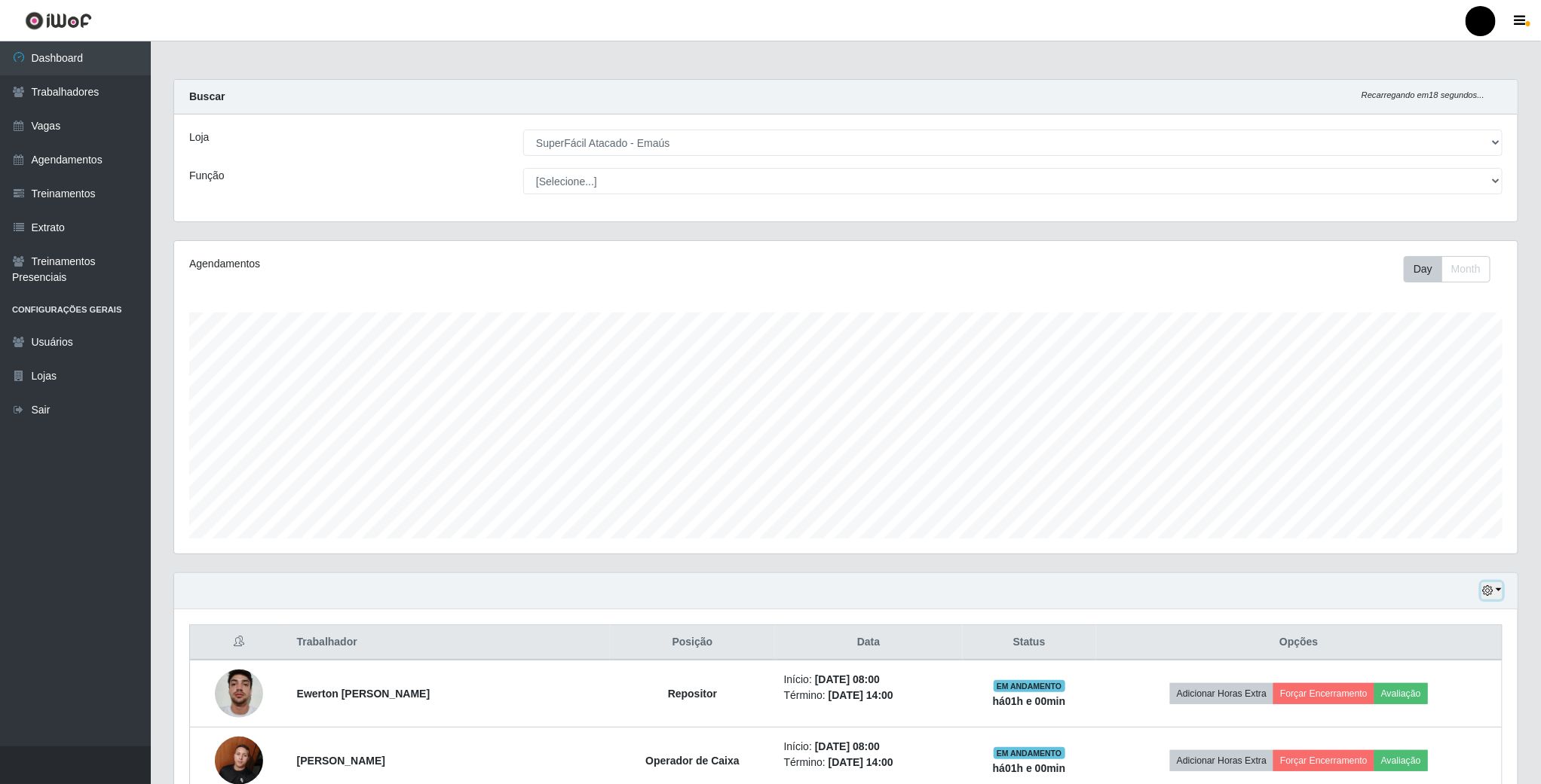
click at [1498, 595] on button "button" at bounding box center [1491, 591] width 21 height 17
click at [1478, 651] on button "1 dia" at bounding box center [1441, 650] width 119 height 32
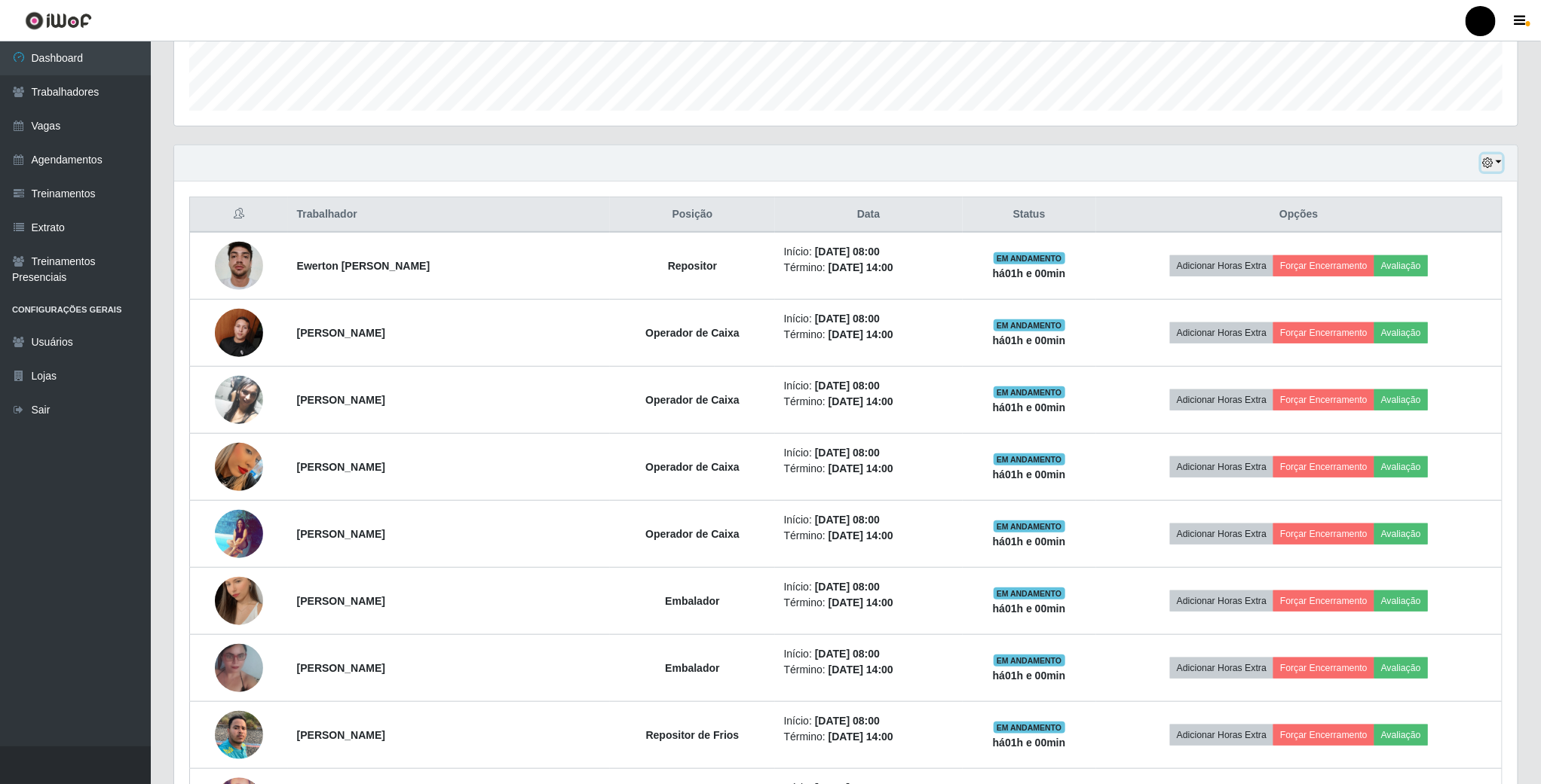
click at [1488, 166] on icon "button" at bounding box center [1487, 163] width 11 height 11
click at [1448, 286] on button "1 Semana" at bounding box center [1441, 286] width 119 height 32
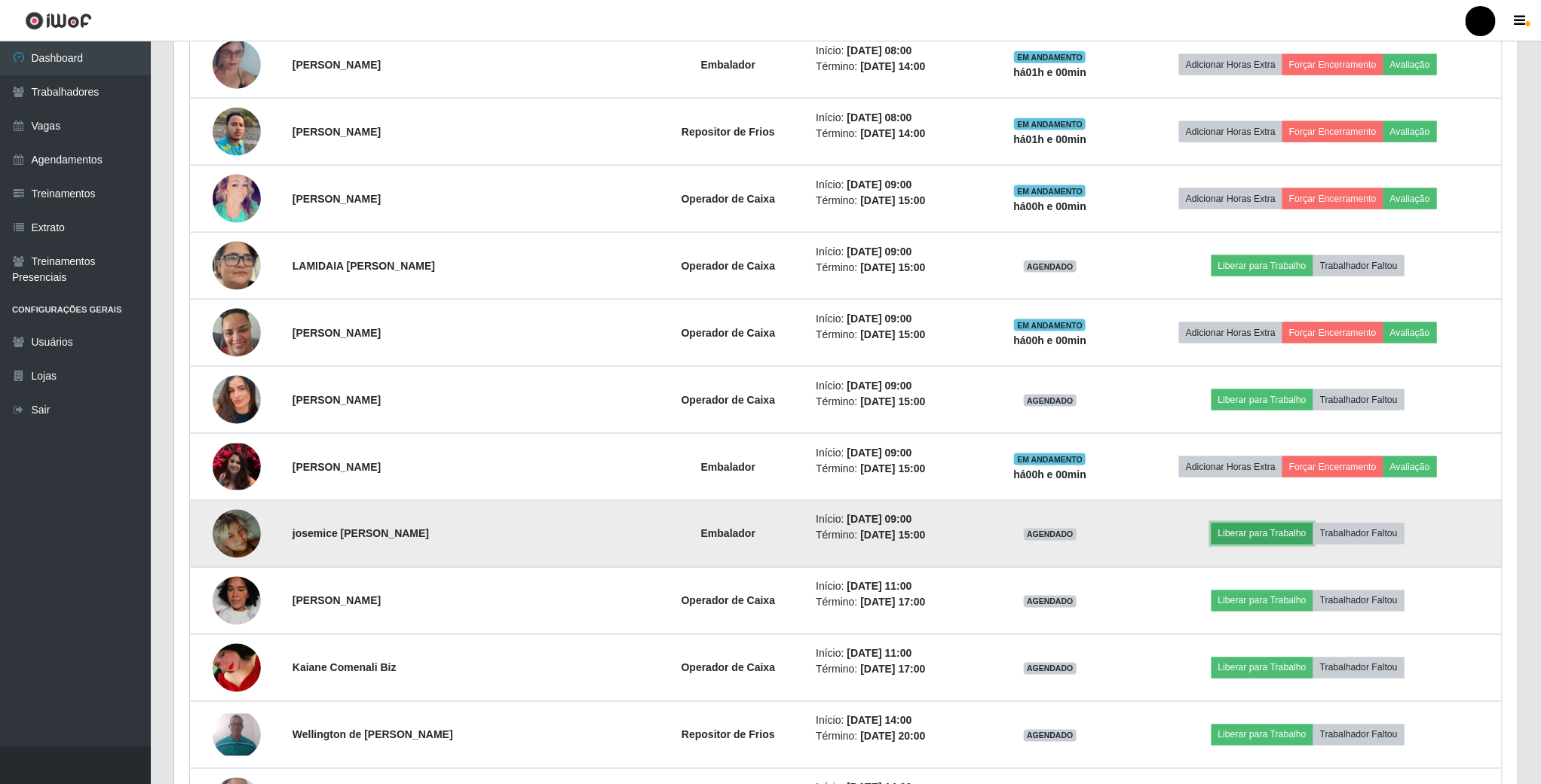
click at [1245, 545] on button "Liberar para Trabalho" at bounding box center [1262, 534] width 102 height 21
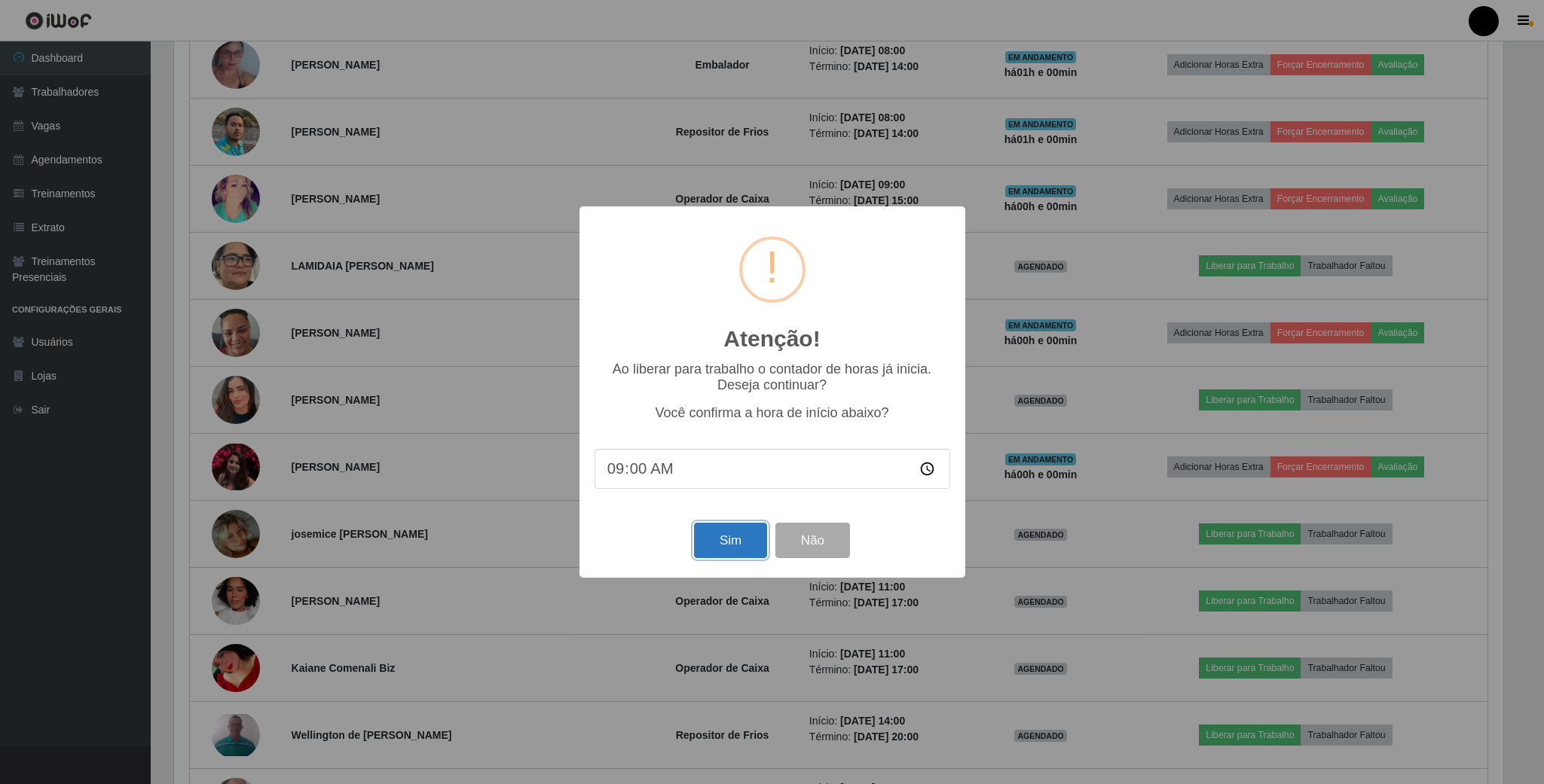
click at [733, 546] on button "Sim" at bounding box center [730, 541] width 73 height 36
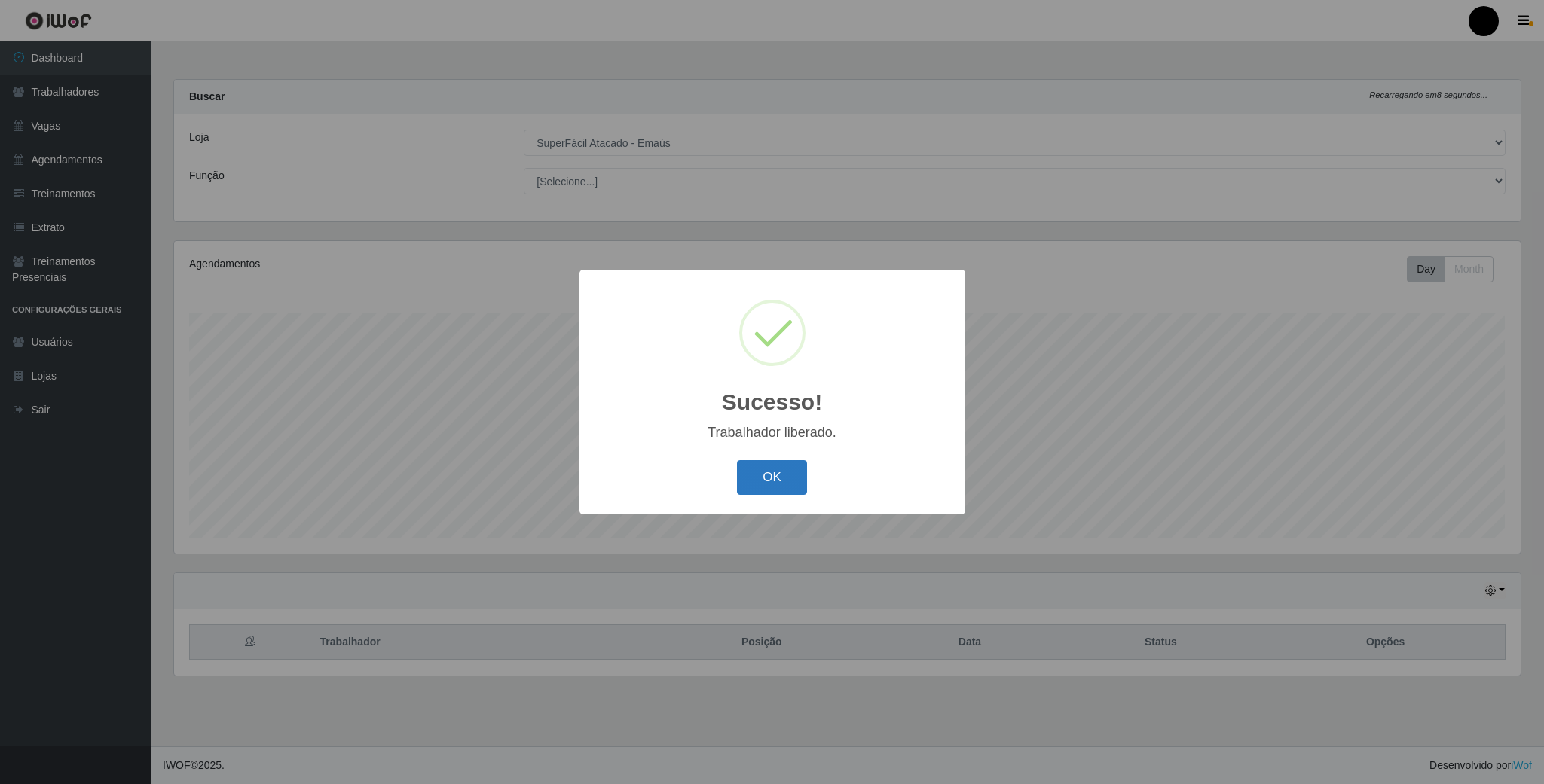
click at [774, 468] on button "OK" at bounding box center [772, 478] width 70 height 36
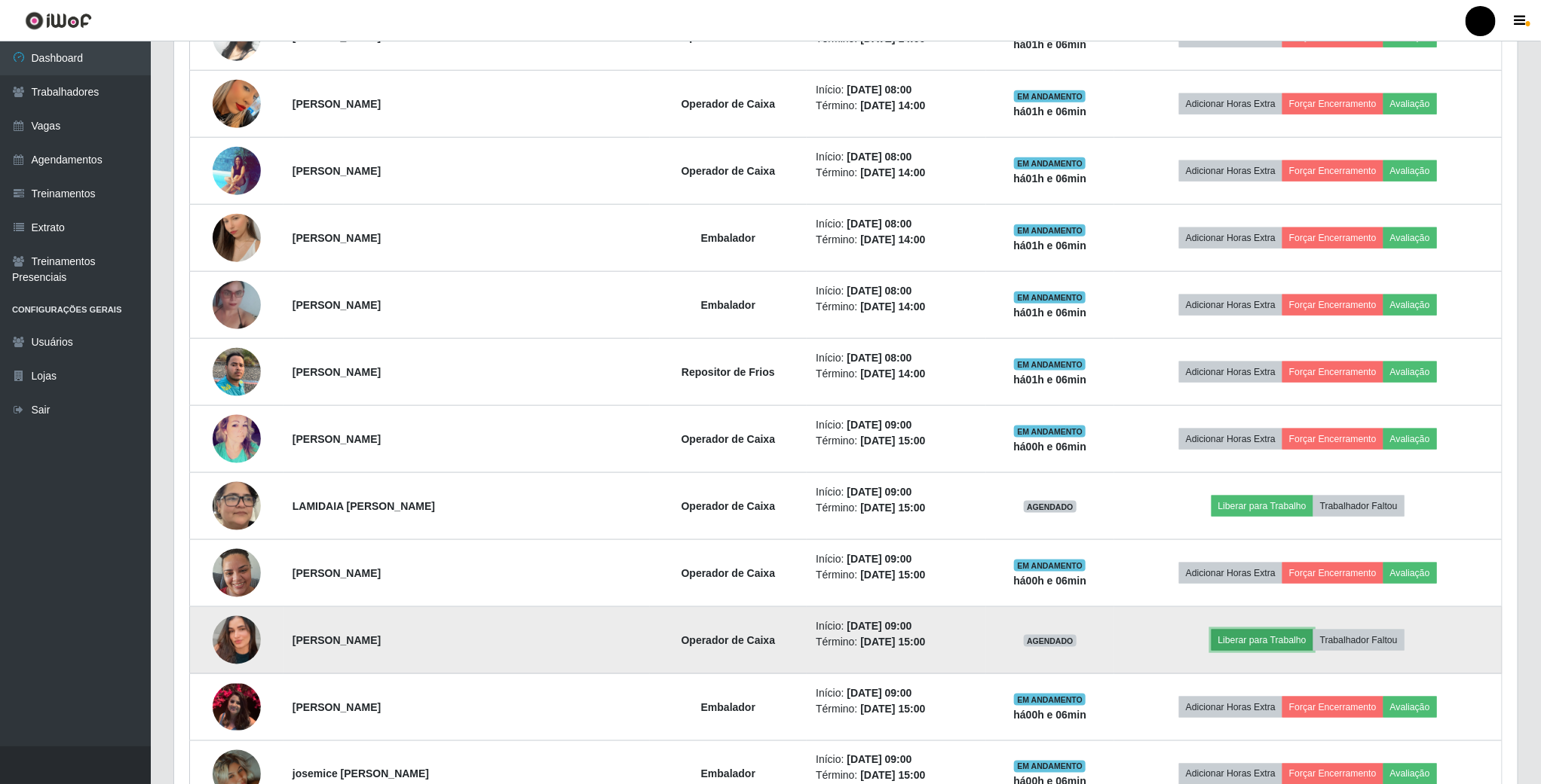
click at [1248, 650] on button "Liberar para Trabalho" at bounding box center [1262, 640] width 102 height 21
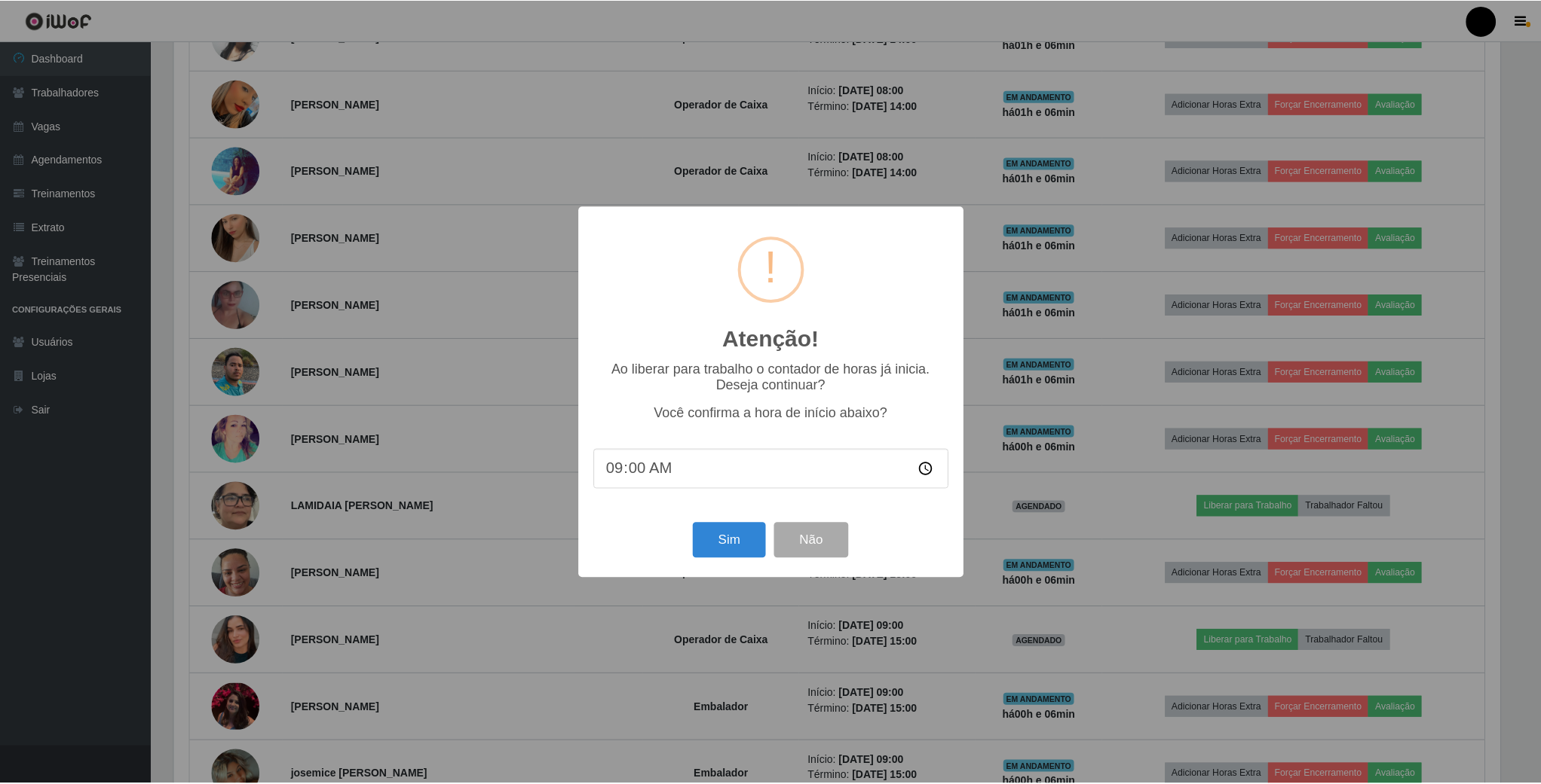
scroll to position [314, 1330]
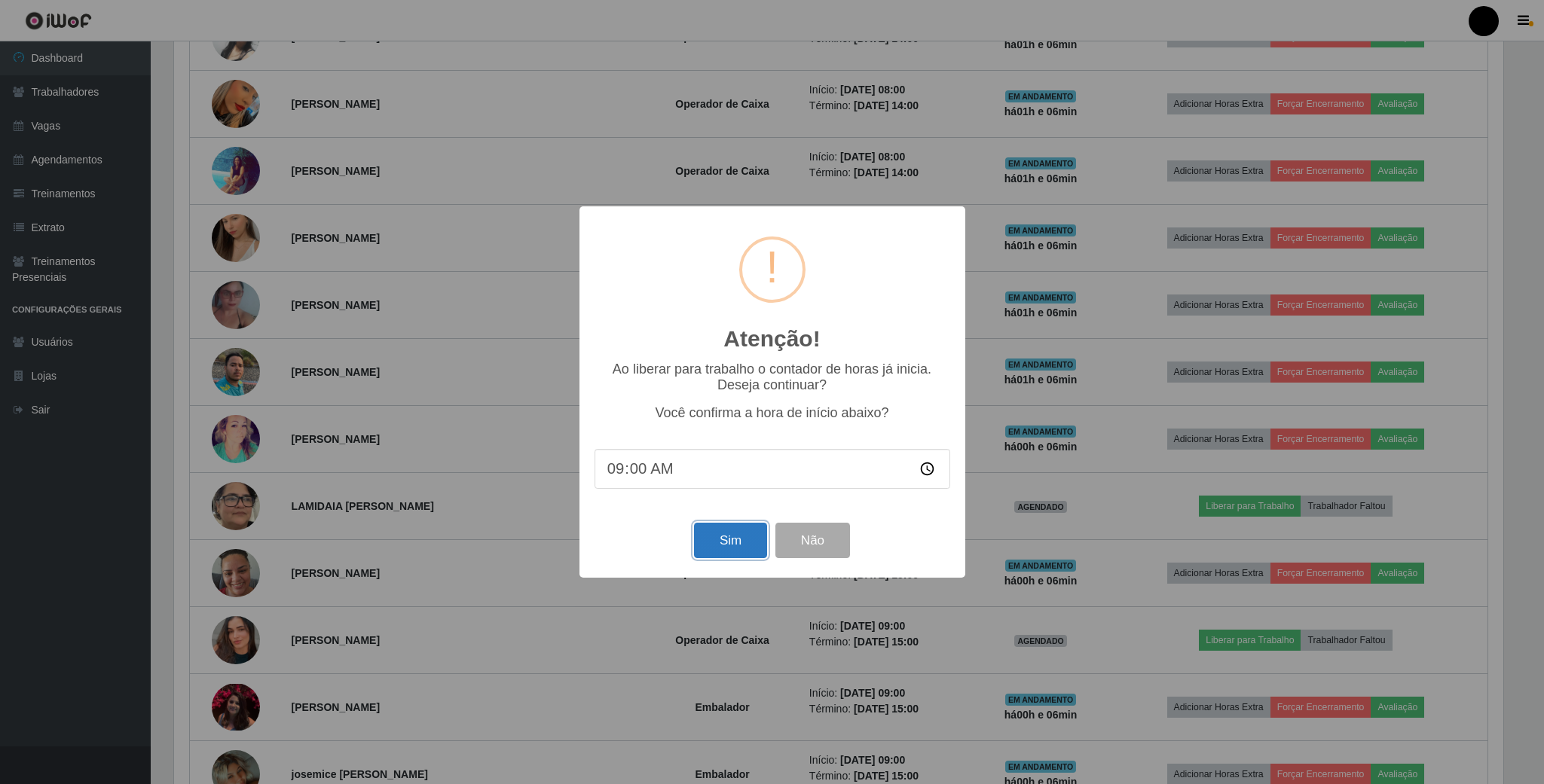
click at [728, 547] on button "Sim" at bounding box center [730, 541] width 73 height 36
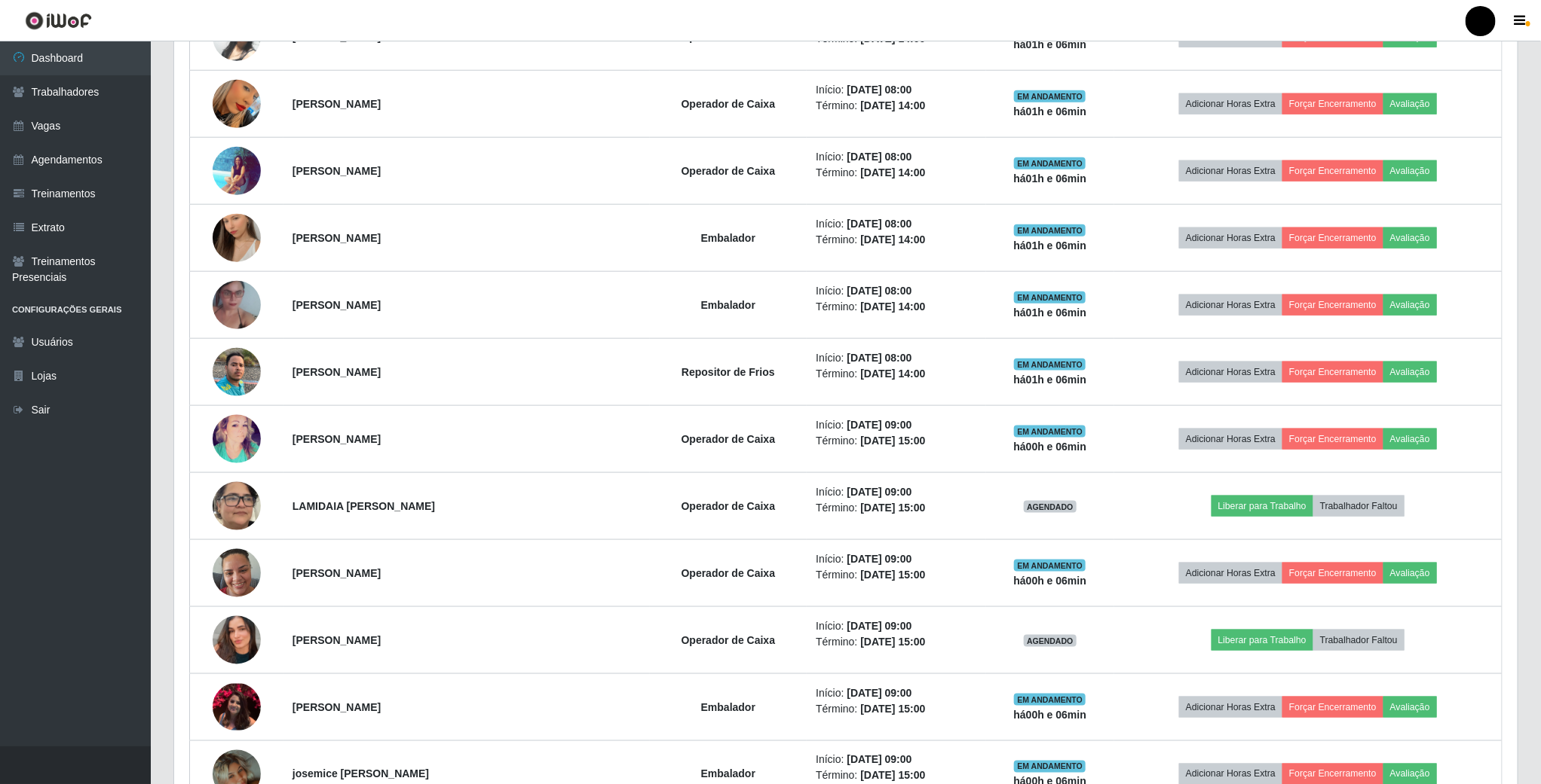
scroll to position [314, 1346]
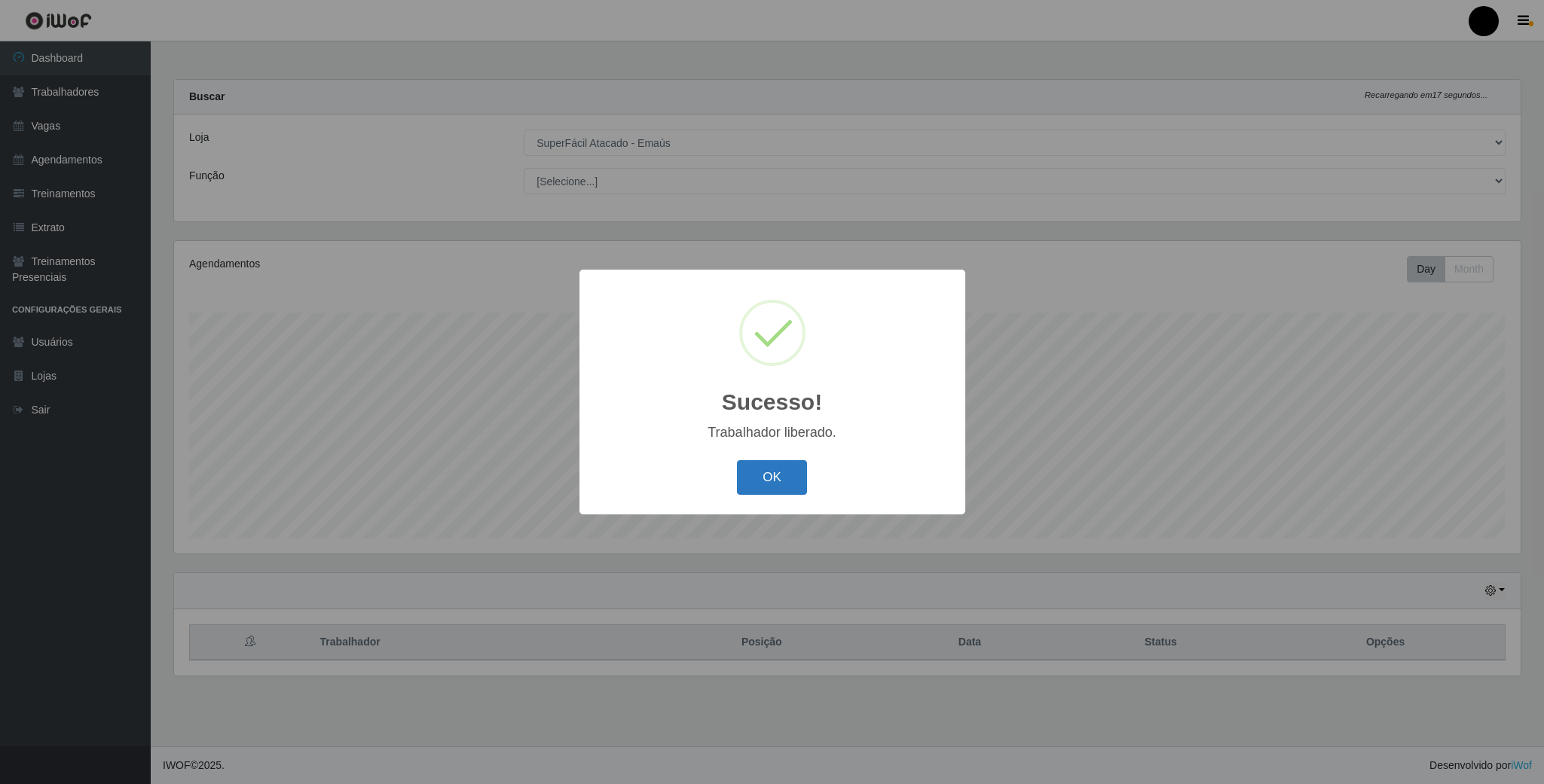
click at [754, 484] on button "OK" at bounding box center [772, 478] width 70 height 36
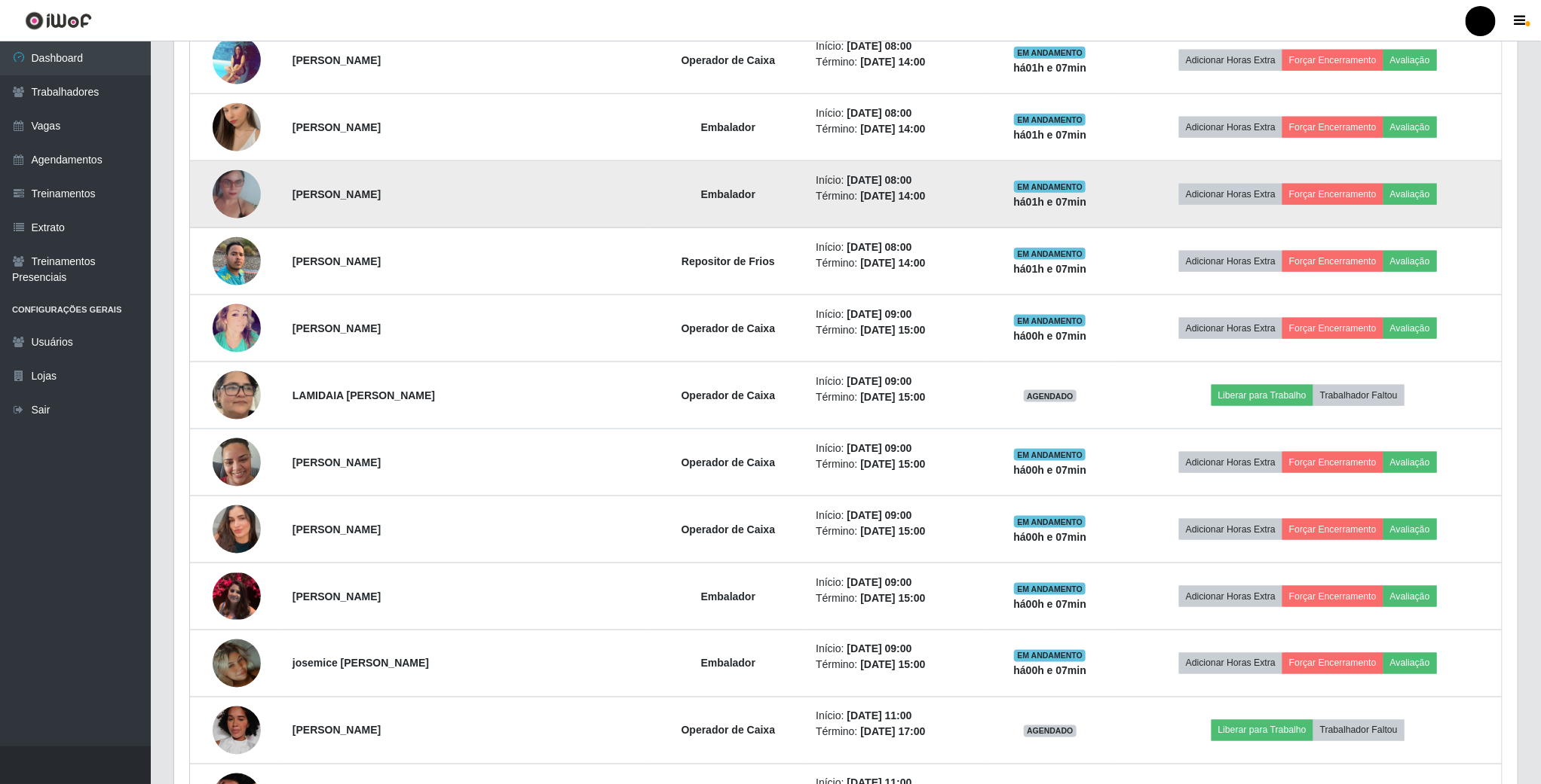
scroll to position [904, 0]
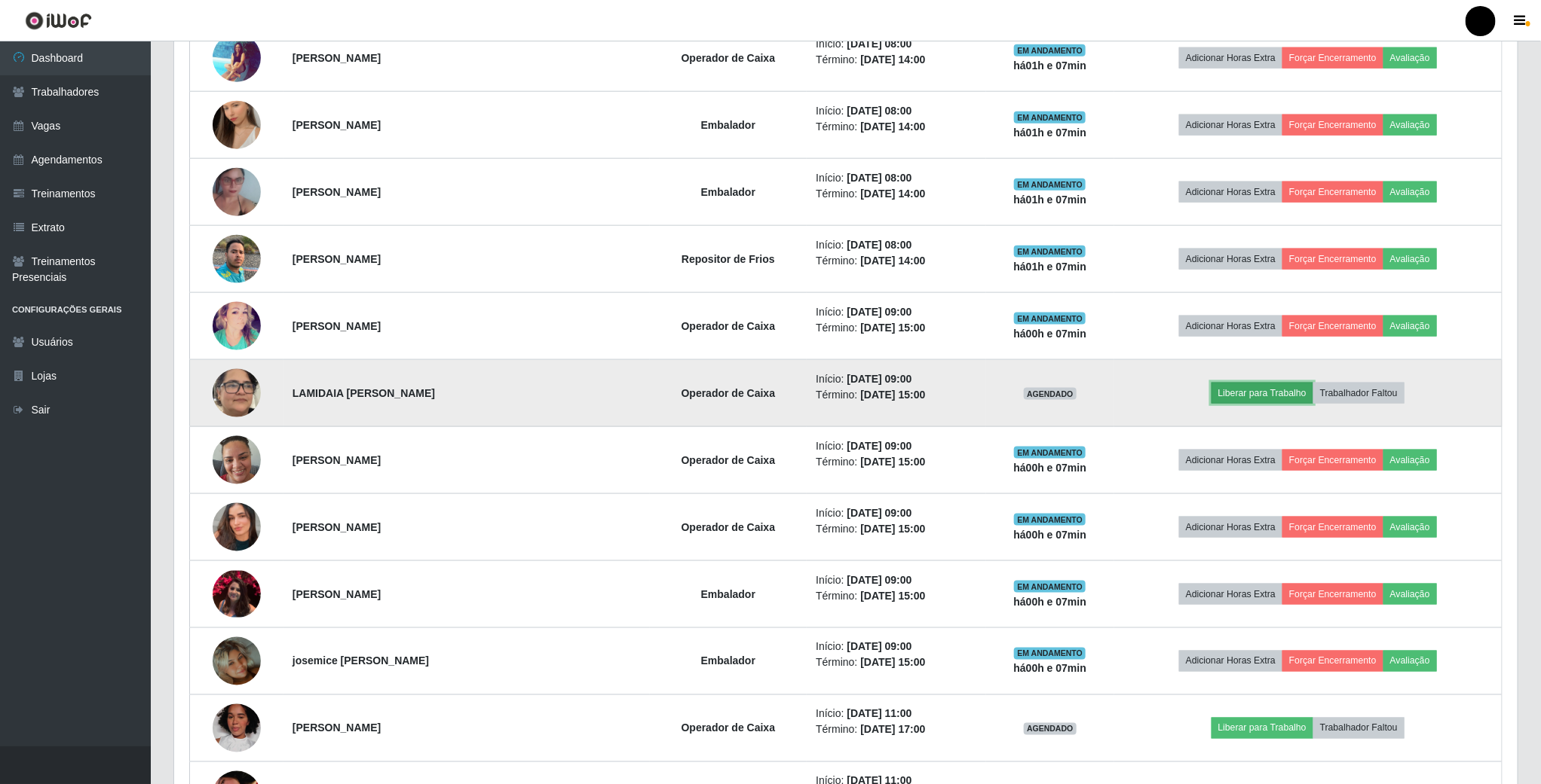
click at [1292, 403] on button "Liberar para Trabalho" at bounding box center [1262, 393] width 102 height 21
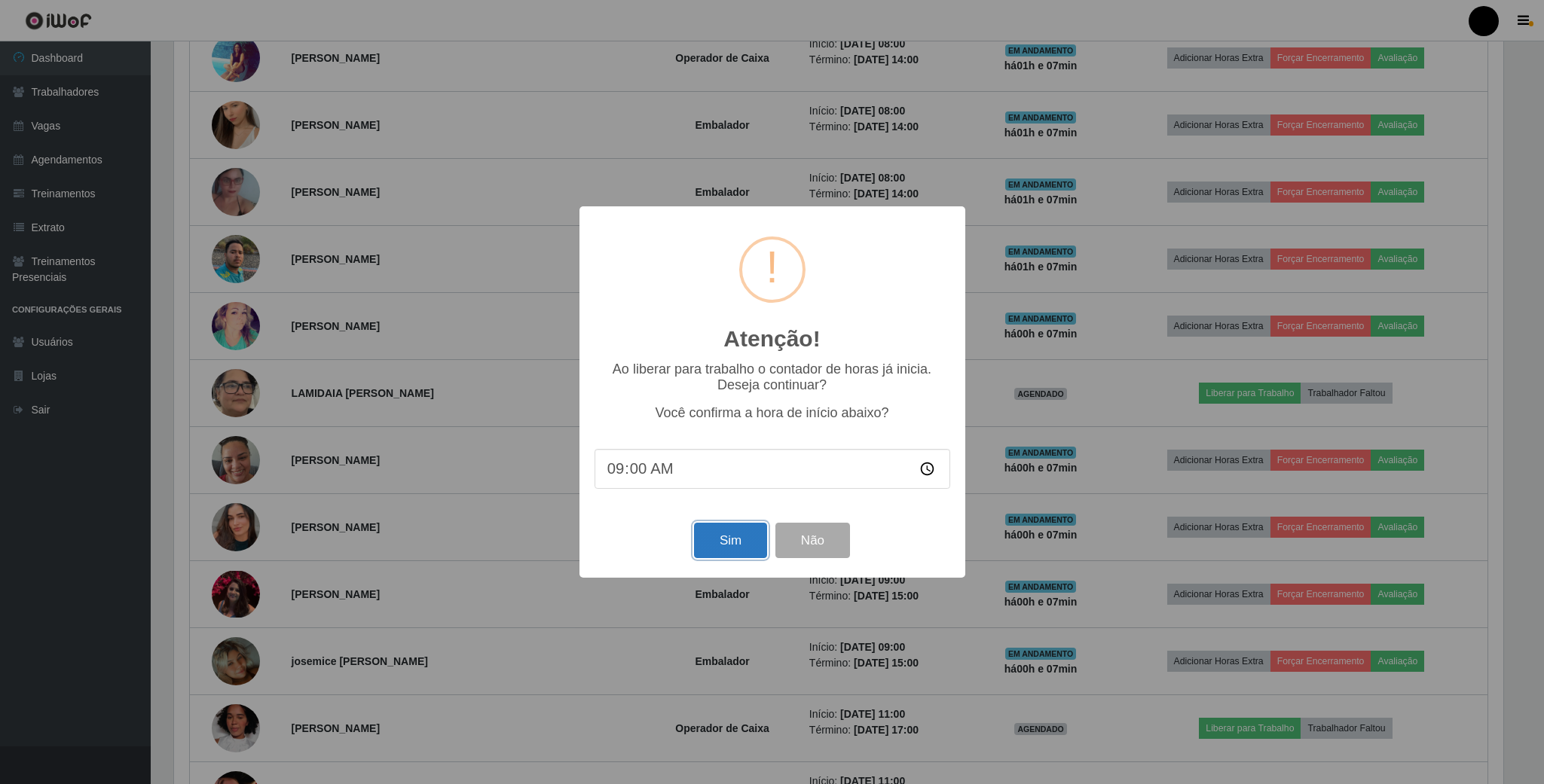
click at [733, 543] on button "Sim" at bounding box center [730, 541] width 73 height 36
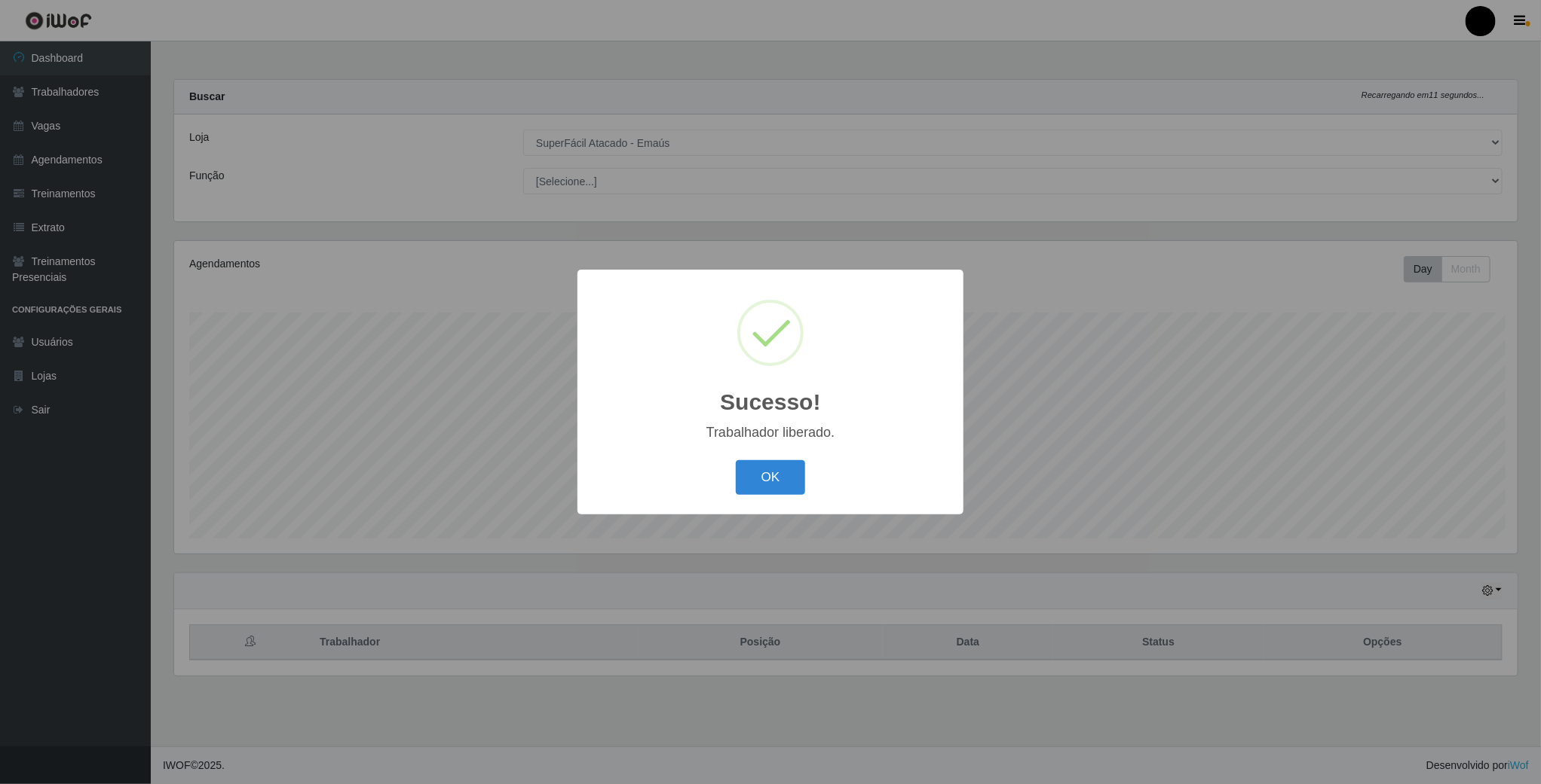
scroll to position [314, 1346]
drag, startPoint x: 774, startPoint y: 475, endPoint x: 774, endPoint y: 455, distance: 20.0
click at [774, 474] on button "OK" at bounding box center [772, 478] width 70 height 36
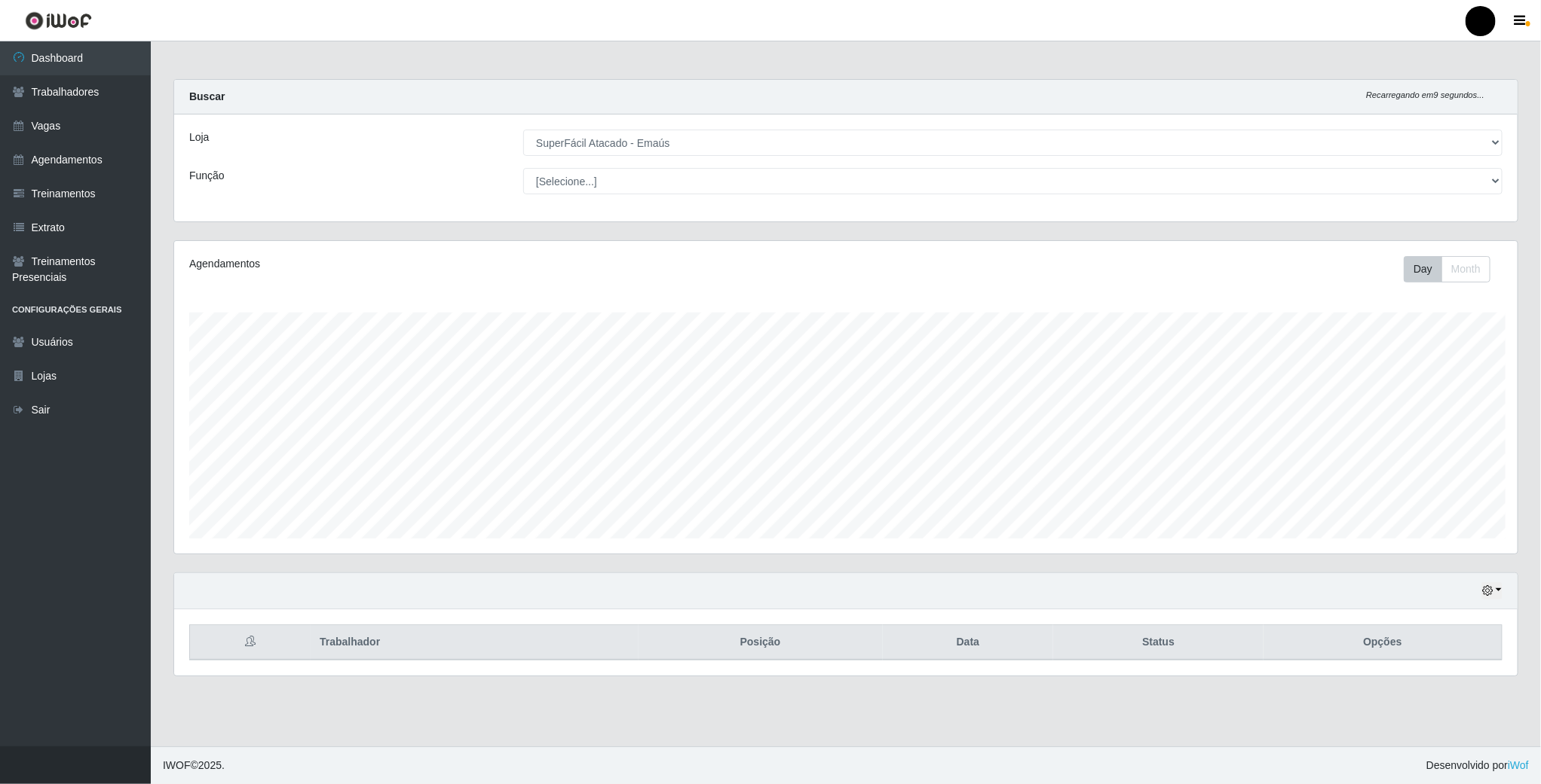
scroll to position [753170, 752601]
